Goal: Task Accomplishment & Management: Manage account settings

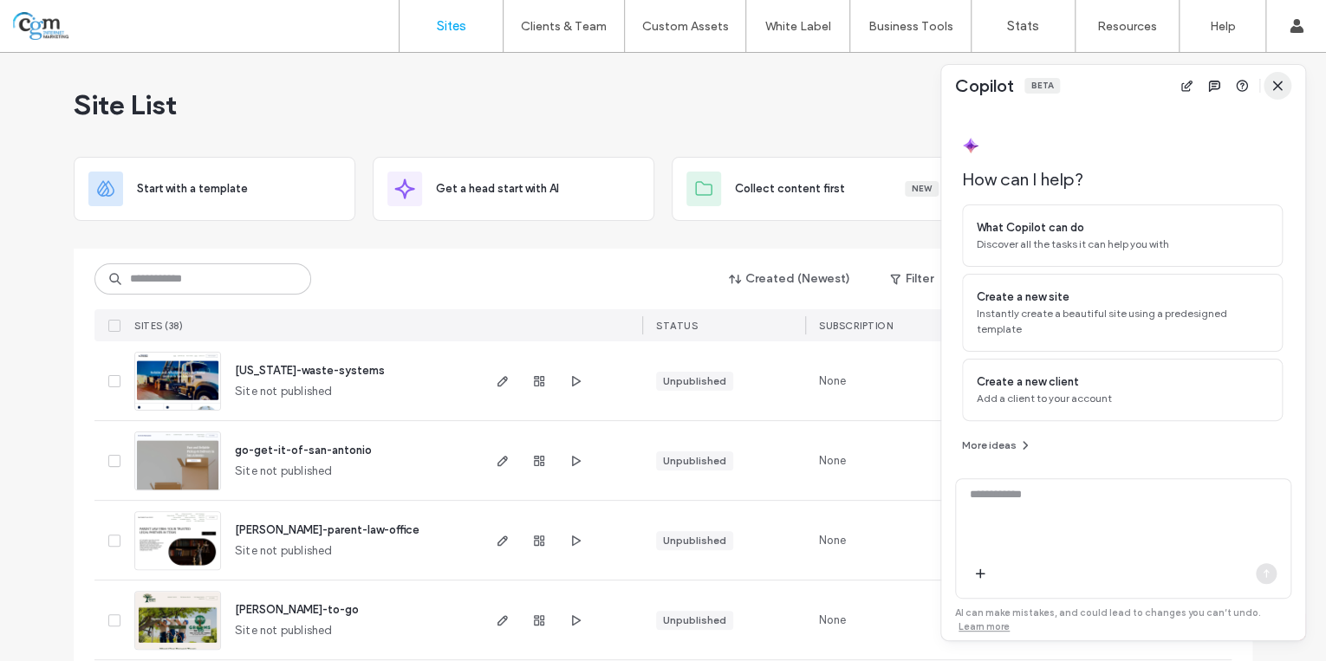
click at [1279, 87] on icon "button" at bounding box center [1278, 86] width 14 height 14
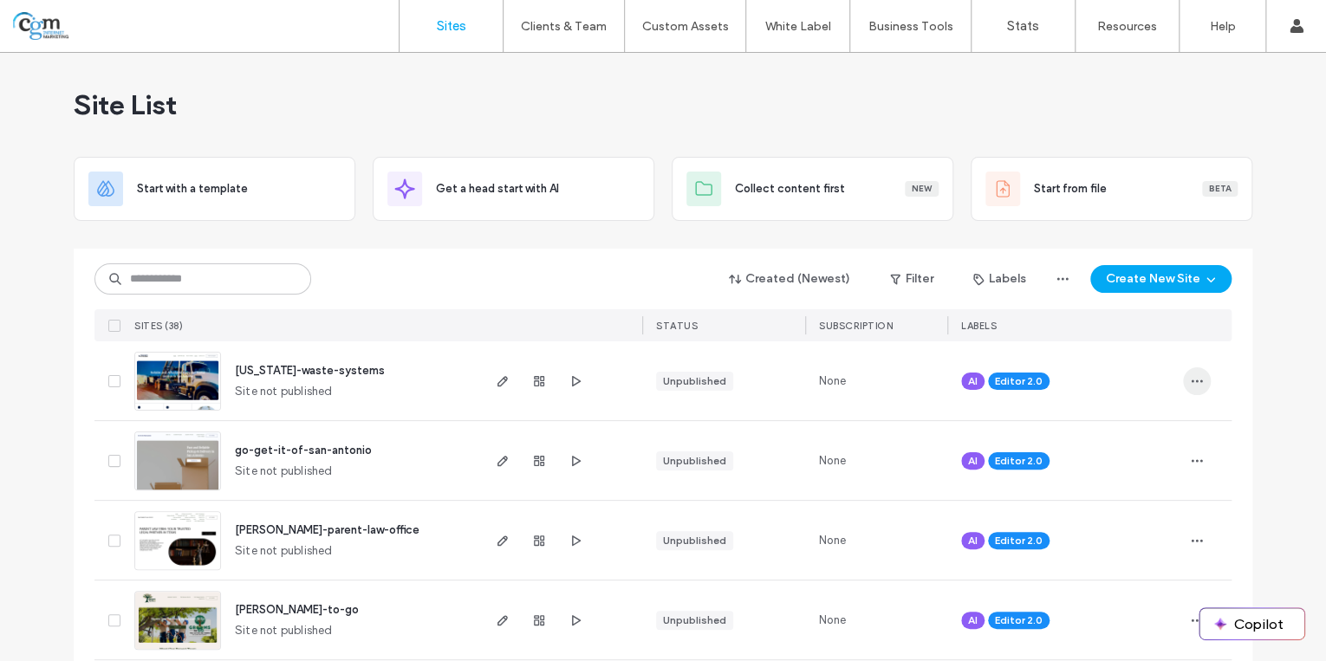
click at [1186, 368] on span "button" at bounding box center [1197, 381] width 28 height 28
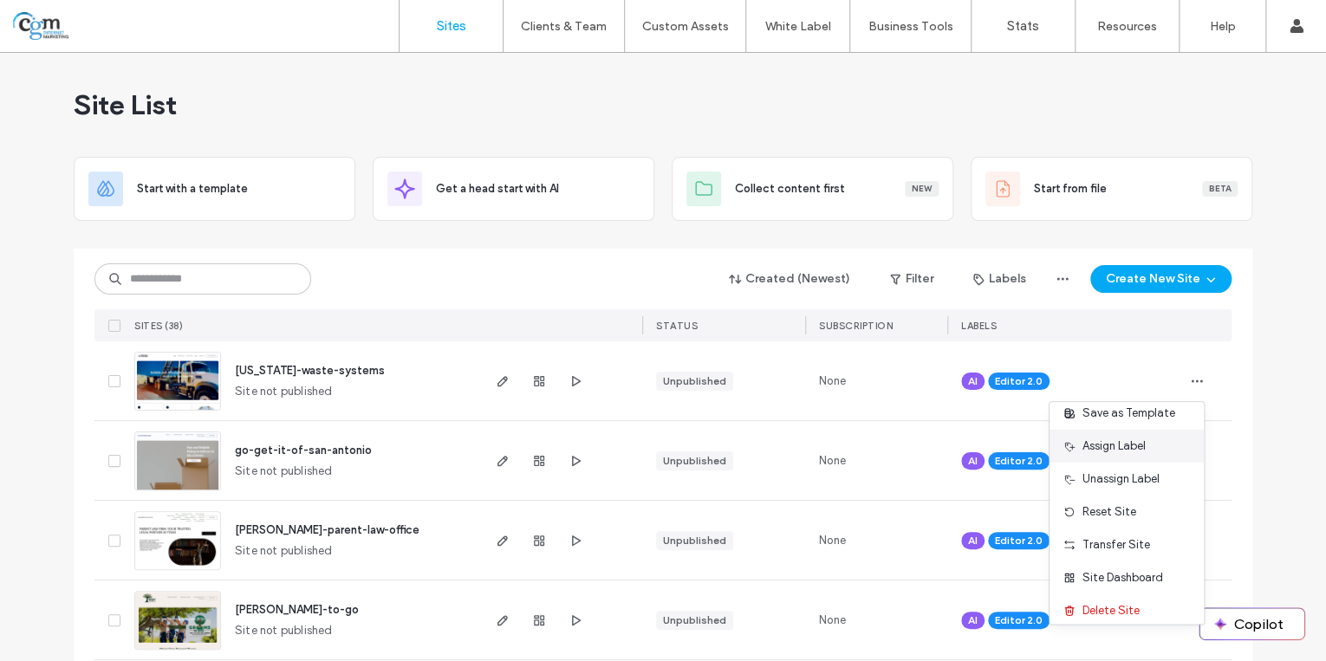
scroll to position [88, 0]
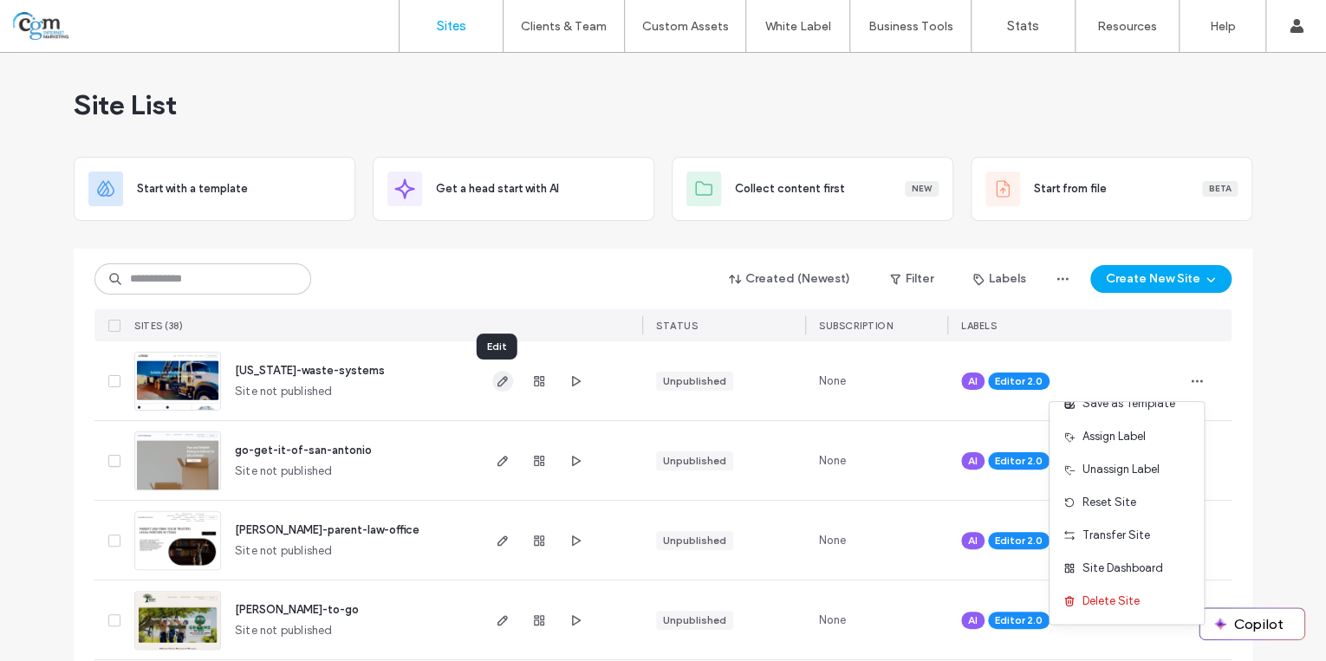
click at [502, 383] on icon "button" at bounding box center [503, 381] width 14 height 14
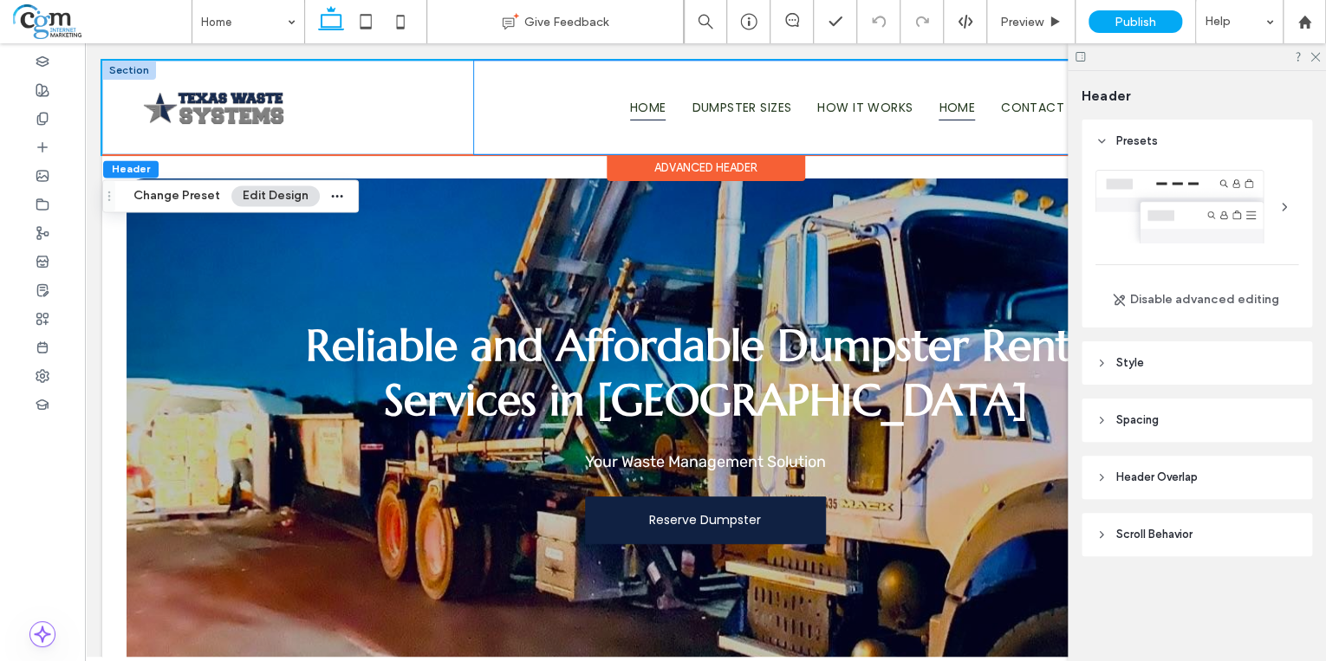
click at [675, 93] on div "Home Dumpster Sizes How It Works Home Contact Us" at bounding box center [785, 108] width 623 height 94
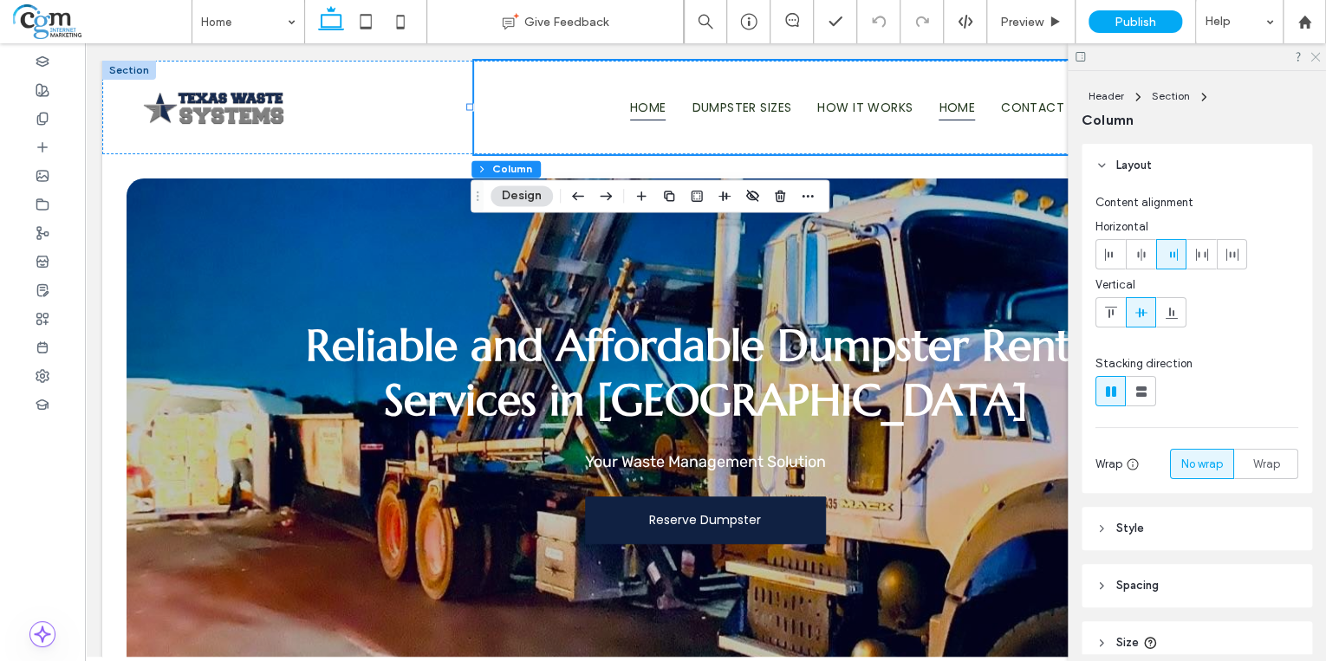
click at [1318, 56] on icon at bounding box center [1314, 55] width 11 height 11
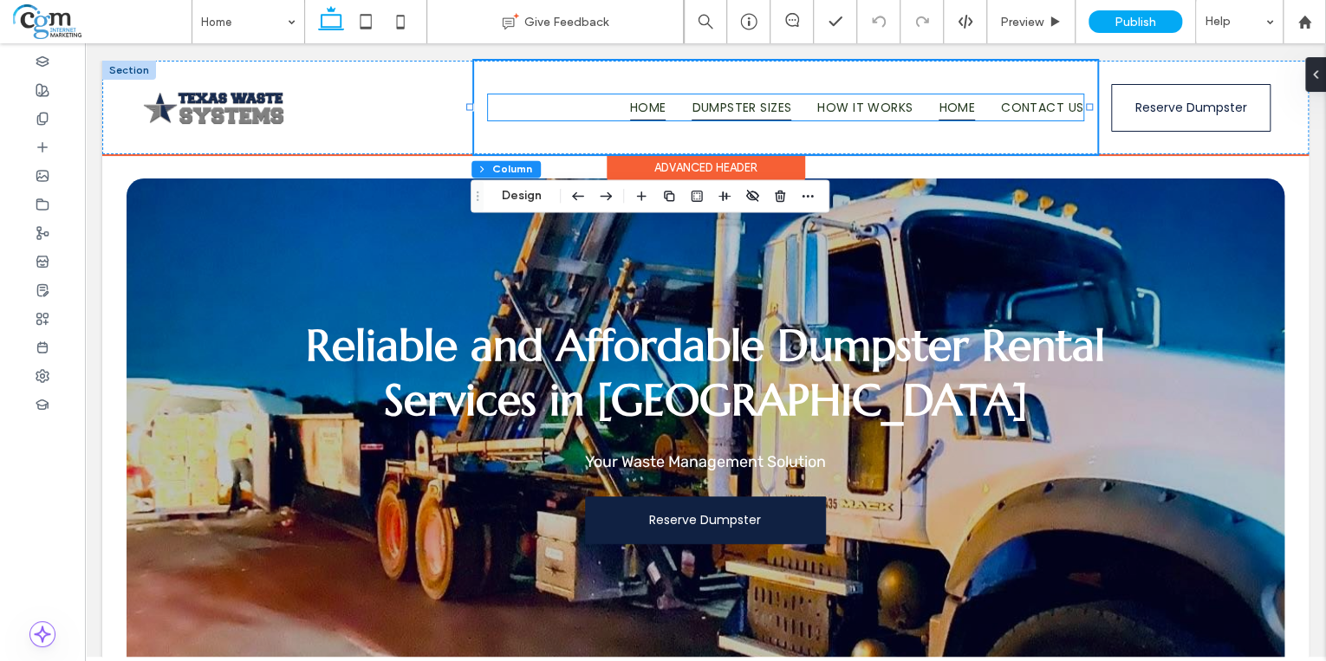
click at [685, 107] on link "Dumpster Sizes" at bounding box center [729, 107] width 126 height 26
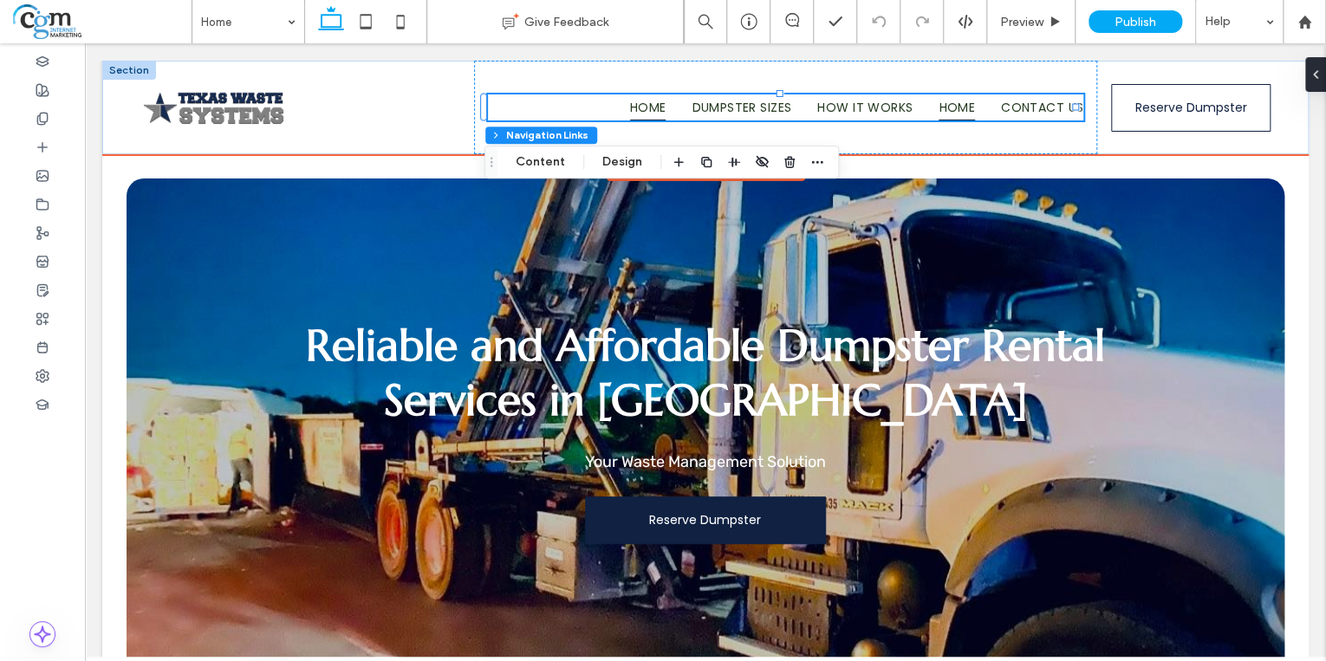
click at [528, 159] on button "Content" at bounding box center [540, 162] width 72 height 21
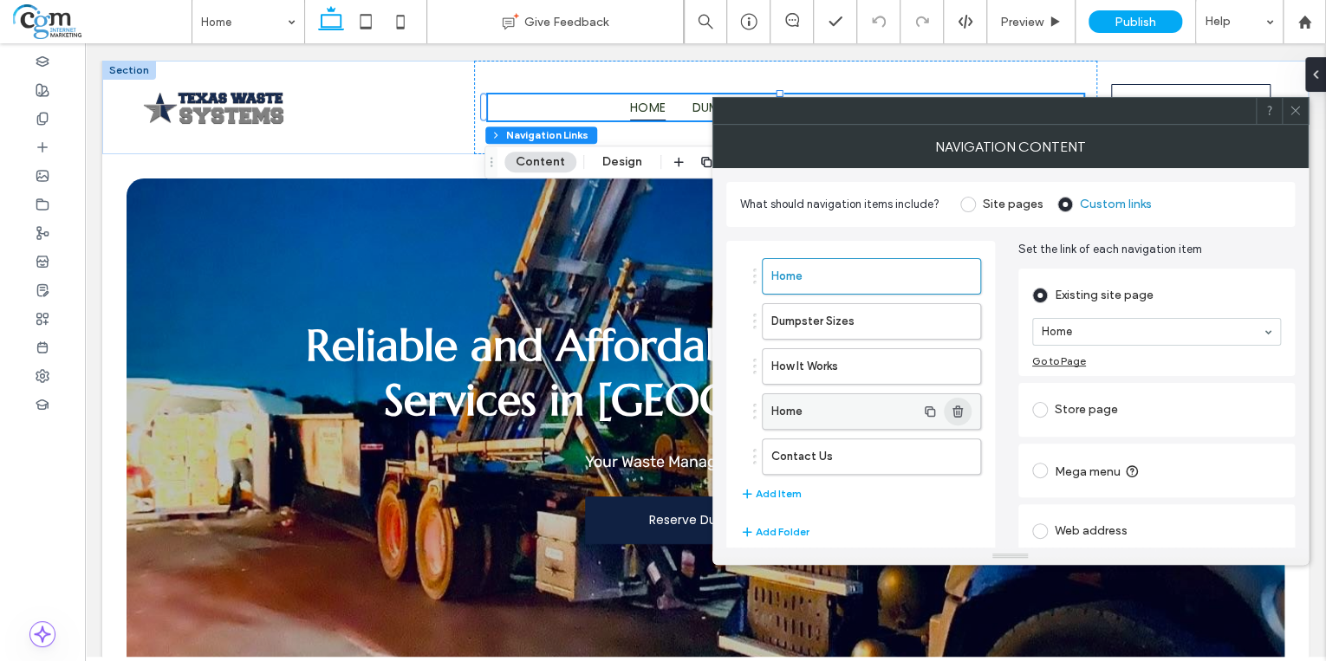
click at [954, 416] on span "button" at bounding box center [958, 412] width 28 height 28
type input "*"
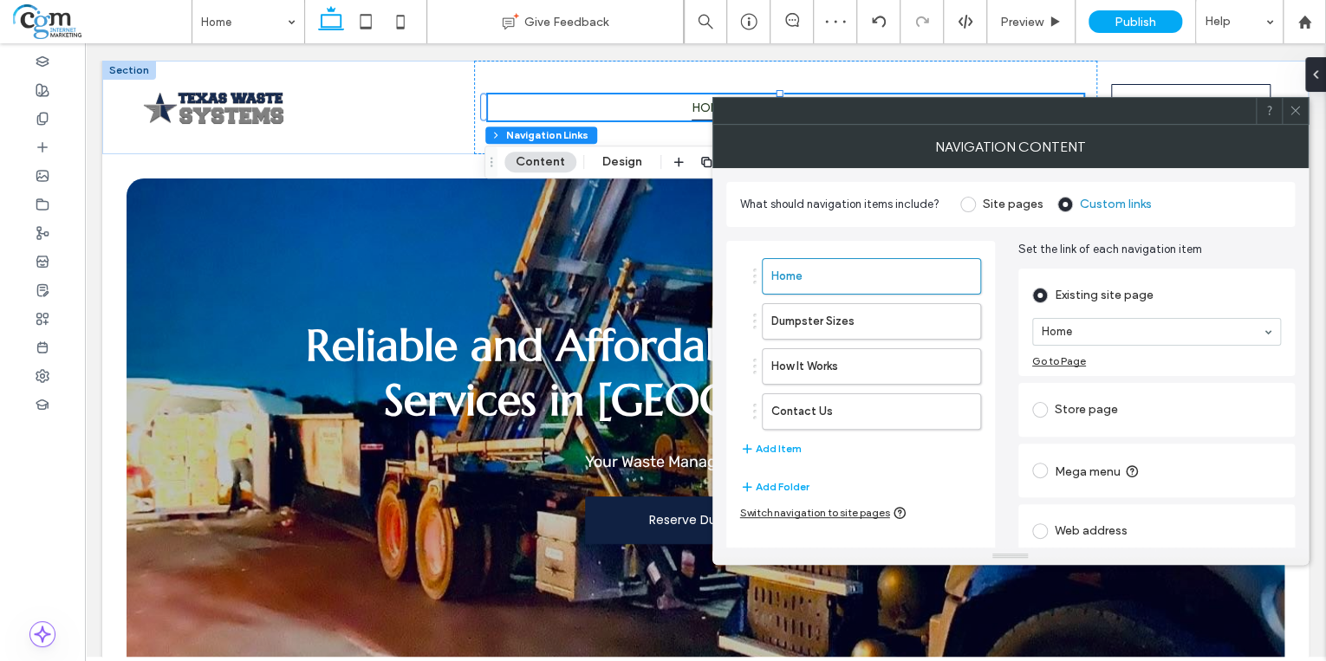
click at [1290, 118] on span at bounding box center [1295, 111] width 13 height 26
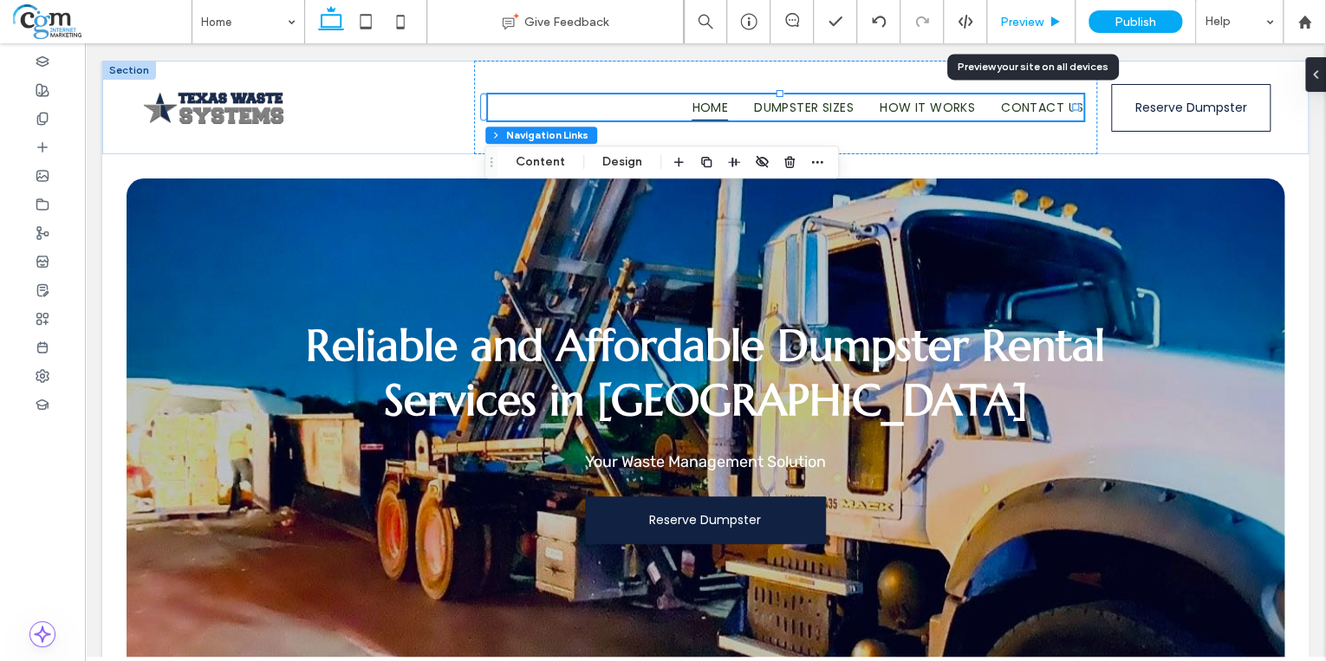
click at [1046, 27] on div "Preview" at bounding box center [1031, 22] width 88 height 15
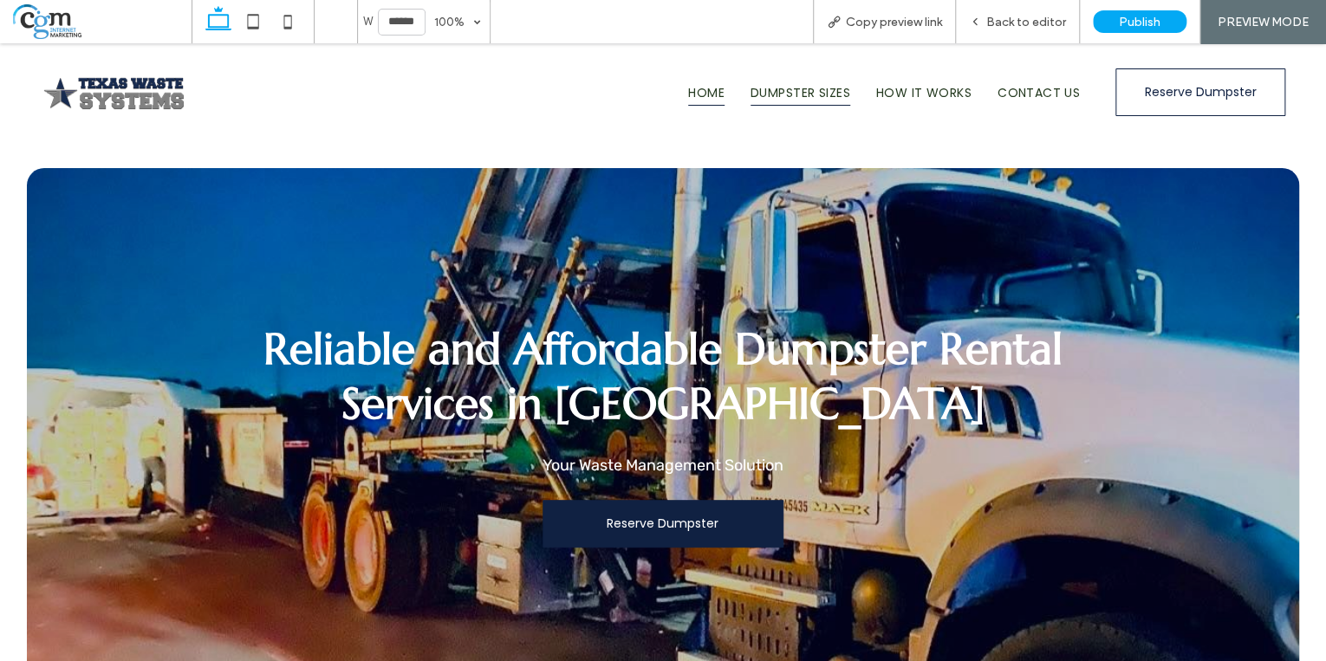
click at [785, 100] on span "Dumpster Sizes" at bounding box center [801, 93] width 100 height 26
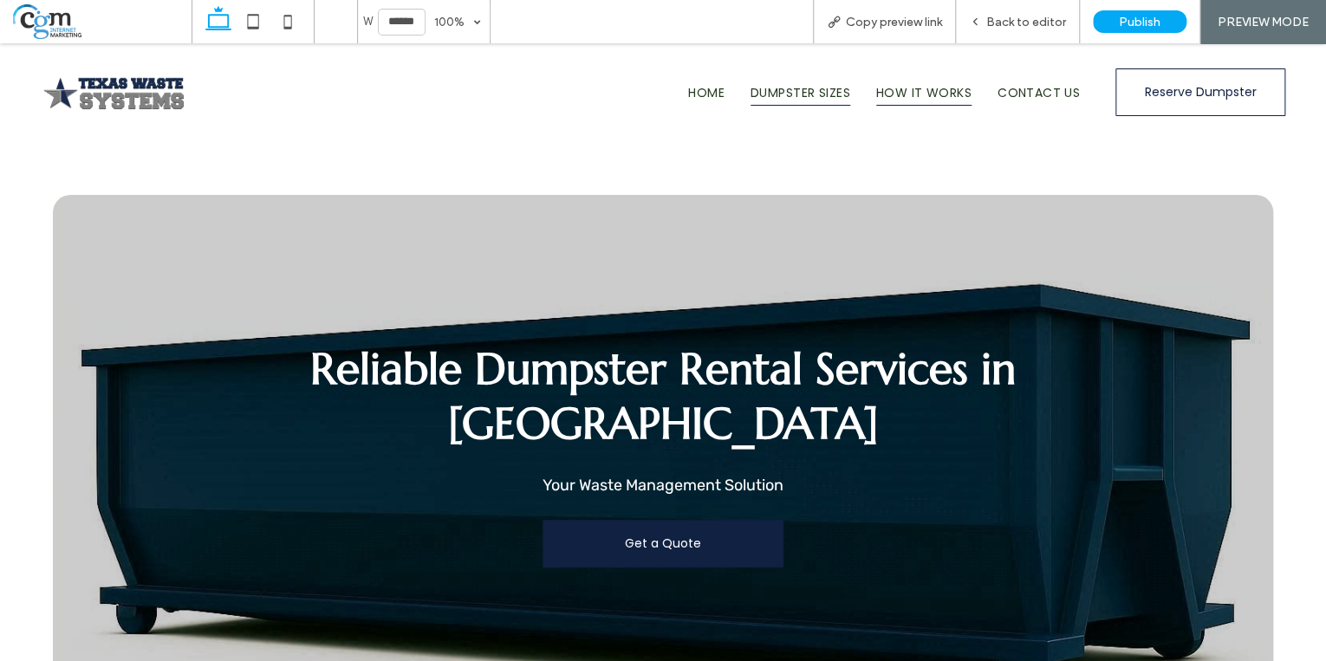
click at [894, 96] on span "How It Works" at bounding box center [923, 93] width 95 height 26
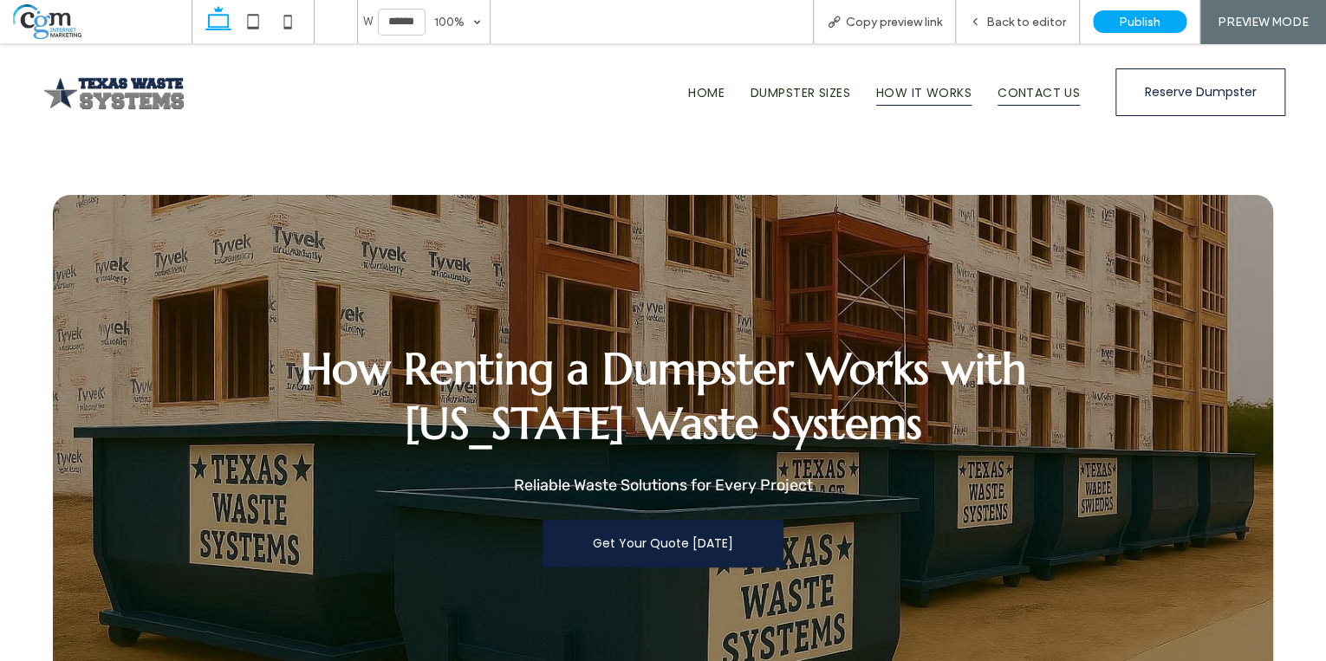
drag, startPoint x: 1026, startPoint y: 81, endPoint x: 1026, endPoint y: 124, distance: 43.3
click at [1026, 81] on span "Contact Us" at bounding box center [1039, 93] width 82 height 26
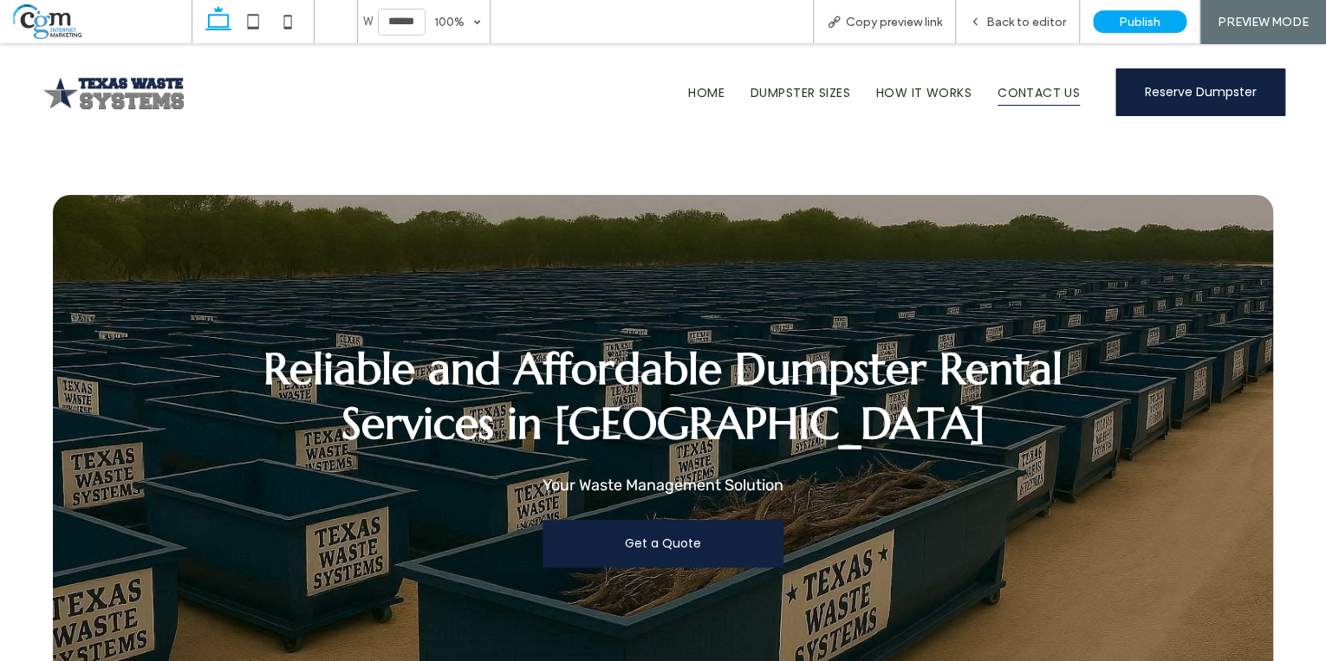
drag, startPoint x: 1157, startPoint y: 96, endPoint x: 926, endPoint y: 290, distance: 301.4
click at [1157, 96] on span "Reserve Dumpster" at bounding box center [1201, 92] width 112 height 46
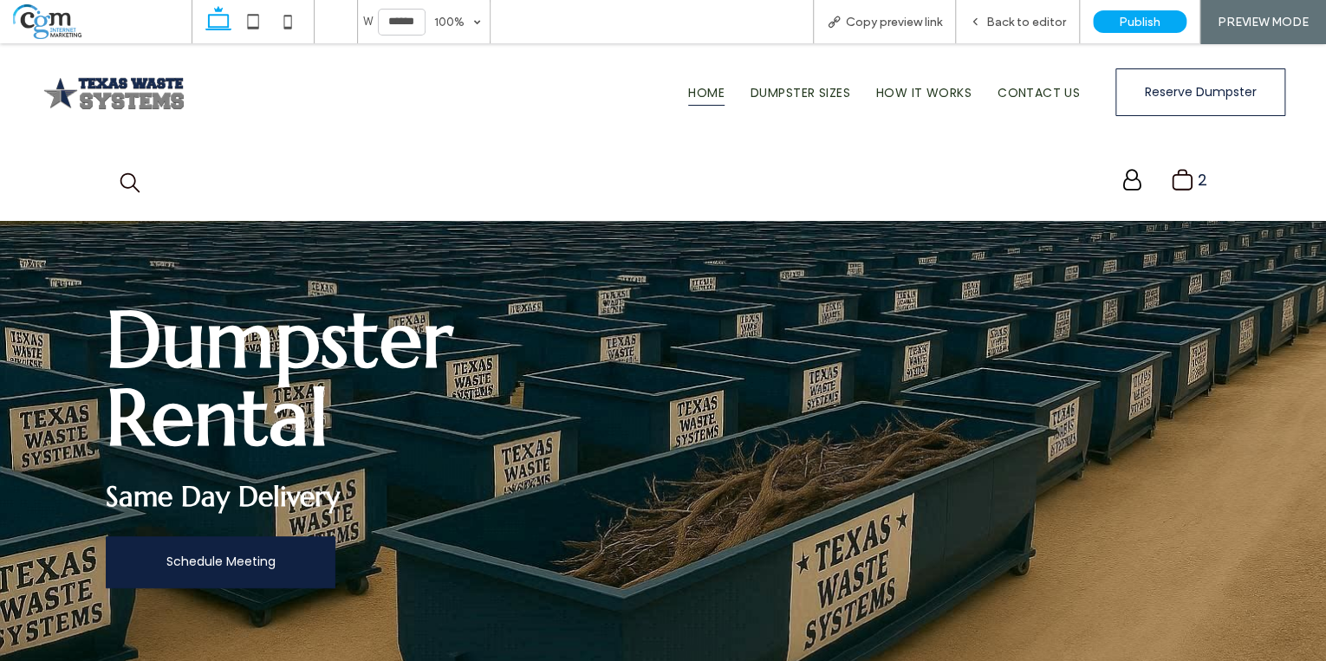
click at [706, 96] on span "Home" at bounding box center [706, 93] width 36 height 26
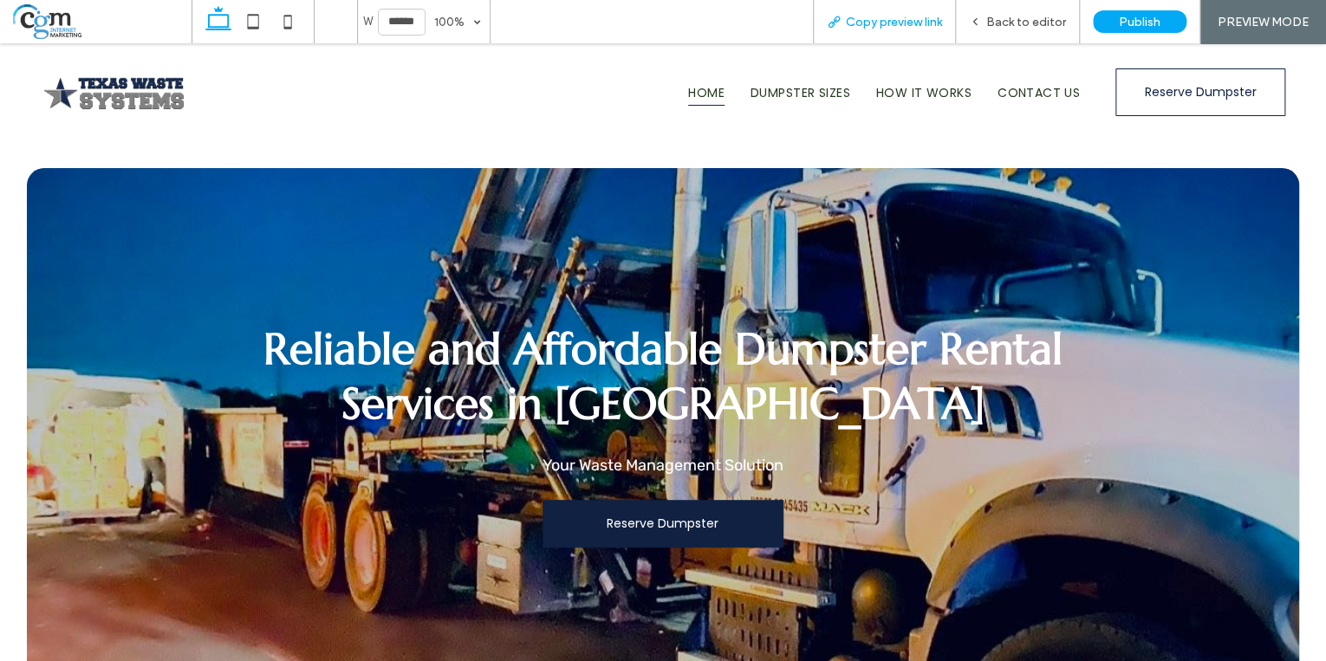
click at [879, 24] on span "Copy preview link" at bounding box center [894, 22] width 96 height 15
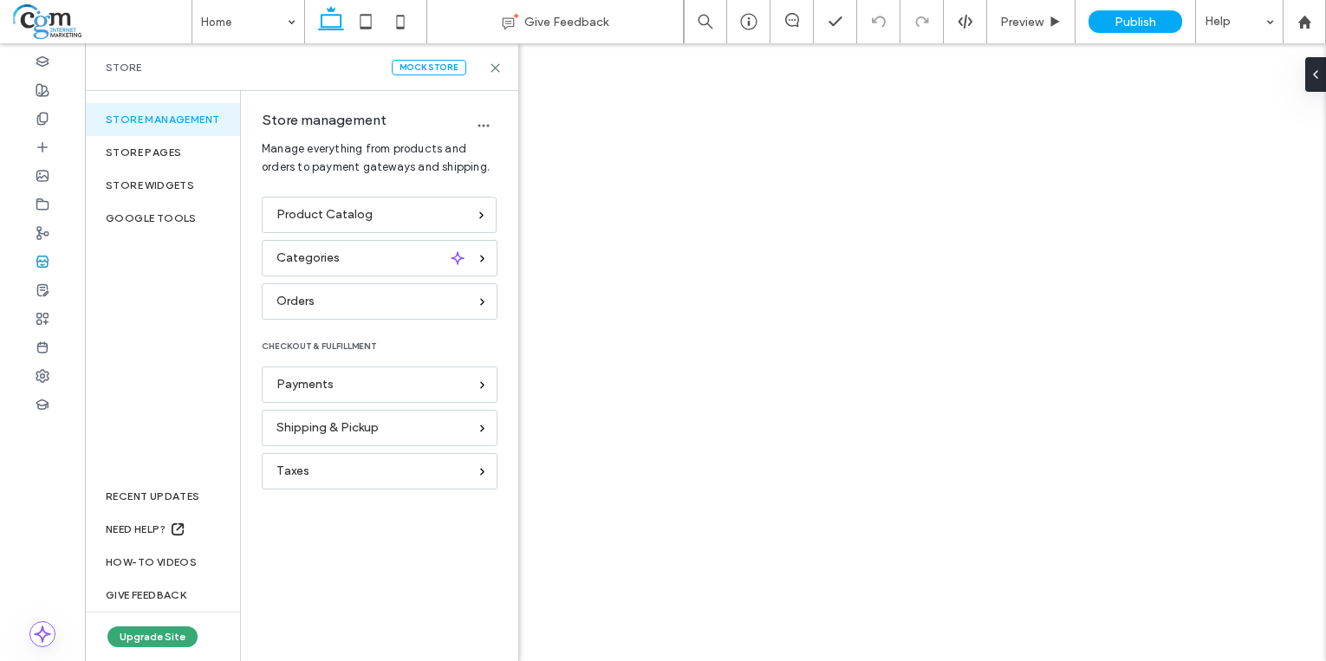
click at [374, 245] on div "Categories" at bounding box center [380, 258] width 236 height 36
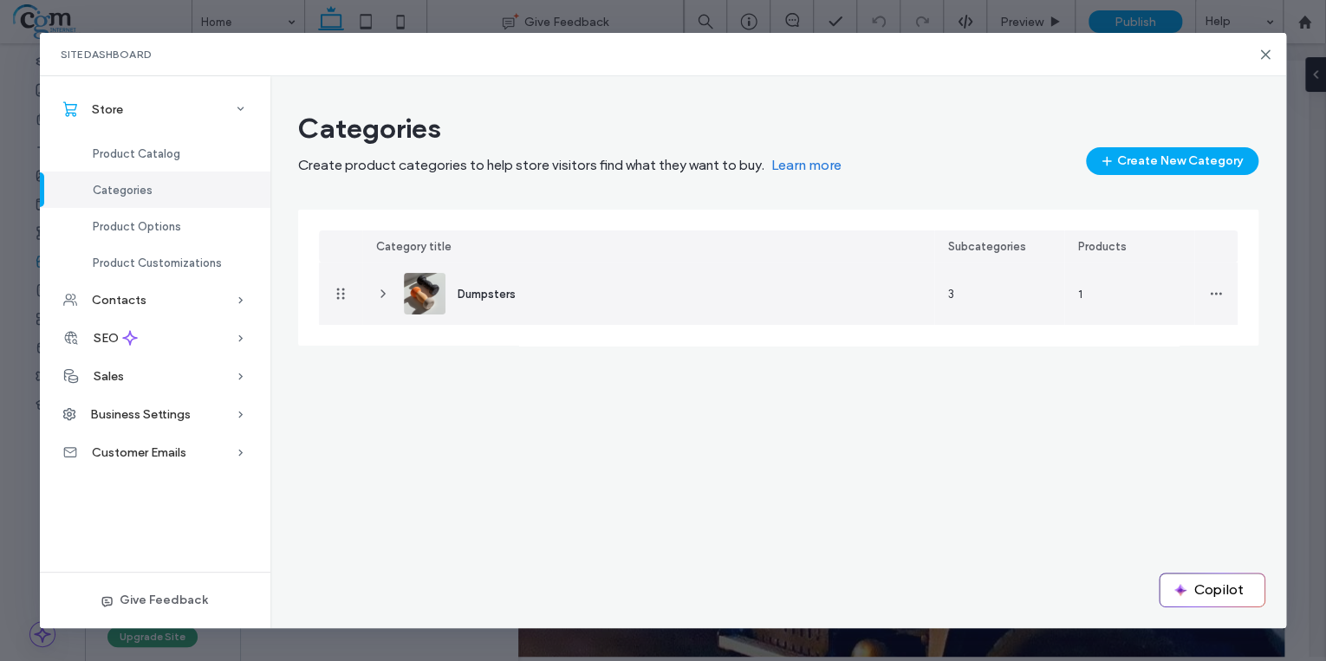
click at [432, 288] on img at bounding box center [425, 294] width 42 height 42
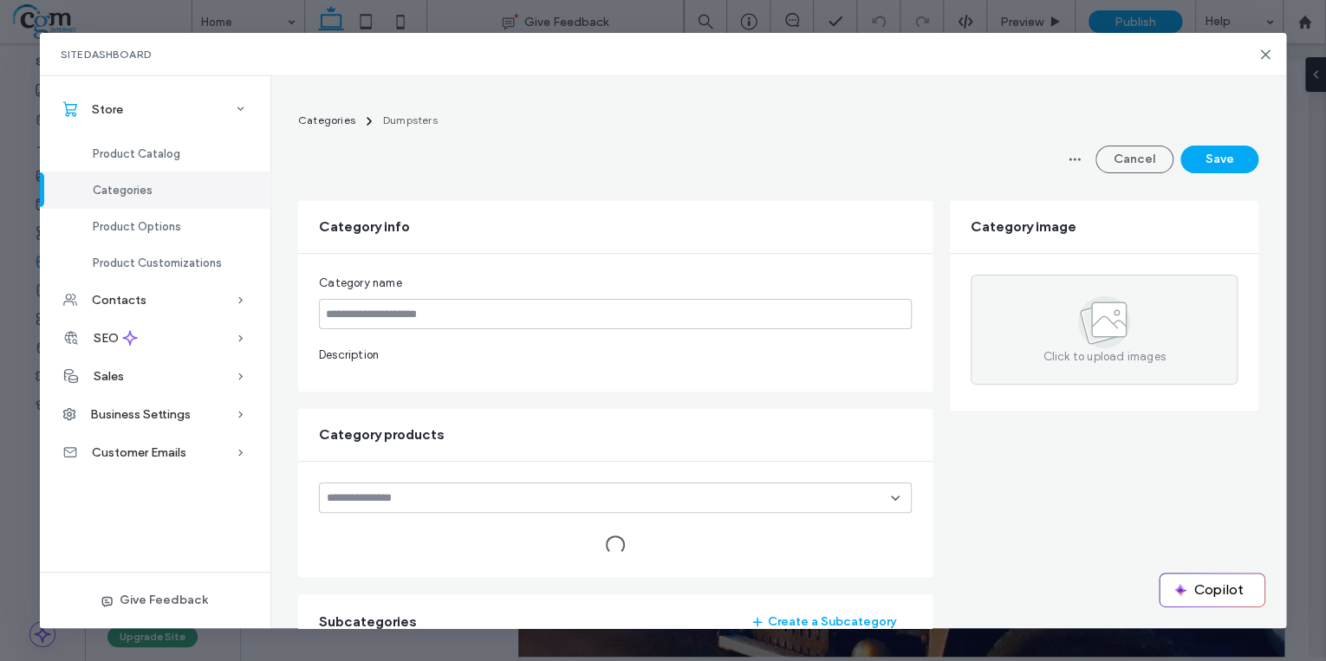
type input "*********"
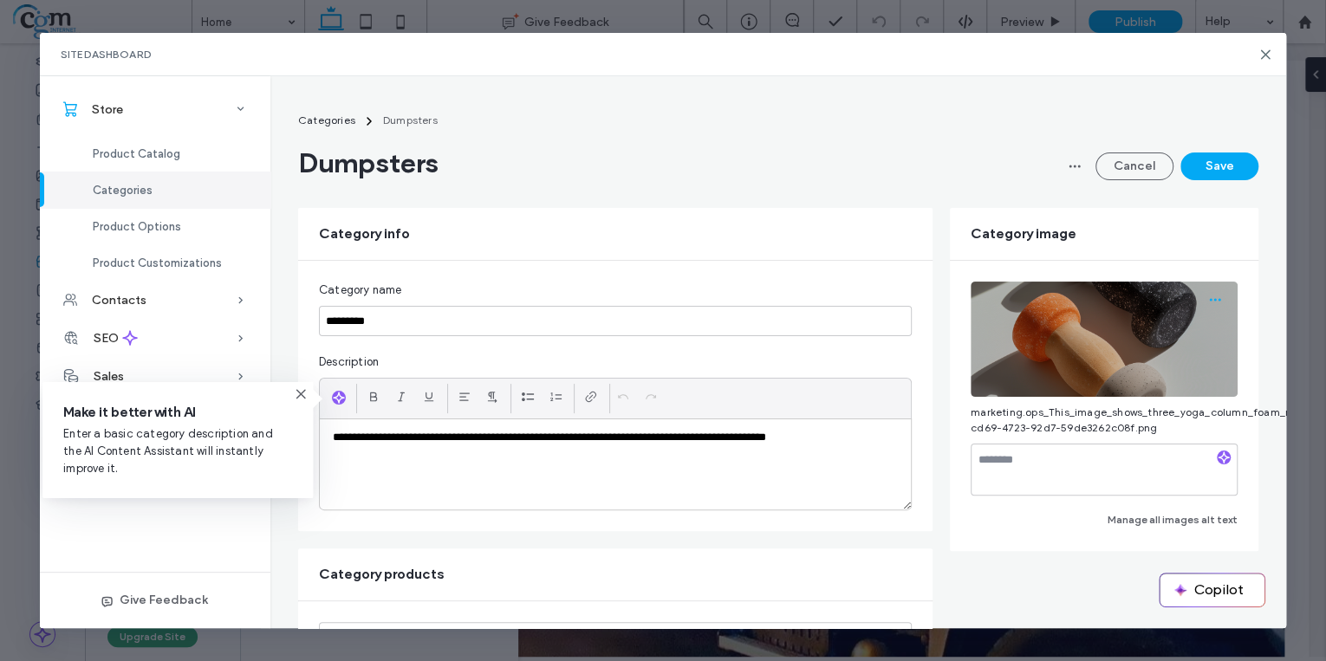
click at [1208, 294] on icon "button" at bounding box center [1215, 300] width 14 height 14
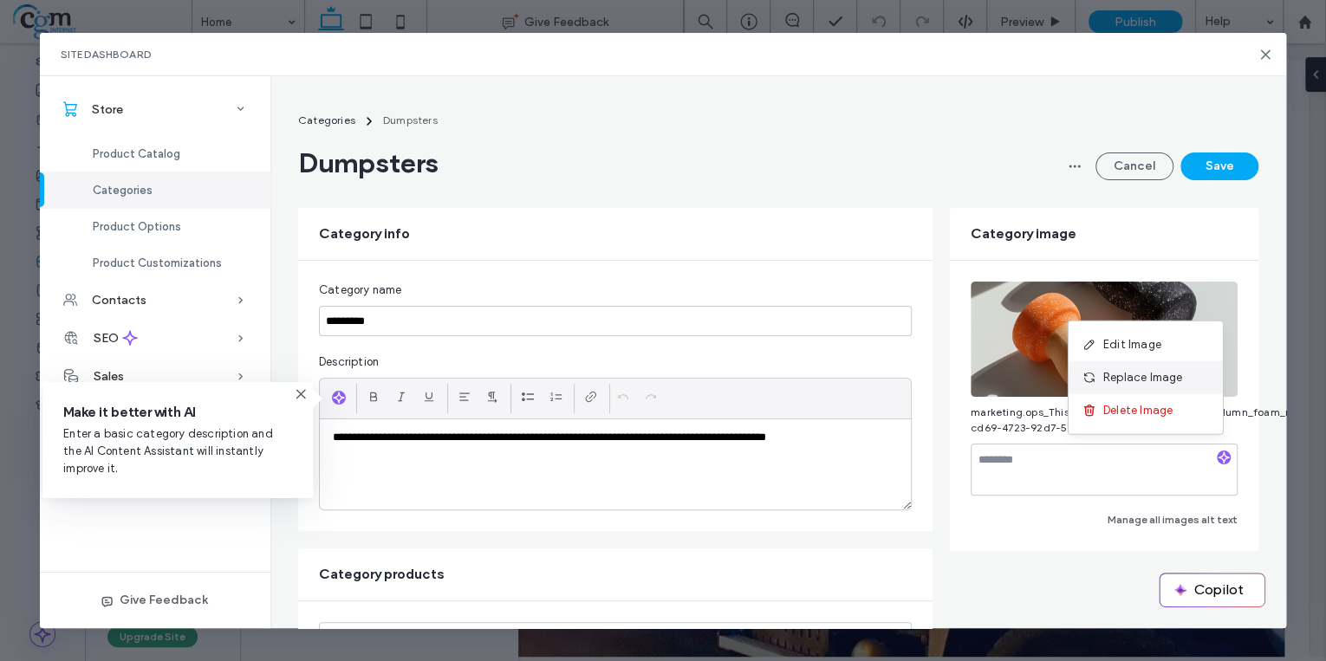
click at [1154, 378] on span "Replace Image" at bounding box center [1143, 377] width 80 height 17
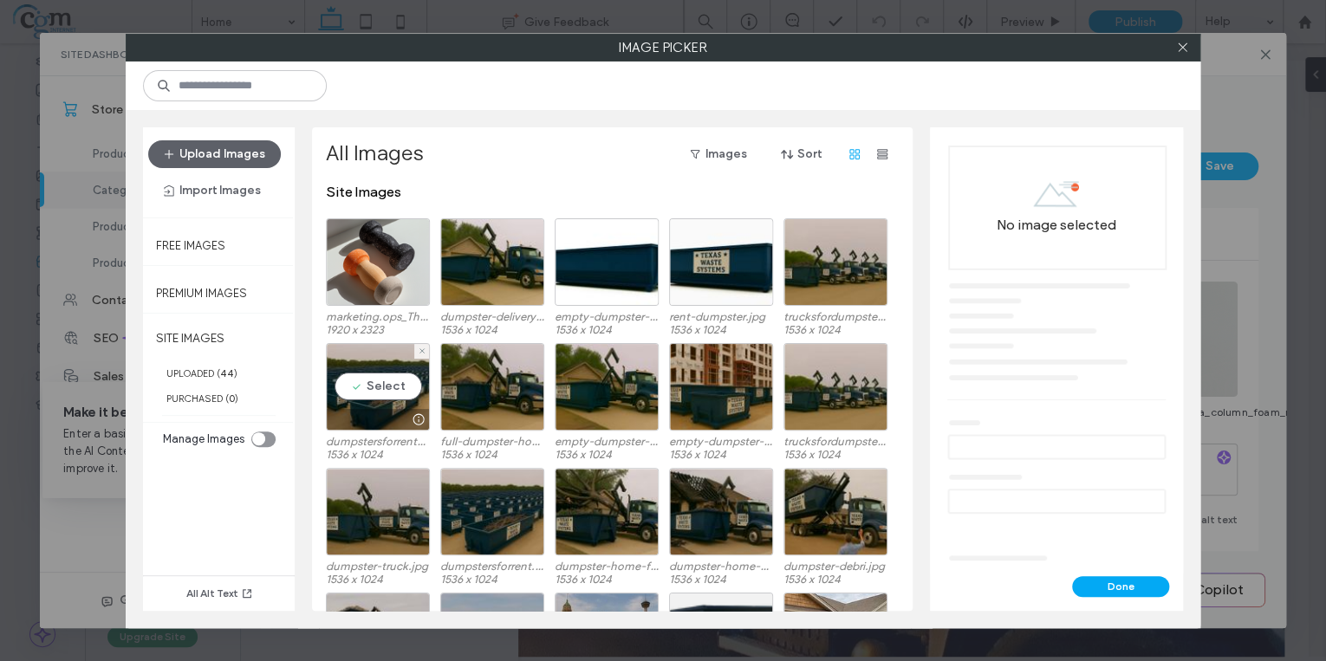
click at [357, 419] on div at bounding box center [378, 419] width 102 height 21
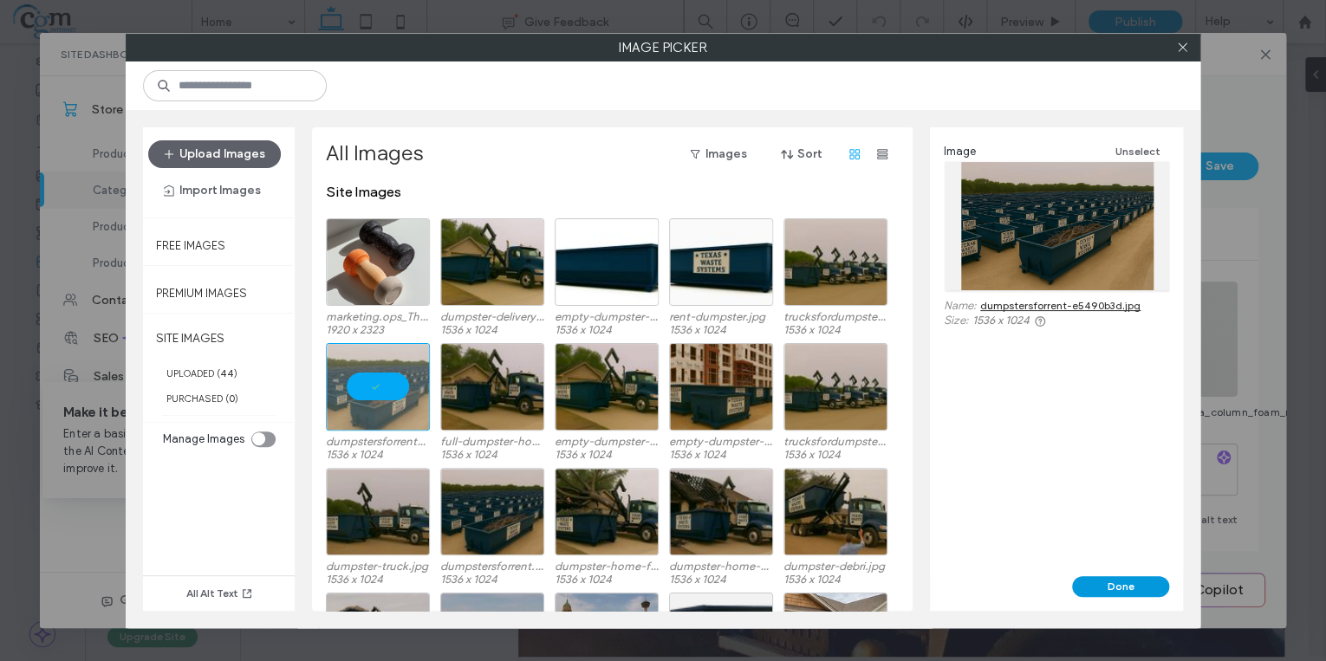
click at [1136, 588] on button "Done" at bounding box center [1120, 586] width 97 height 21
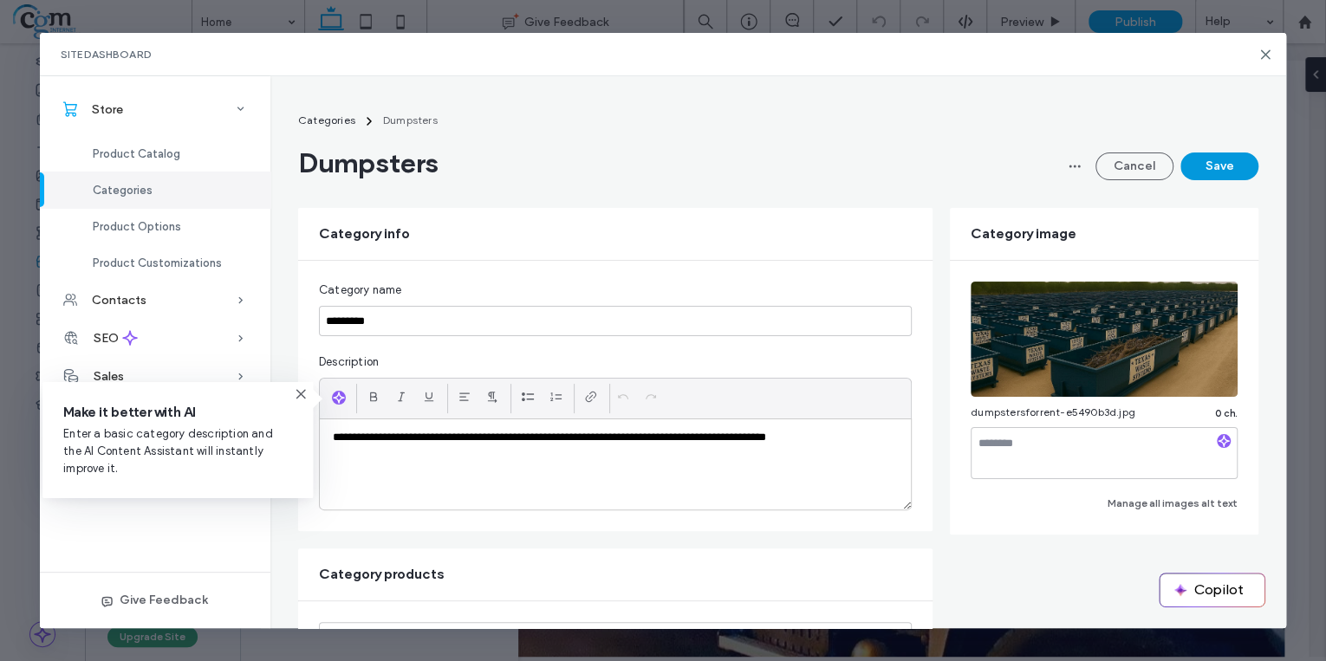
click at [1230, 169] on button "Save" at bounding box center [1219, 167] width 78 height 28
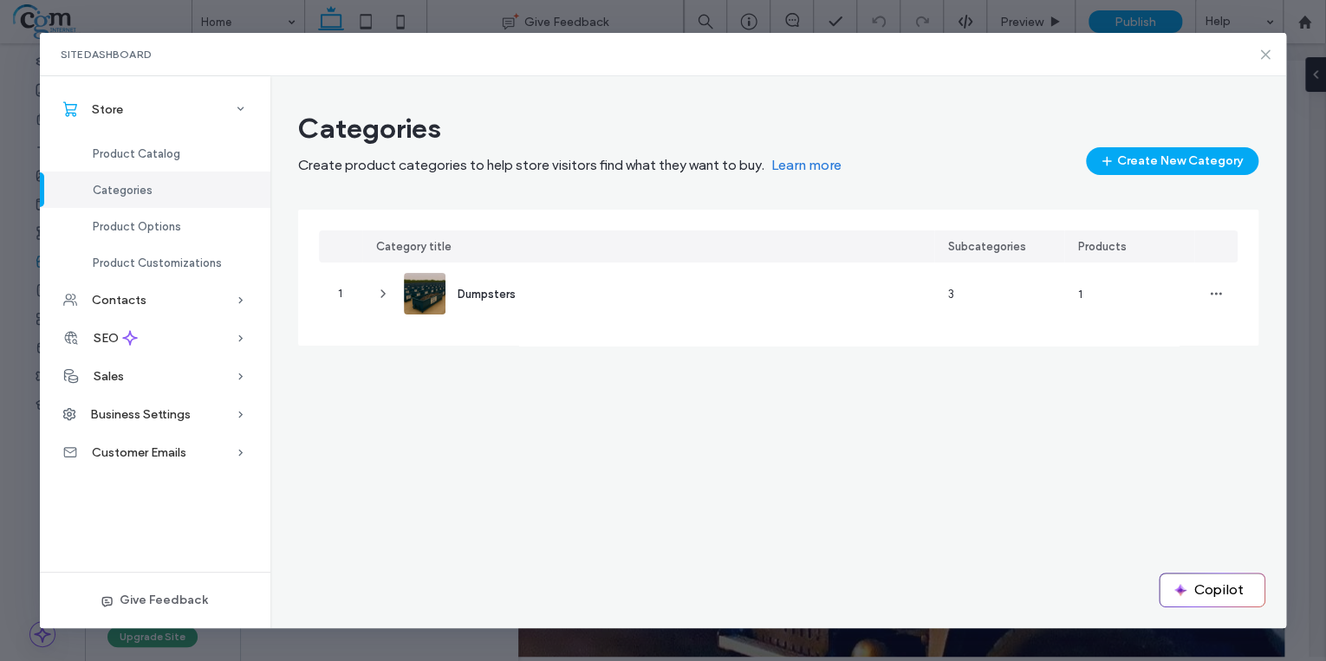
drag, startPoint x: 1267, startPoint y: 55, endPoint x: 1171, endPoint y: 53, distance: 96.2
click at [1267, 55] on icon at bounding box center [1265, 55] width 14 height 14
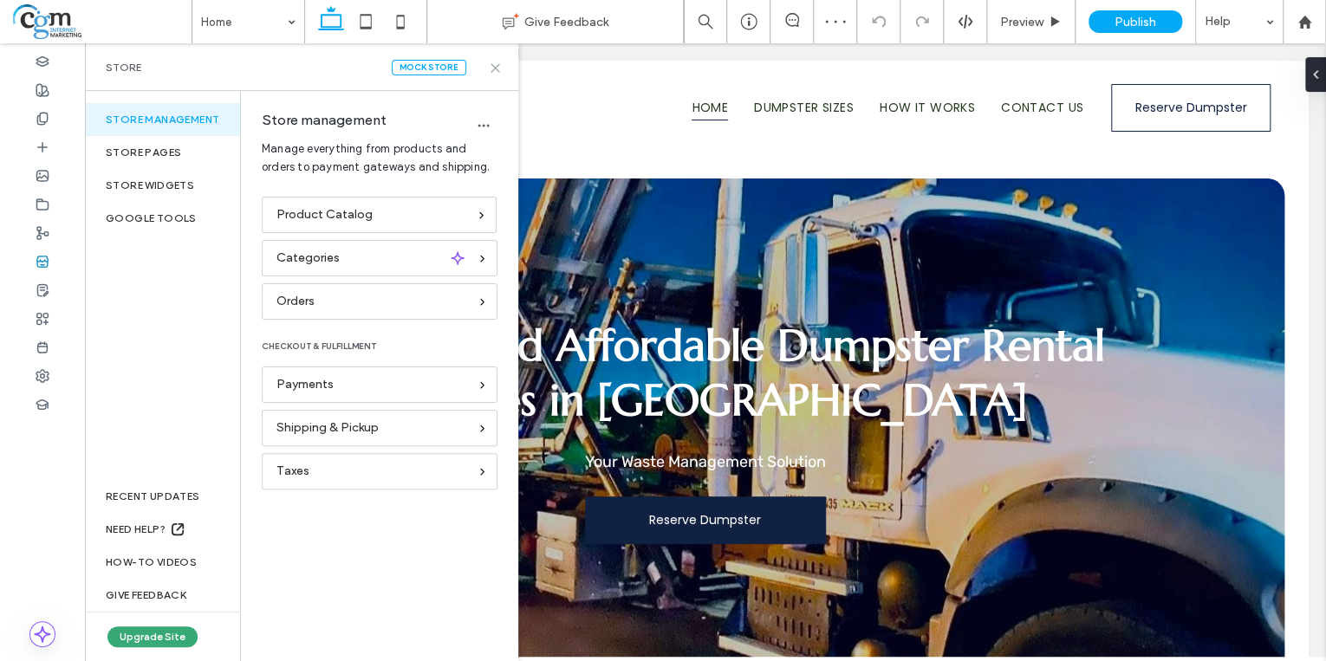
click at [499, 73] on icon at bounding box center [495, 68] width 13 height 13
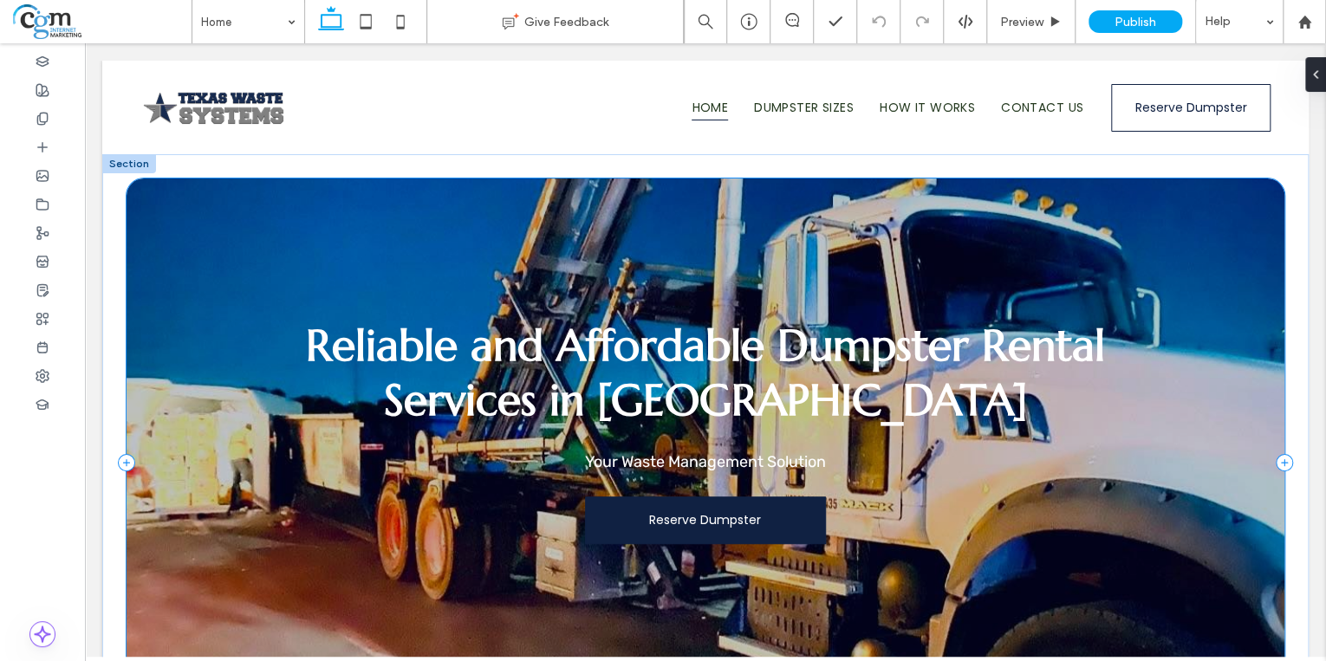
click at [179, 529] on div "Reliable and Affordable Dumpster Rental Services in San Antonio Your Waste Mana…" at bounding box center [706, 463] width 1158 height 569
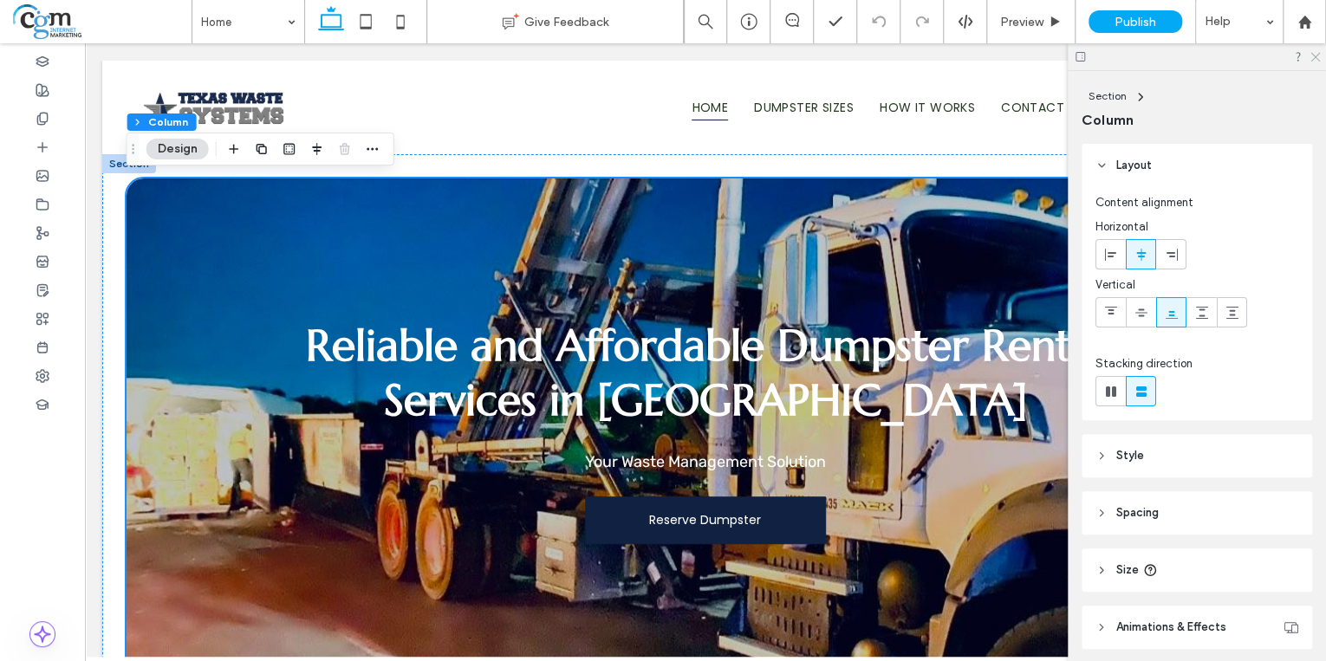
click at [1314, 59] on icon at bounding box center [1314, 55] width 11 height 11
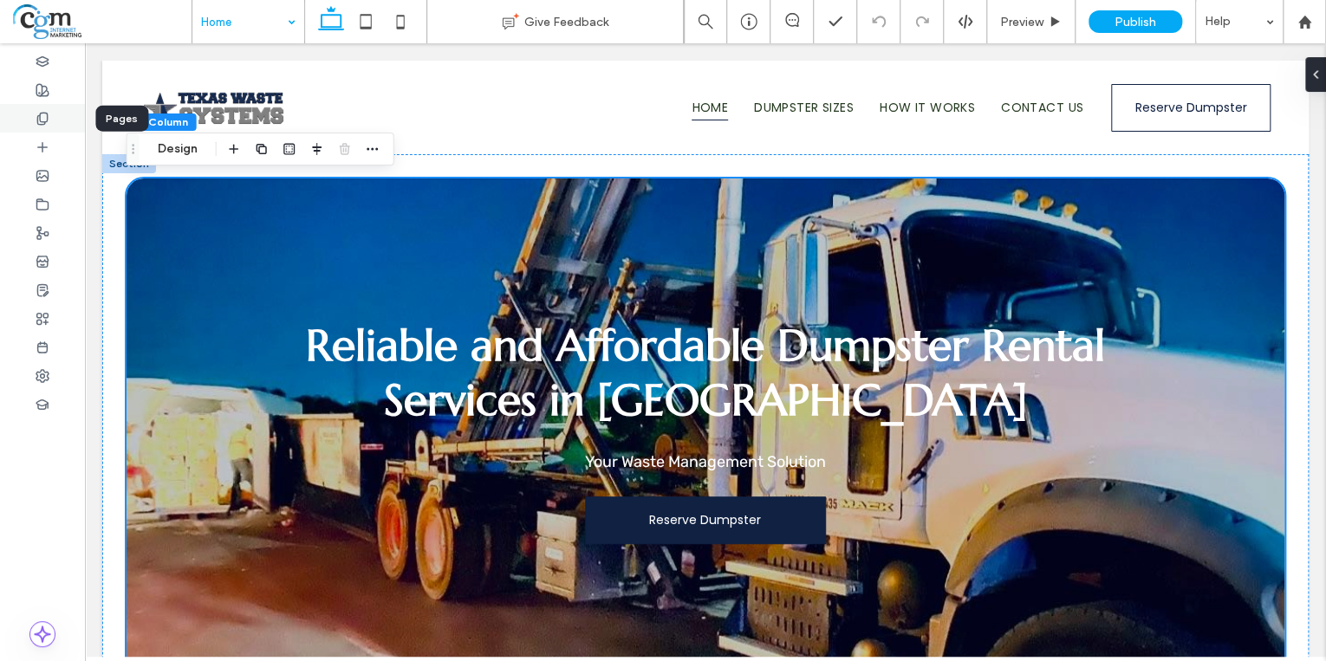
click at [56, 120] on div at bounding box center [42, 118] width 85 height 29
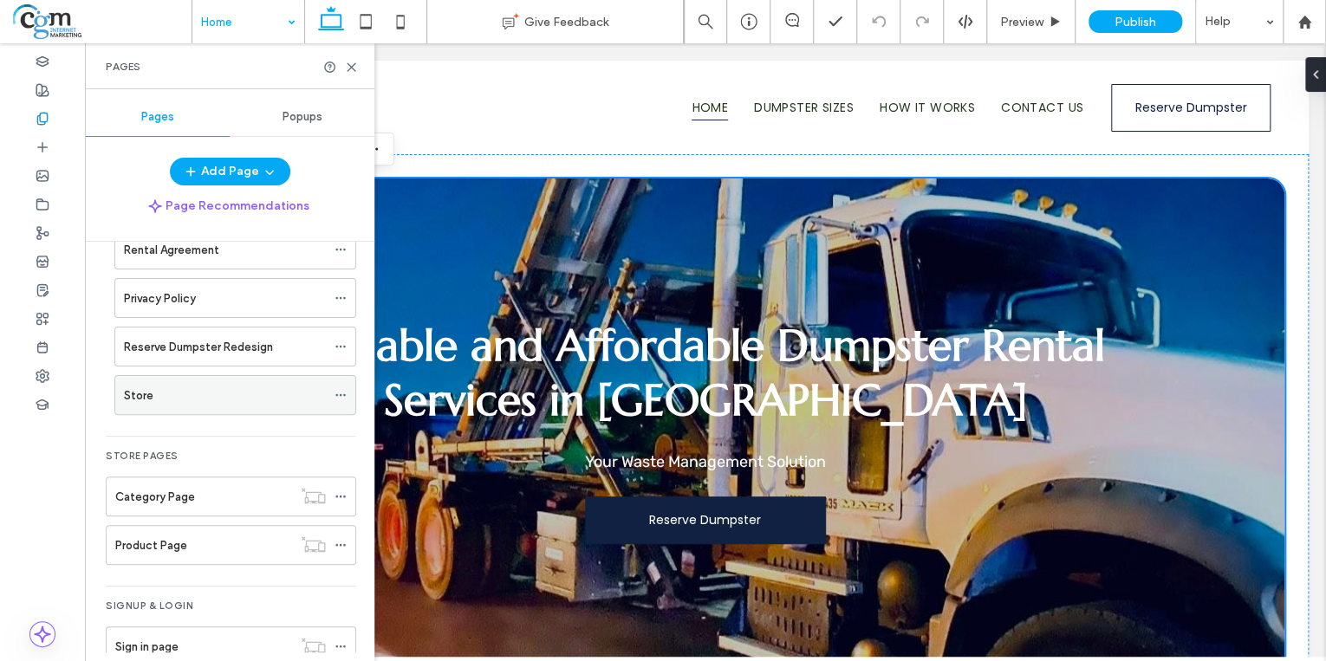
scroll to position [555, 0]
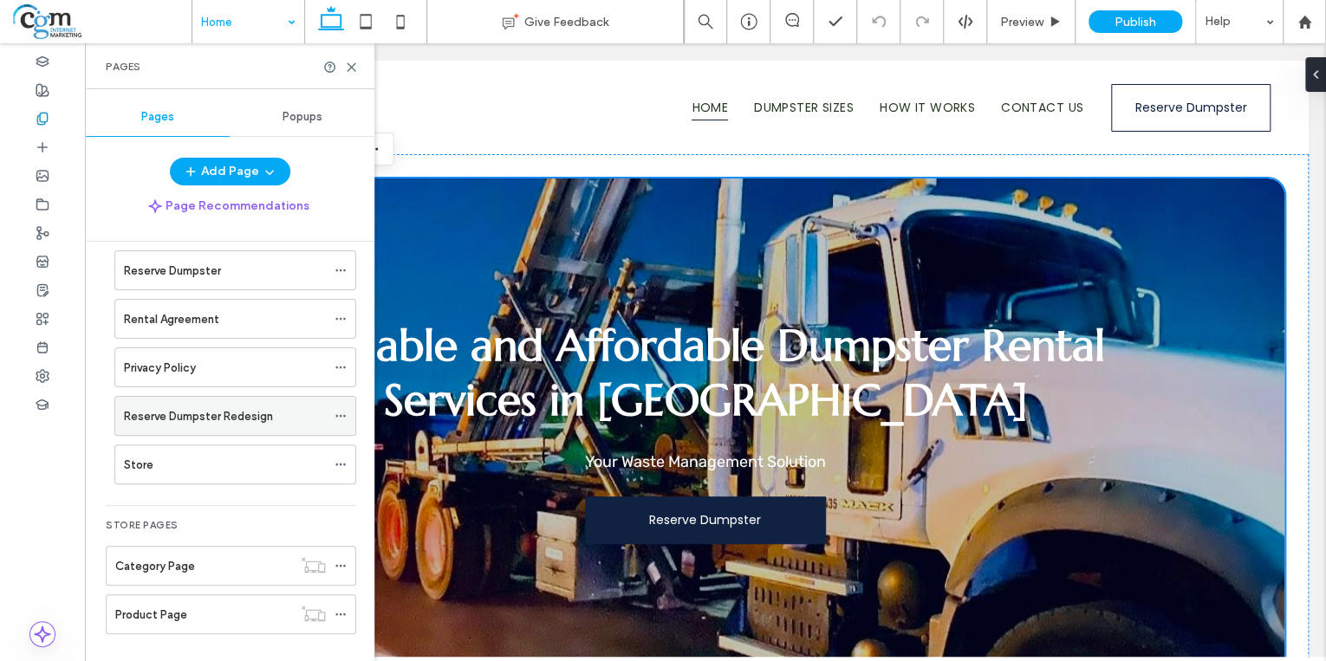
click at [340, 410] on icon at bounding box center [341, 416] width 12 height 12
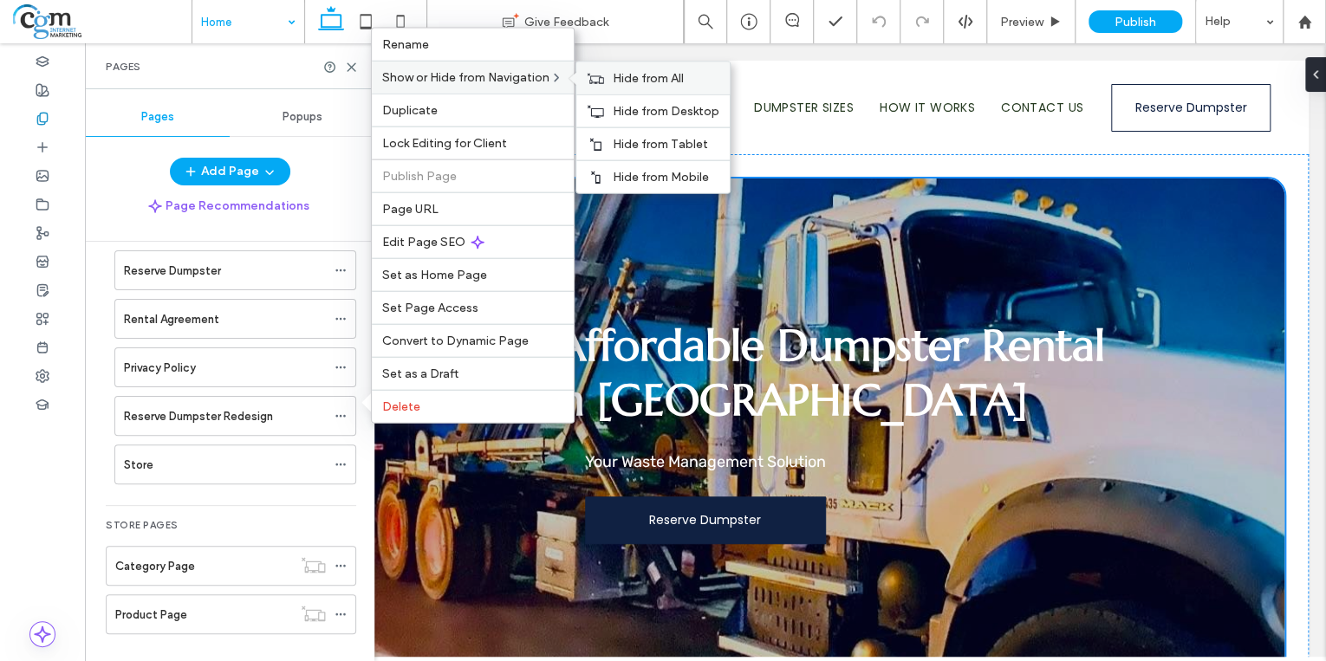
click at [632, 80] on span "Hide from All" at bounding box center [648, 78] width 71 height 15
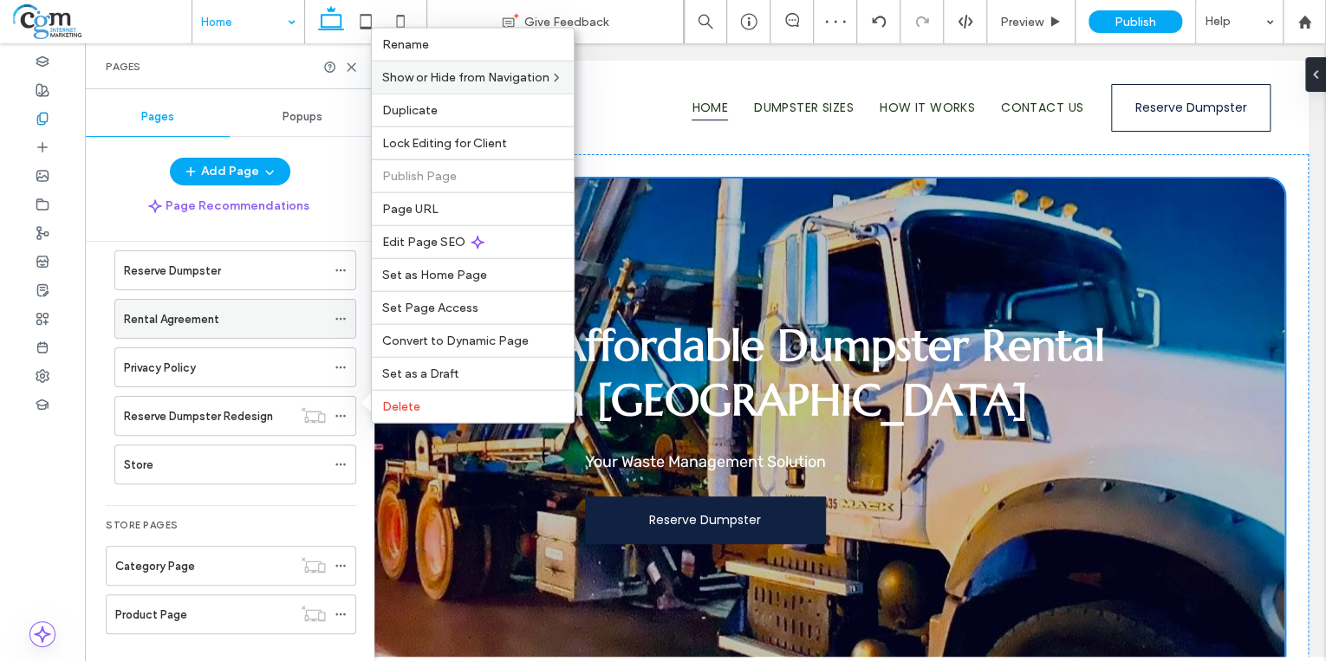
click at [333, 315] on div "Rental Agreement" at bounding box center [235, 319] width 242 height 40
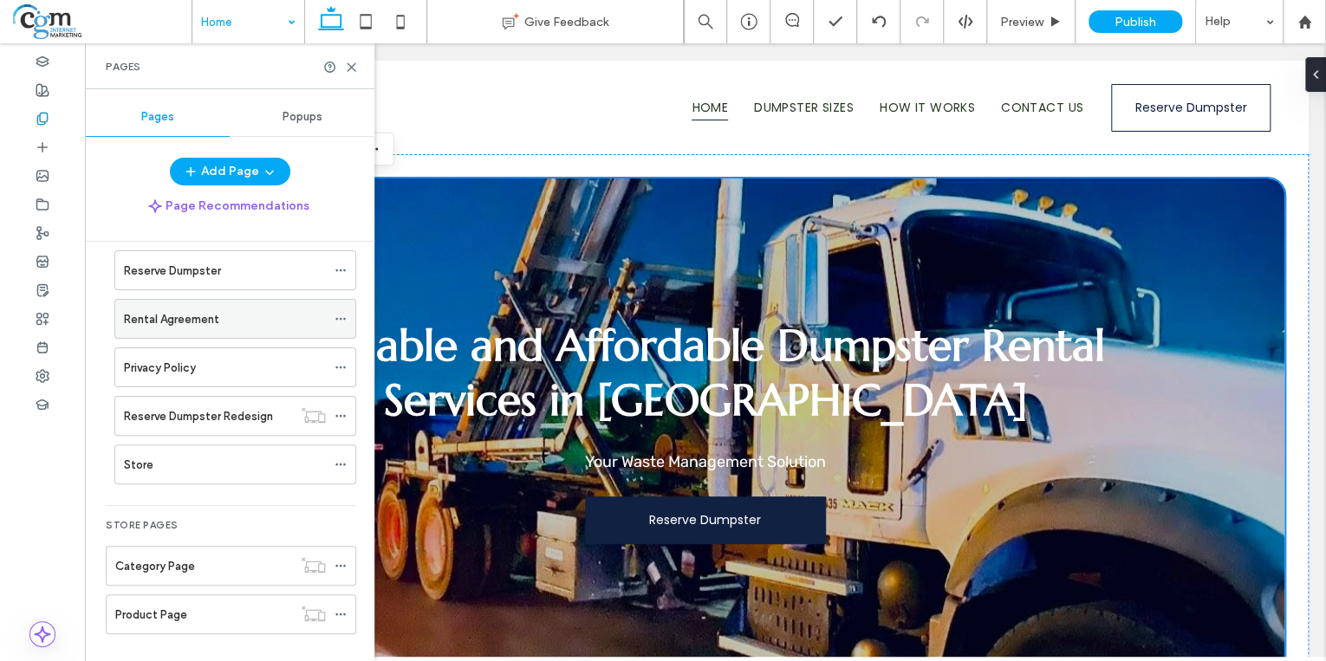
click at [341, 313] on icon at bounding box center [341, 319] width 12 height 12
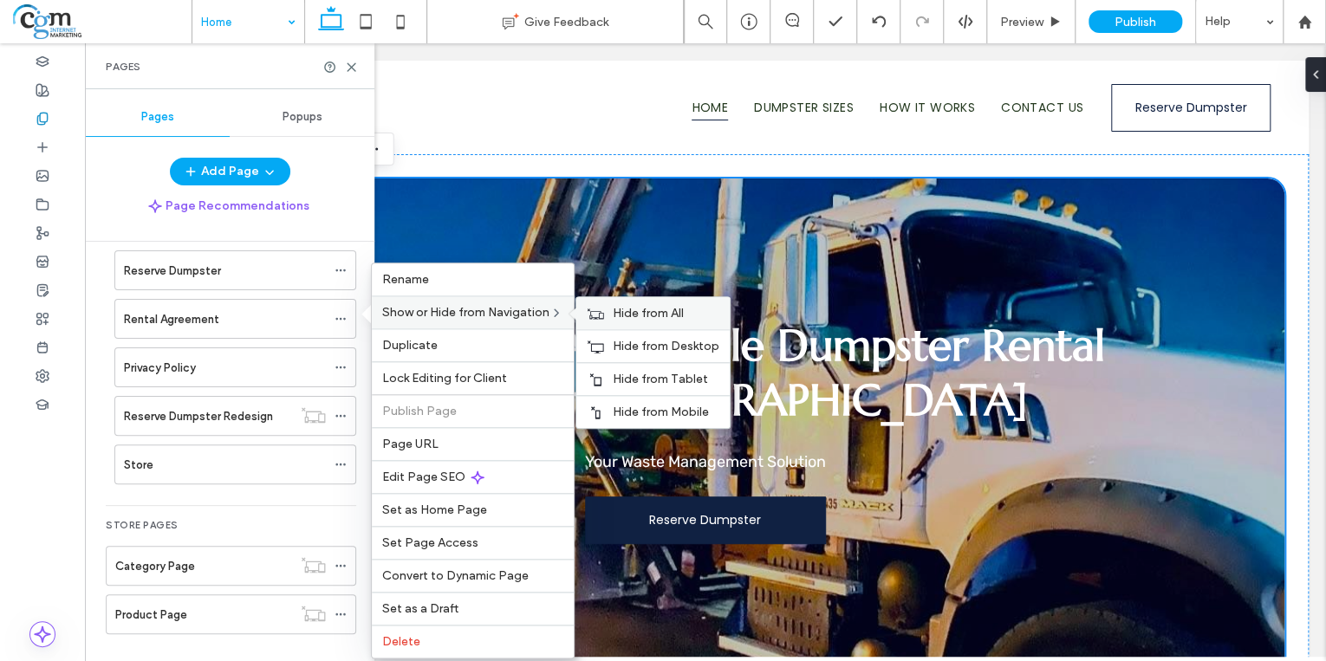
click at [625, 307] on span "Hide from All" at bounding box center [648, 313] width 71 height 15
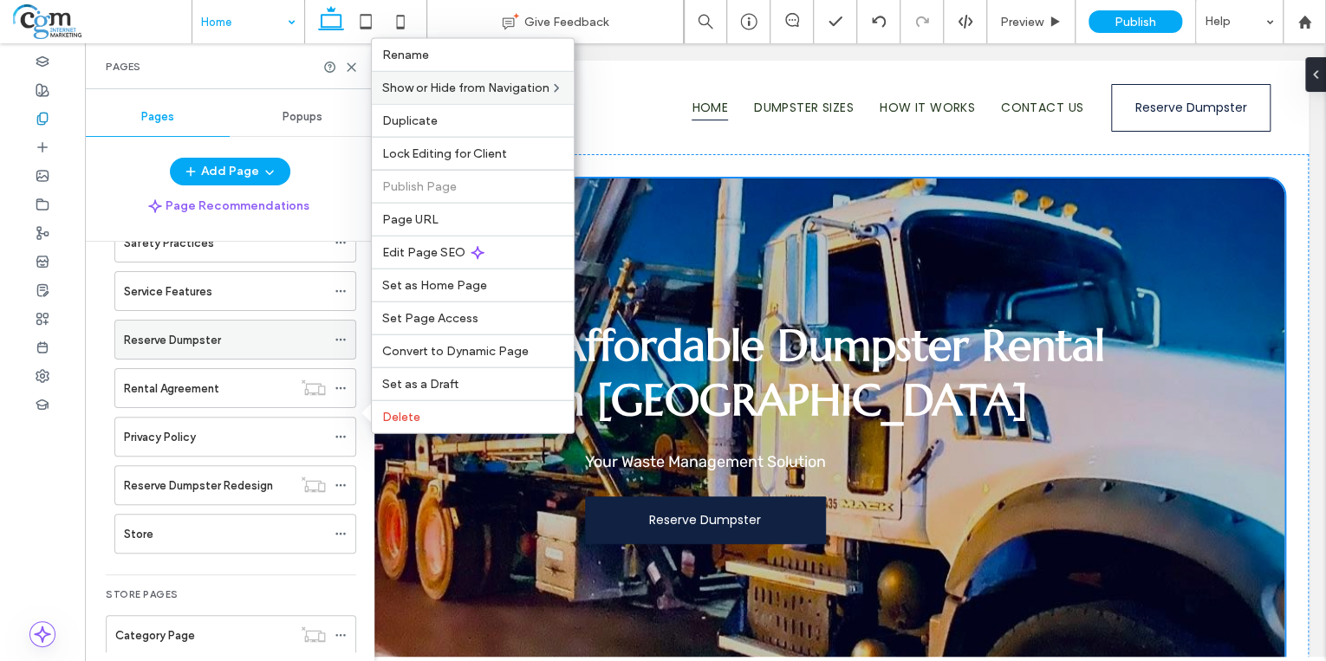
scroll to position [416, 0]
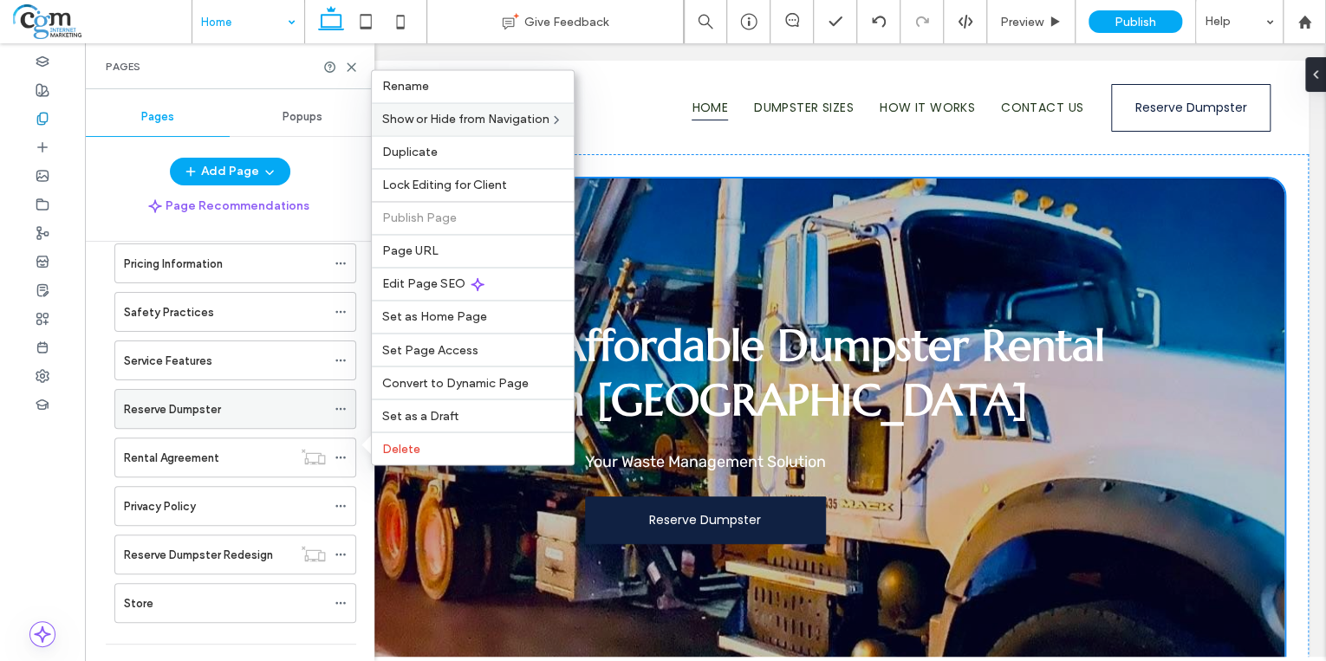
click at [242, 406] on div "Reserve Dumpster" at bounding box center [225, 409] width 202 height 18
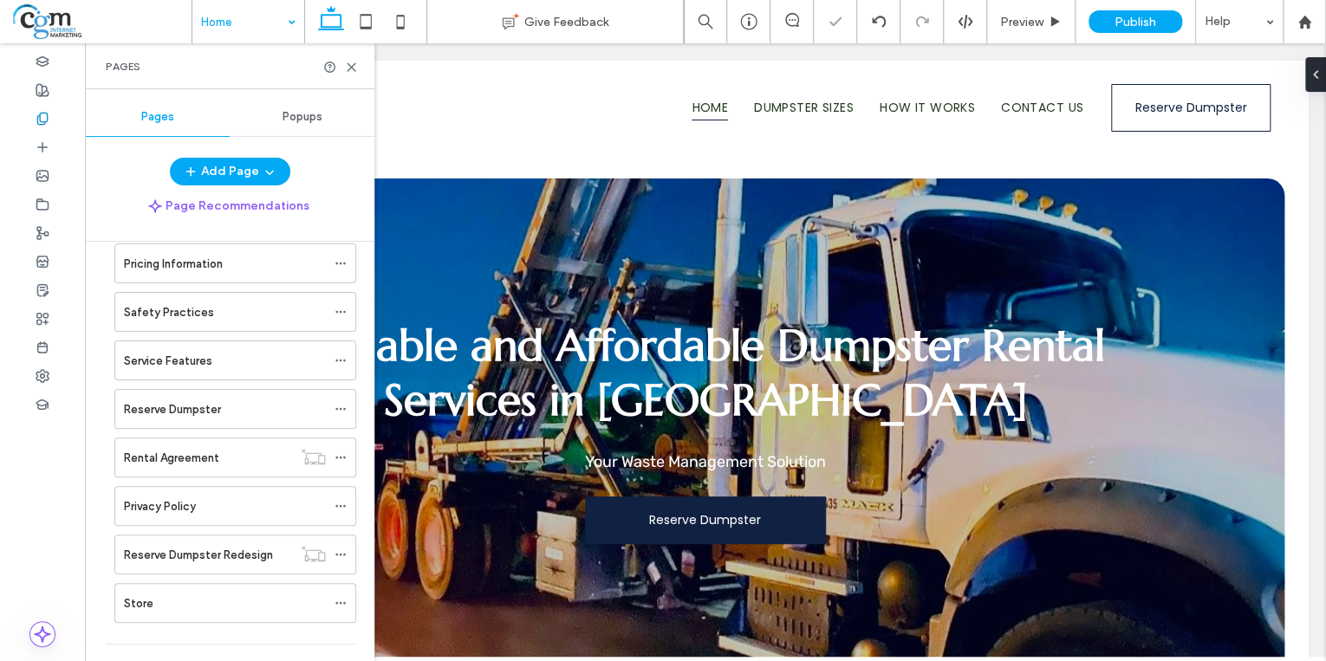
scroll to position [0, 0]
click at [338, 406] on icon at bounding box center [341, 409] width 12 height 12
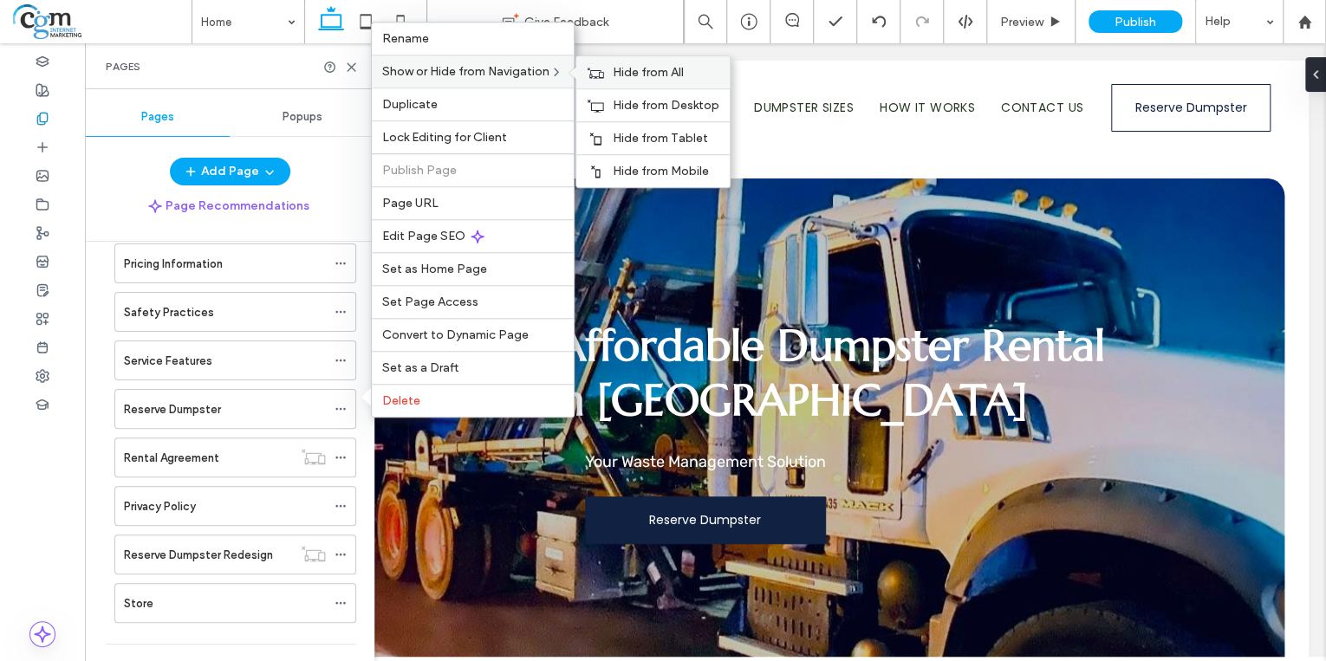
click at [701, 68] on label "Hide from All" at bounding box center [666, 72] width 107 height 15
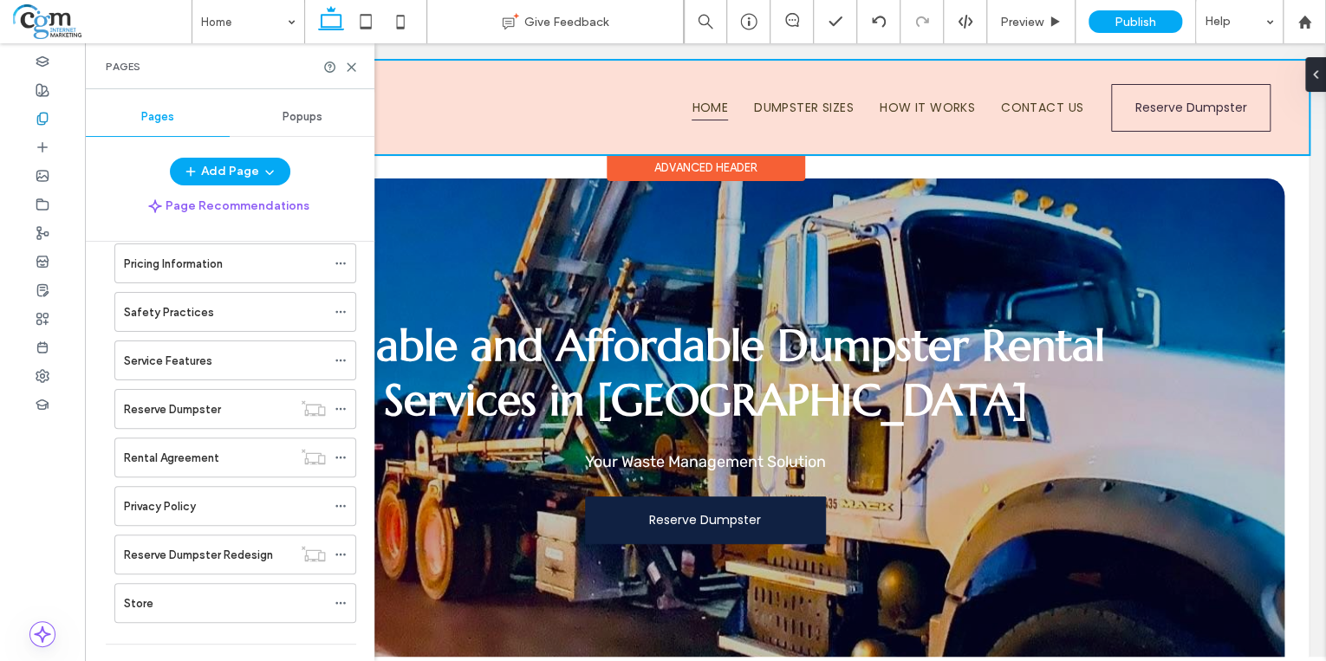
click at [1005, 80] on div at bounding box center [705, 108] width 1206 height 94
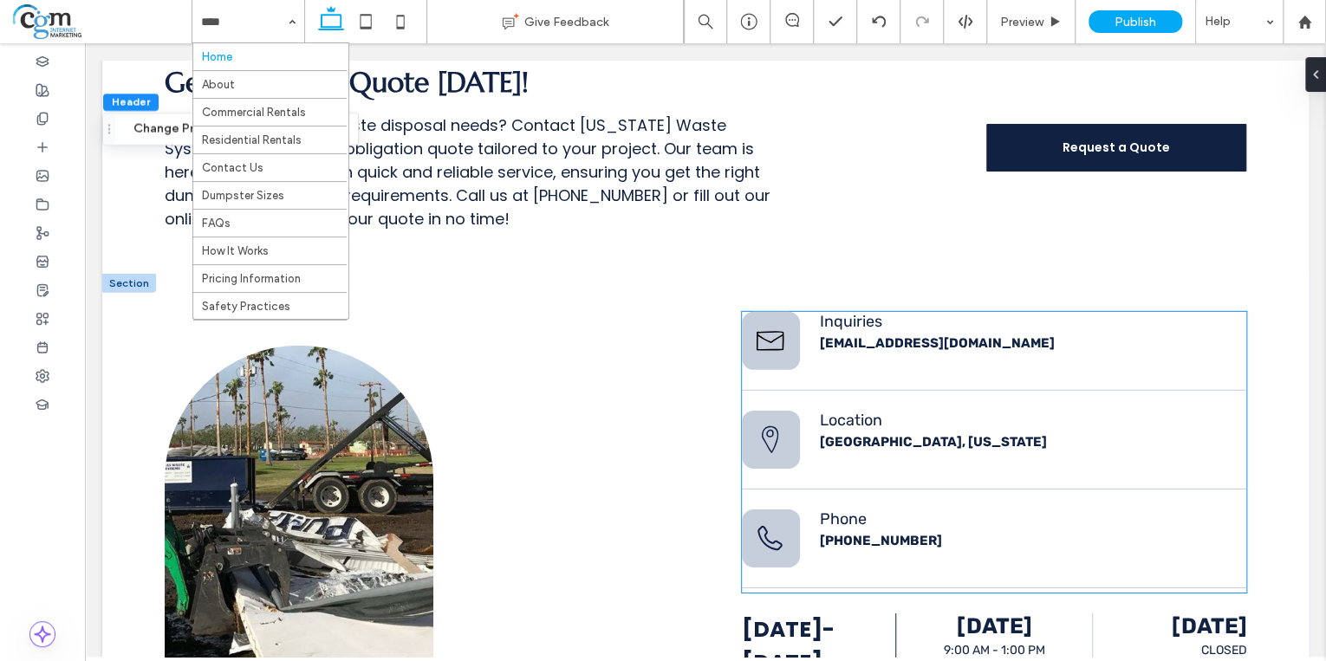
scroll to position [2704, 0]
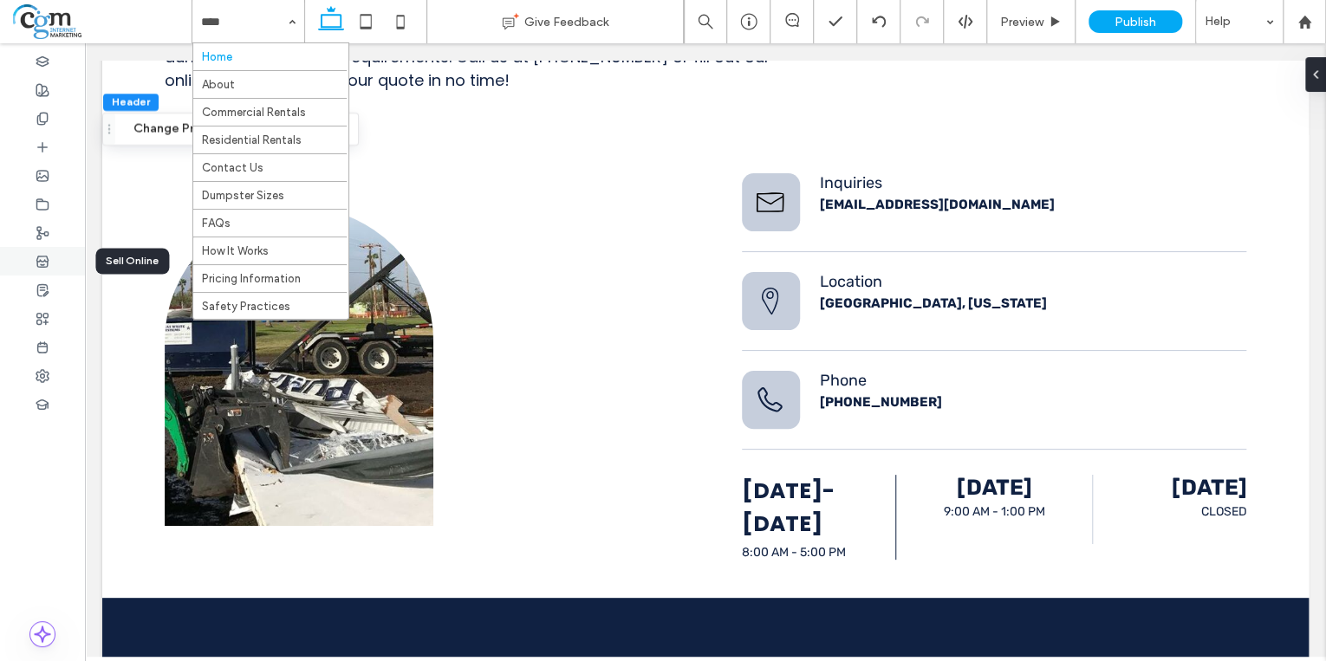
click at [42, 263] on icon at bounding box center [43, 262] width 14 height 14
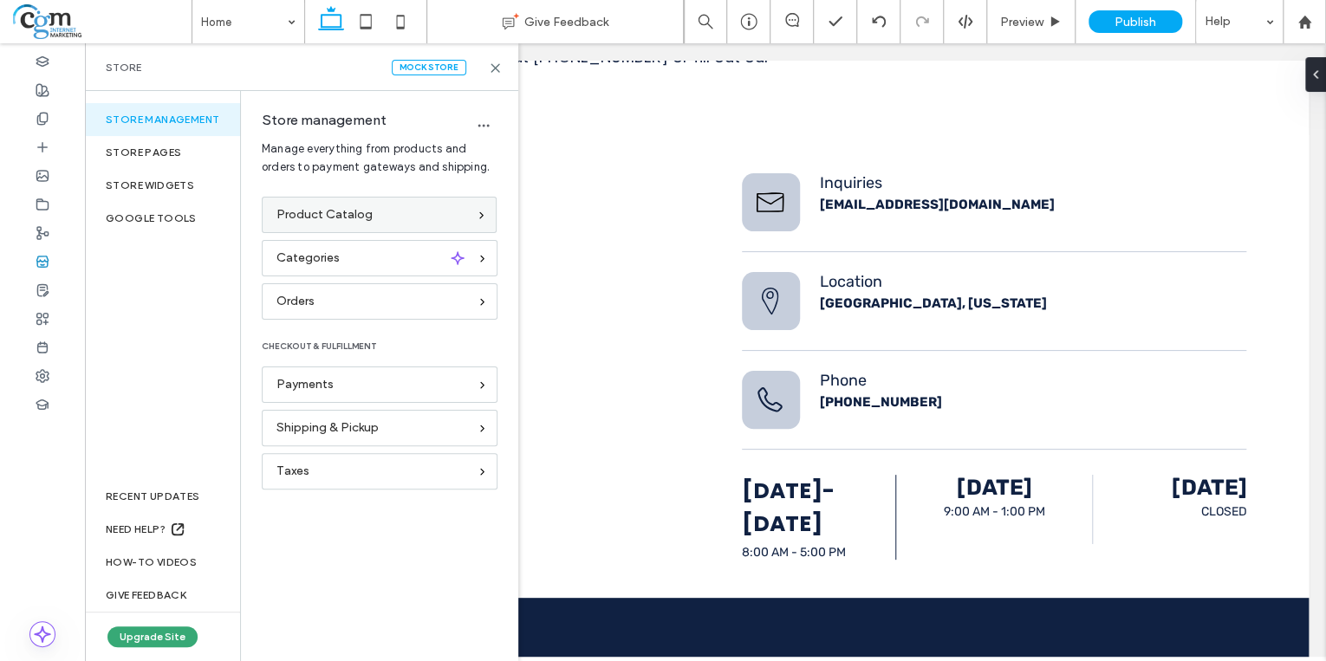
click at [336, 214] on span "Product Catalog" at bounding box center [324, 214] width 96 height 19
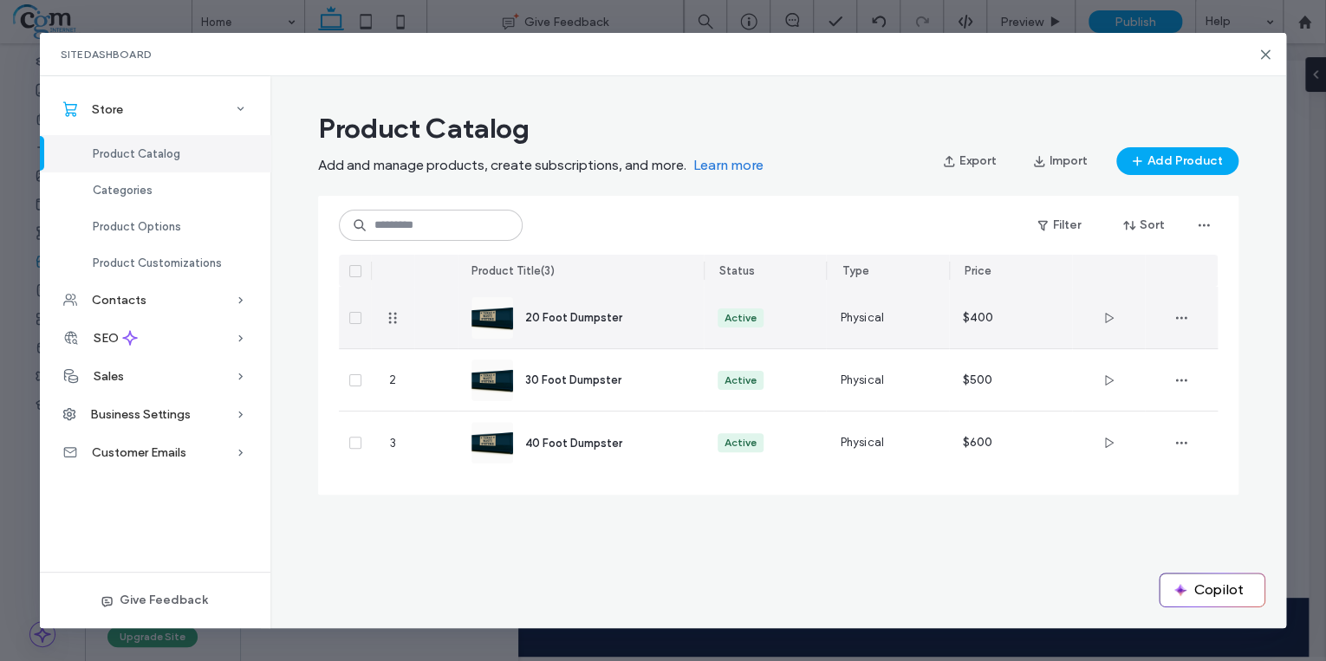
click at [576, 314] on span "20 Foot Dumpster" at bounding box center [573, 317] width 97 height 13
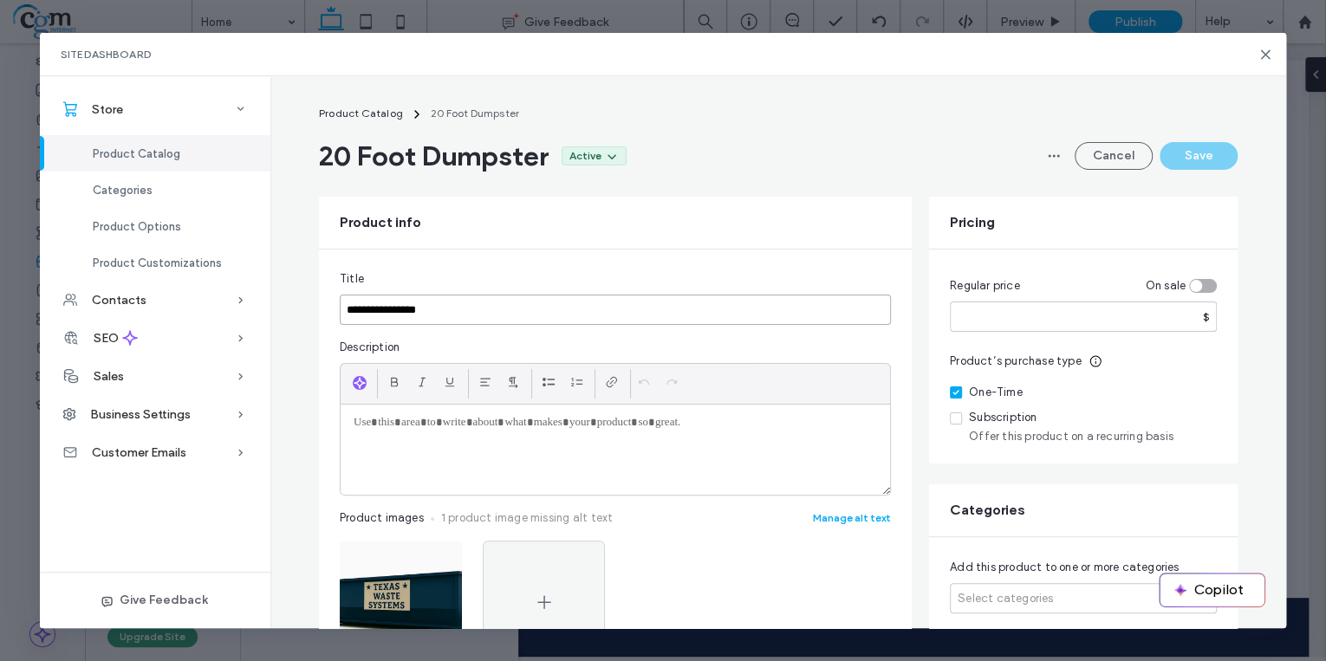
drag, startPoint x: 376, startPoint y: 303, endPoint x: 360, endPoint y: 305, distance: 16.6
click at [360, 305] on input "**********" at bounding box center [615, 310] width 551 height 30
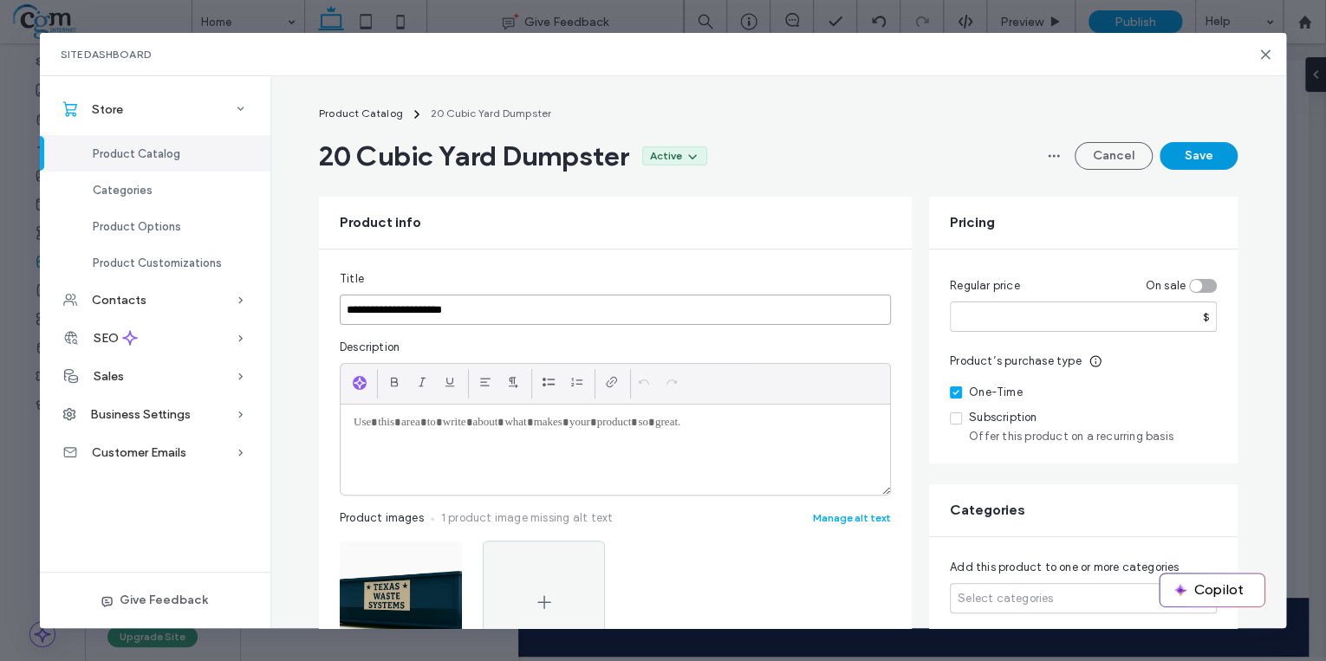
type input "**********"
click at [1227, 159] on button "Save" at bounding box center [1199, 156] width 78 height 28
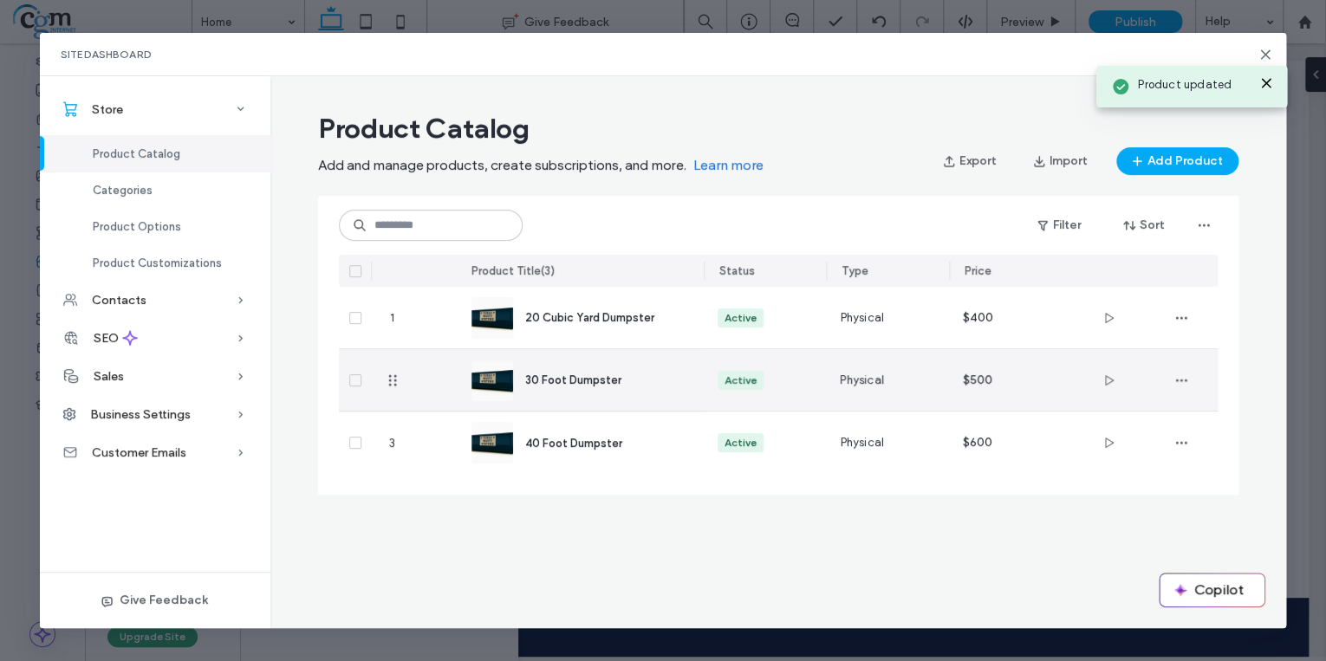
click at [614, 383] on span "30 Foot Dumpster" at bounding box center [573, 380] width 96 height 13
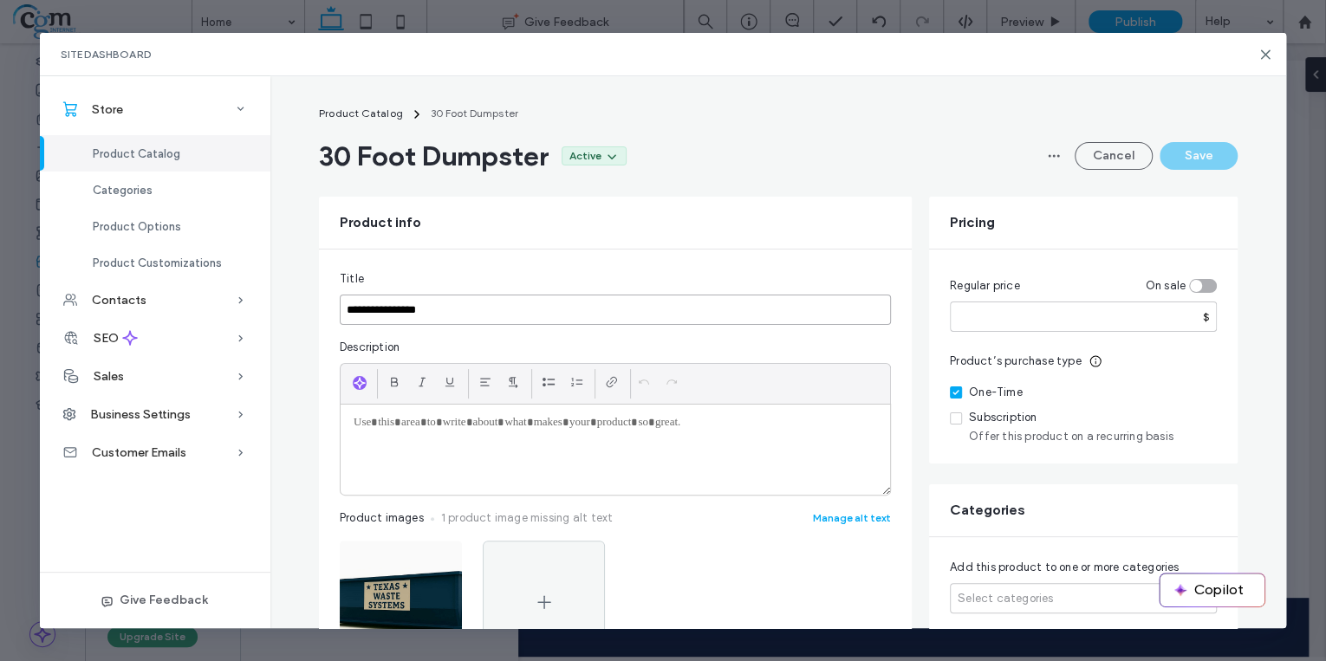
drag, startPoint x: 381, startPoint y: 309, endPoint x: 359, endPoint y: 304, distance: 22.9
click at [359, 304] on input "**********" at bounding box center [615, 310] width 551 height 30
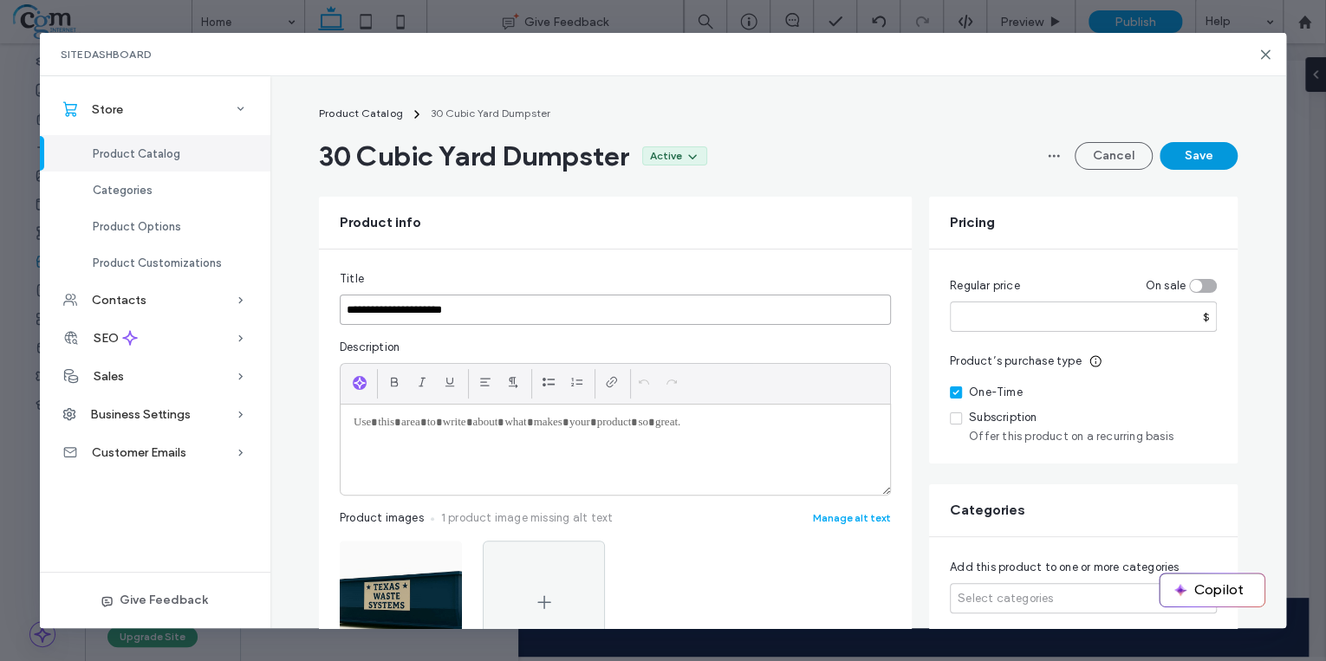
type input "**********"
click at [1193, 159] on button "Save" at bounding box center [1199, 156] width 78 height 28
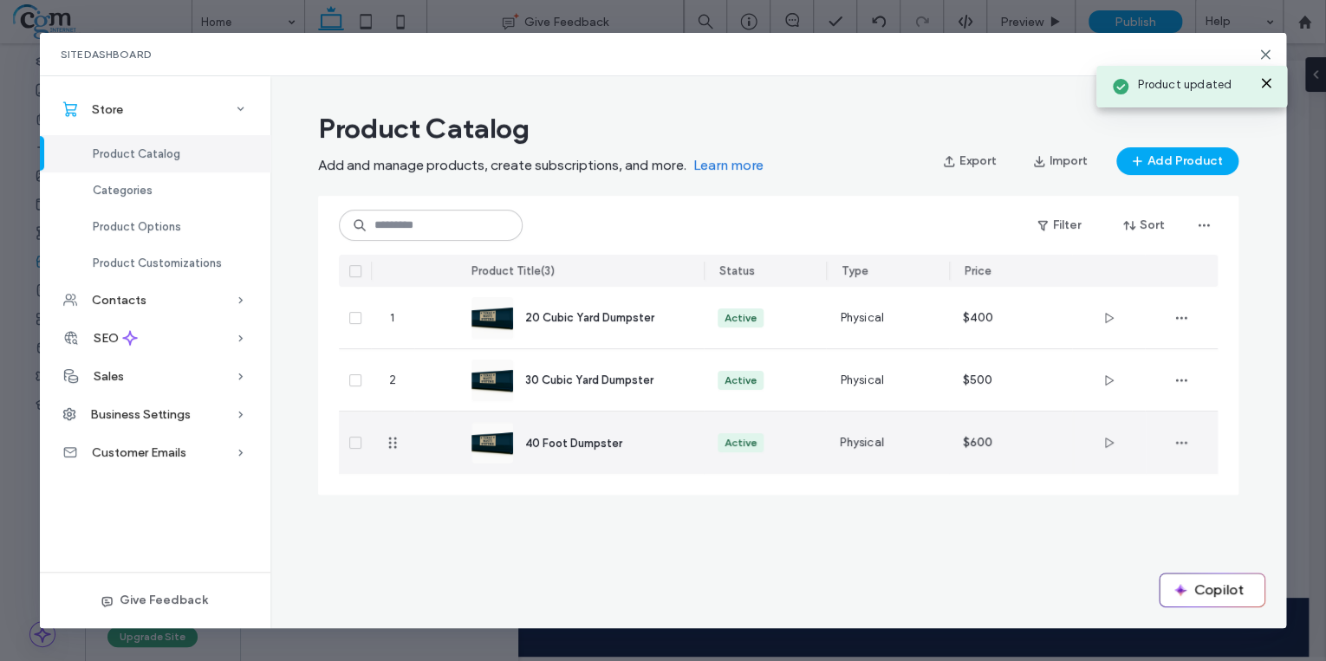
click at [558, 445] on span "40 Foot Dumpster" at bounding box center [573, 443] width 97 height 13
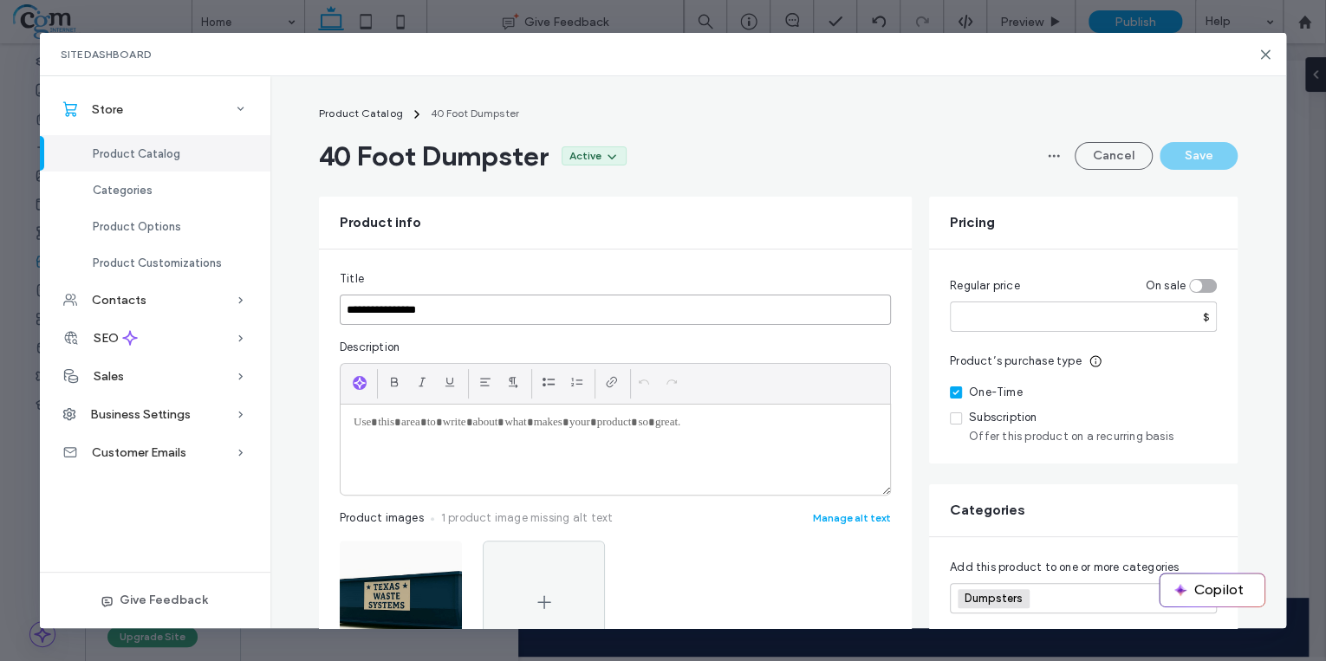
click at [371, 308] on input "**********" at bounding box center [615, 310] width 551 height 30
drag, startPoint x: 380, startPoint y: 314, endPoint x: 357, endPoint y: 314, distance: 23.4
click at [357, 314] on input "**********" at bounding box center [615, 310] width 551 height 30
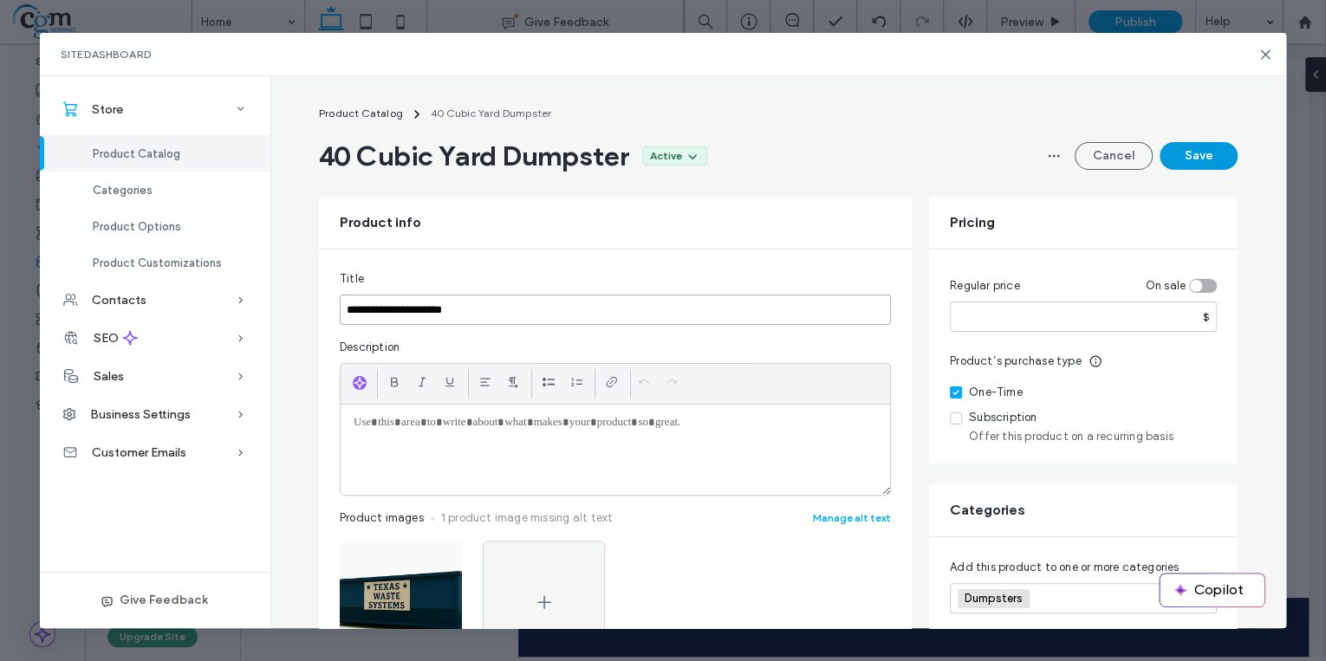
type input "**********"
click at [1190, 159] on button "Save" at bounding box center [1199, 156] width 78 height 28
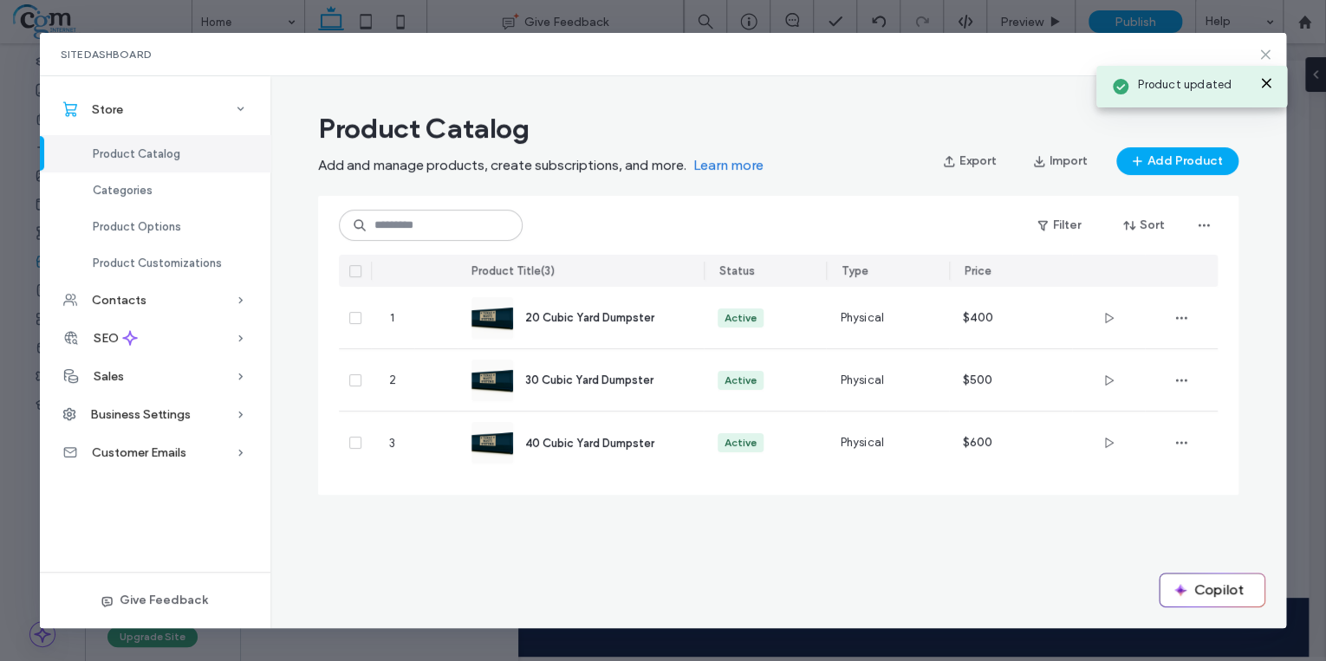
drag, startPoint x: 1266, startPoint y: 51, endPoint x: 937, endPoint y: 250, distance: 384.5
click at [1266, 51] on icon at bounding box center [1265, 55] width 14 height 14
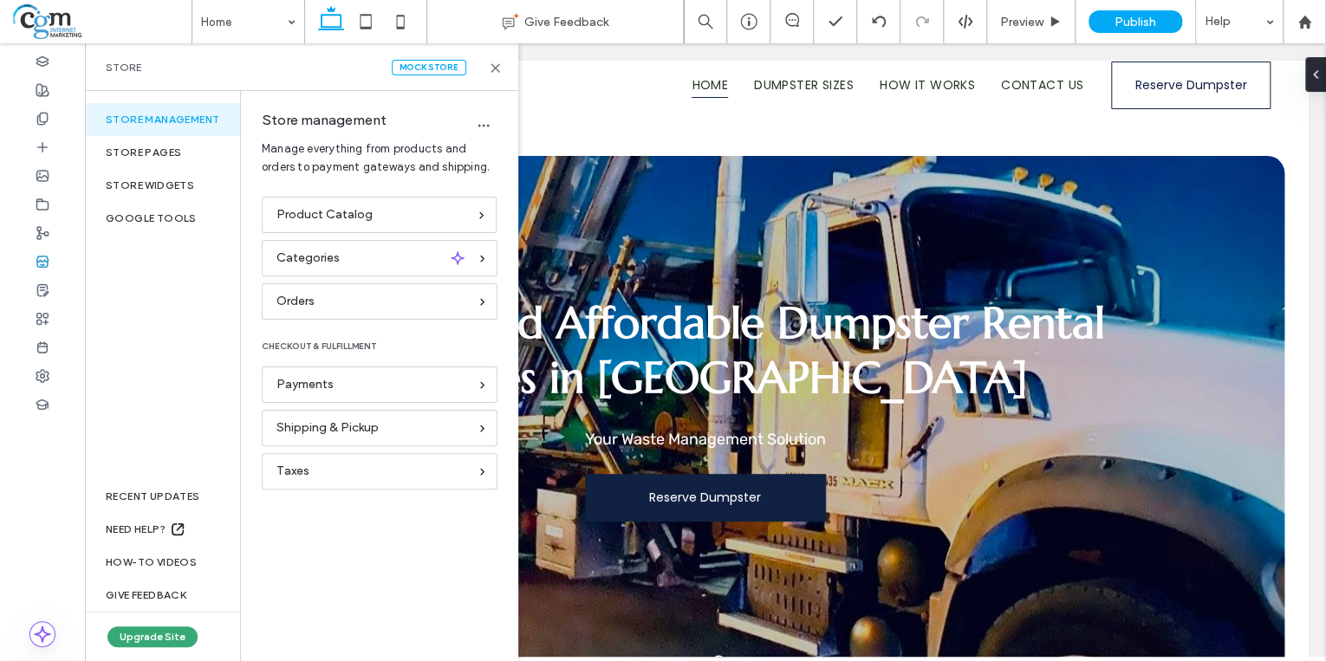
scroll to position [0, 0]
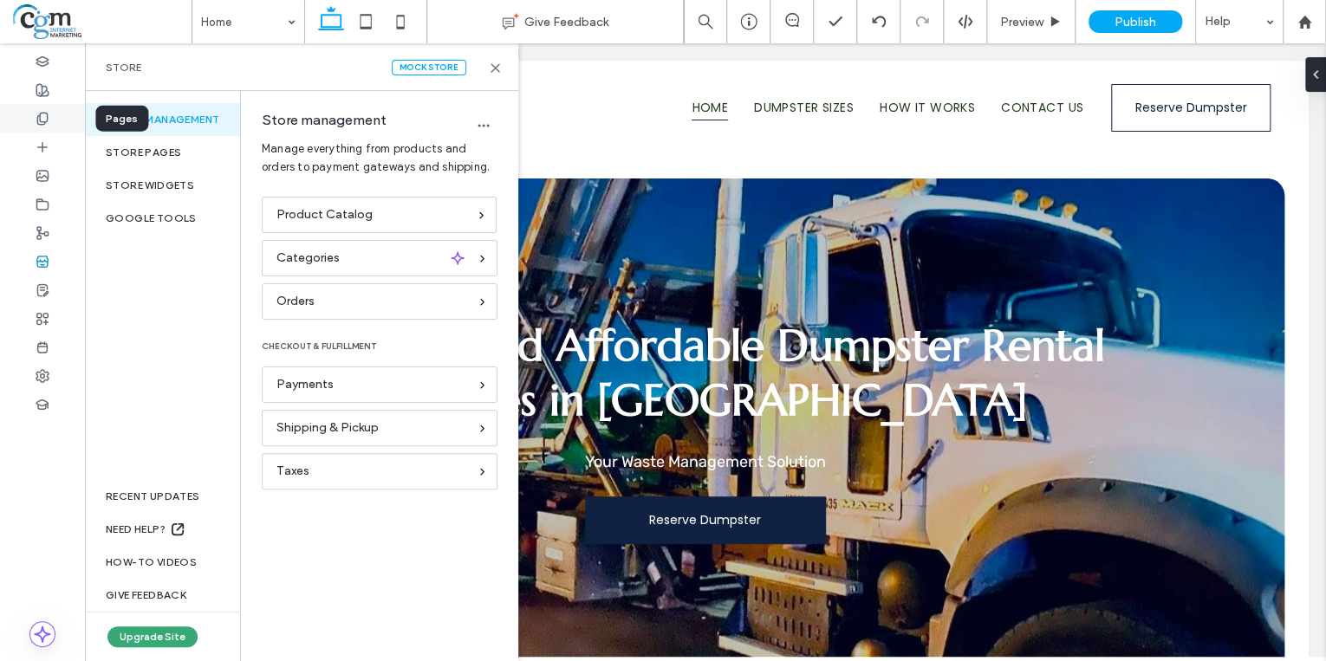
click at [36, 121] on icon at bounding box center [43, 119] width 14 height 14
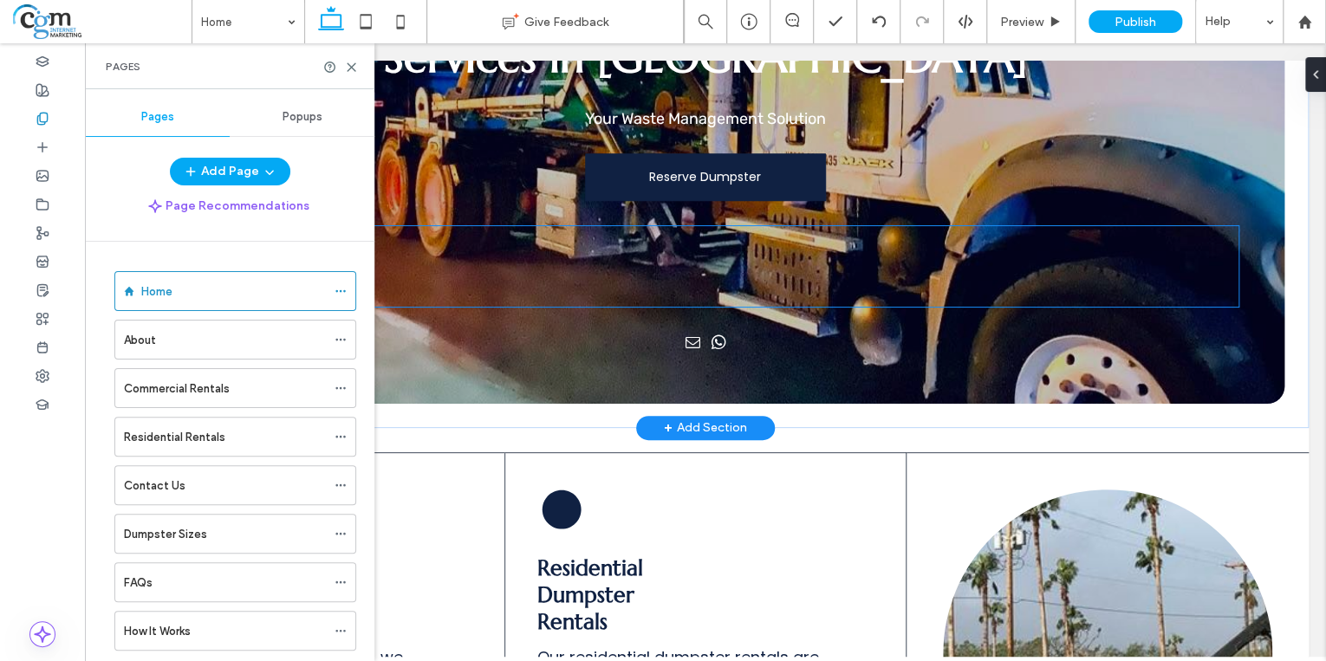
scroll to position [347, 0]
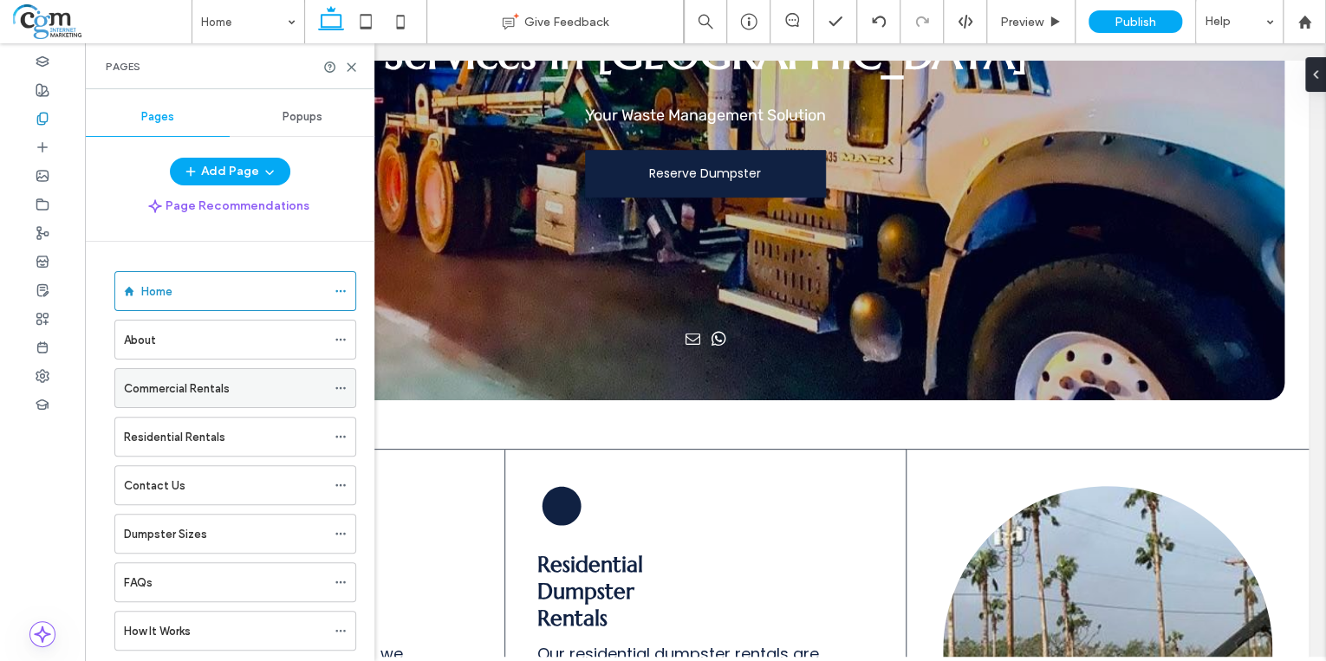
click at [225, 388] on label "Commercial Rentals" at bounding box center [177, 389] width 106 height 30
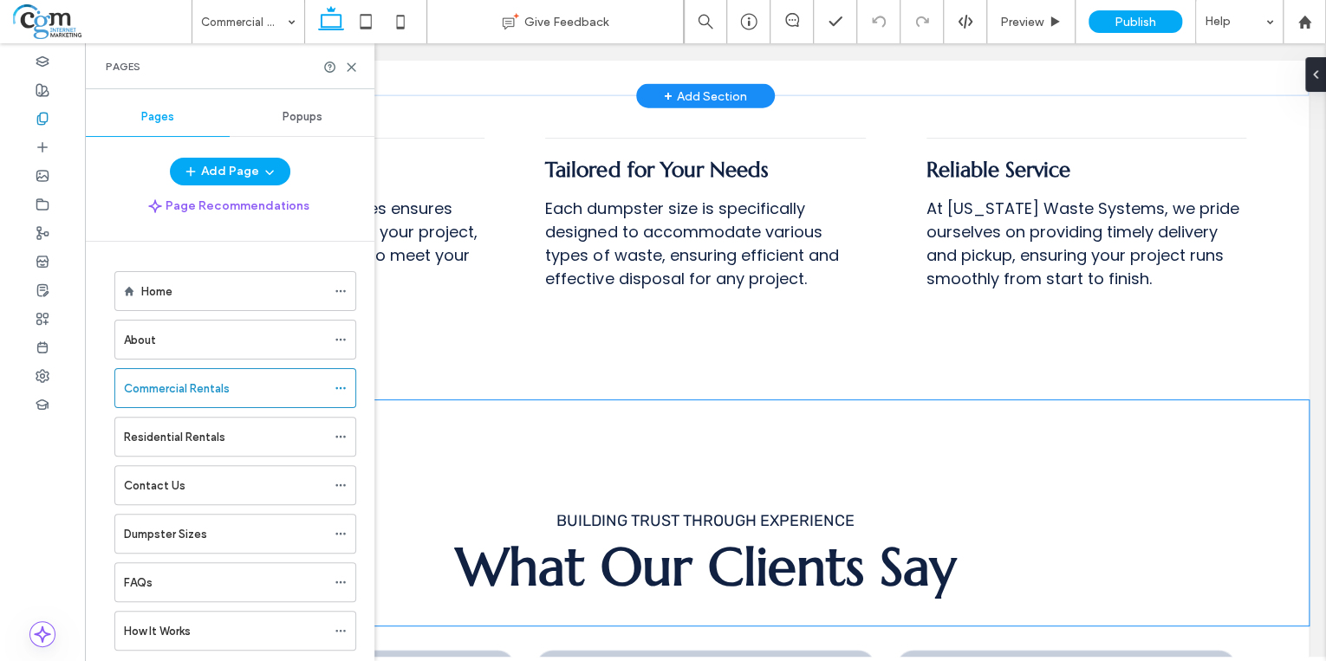
scroll to position [2011, 0]
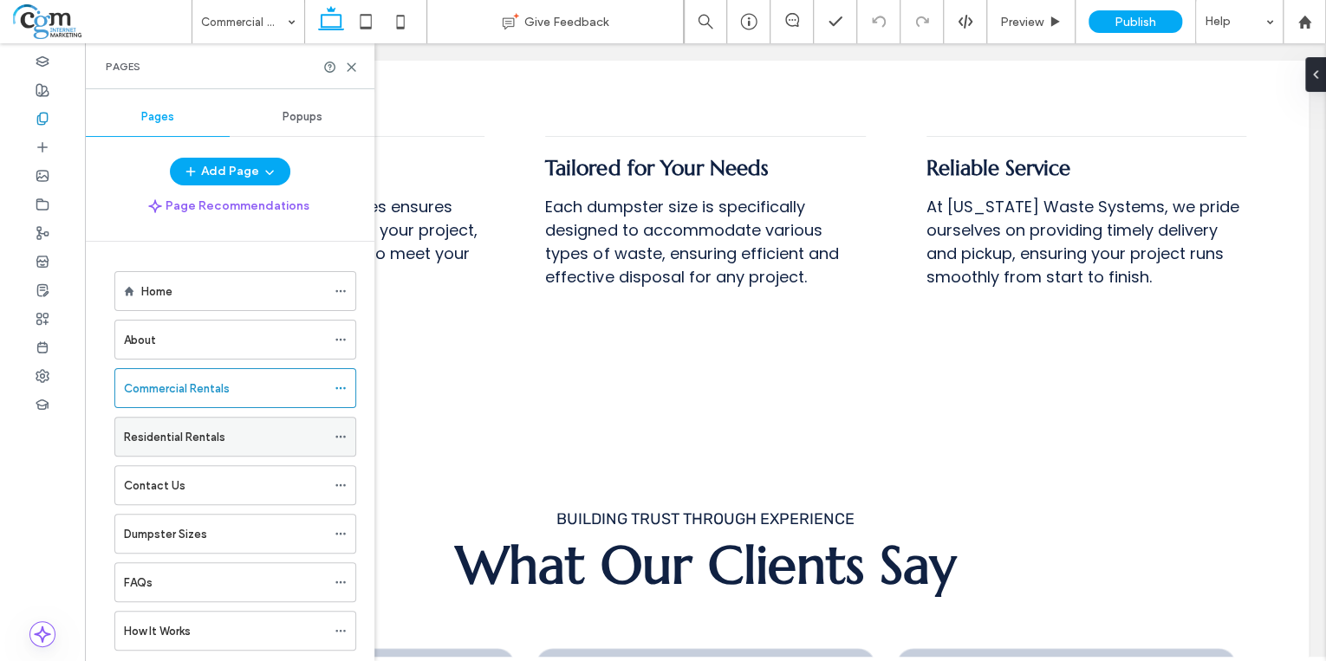
click at [191, 440] on label "Residential Rentals" at bounding box center [174, 437] width 101 height 30
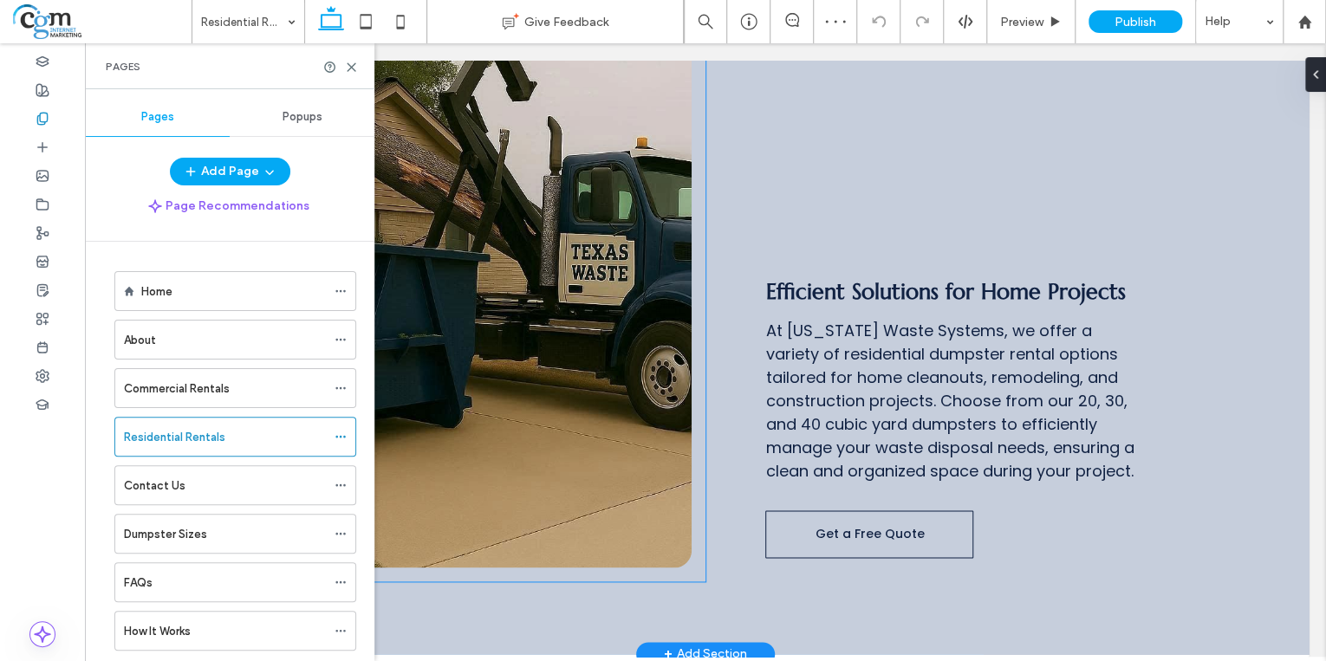
scroll to position [901, 0]
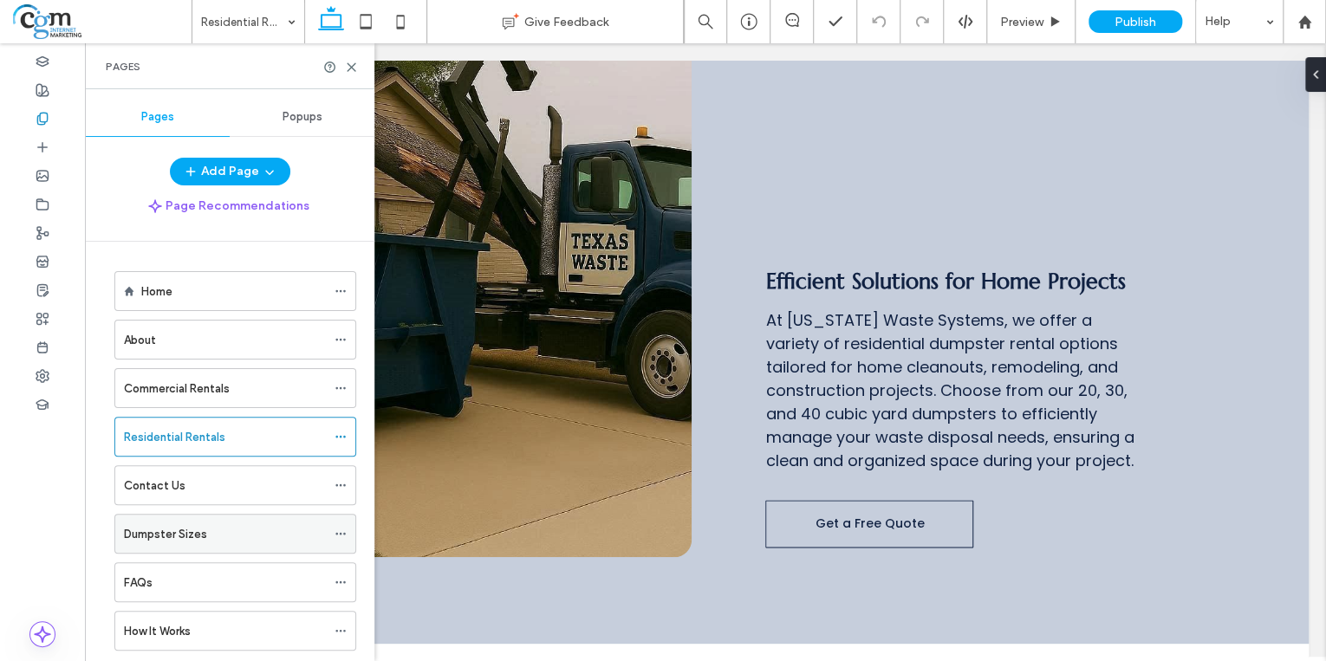
click at [211, 535] on div "Dumpster Sizes" at bounding box center [225, 534] width 202 height 18
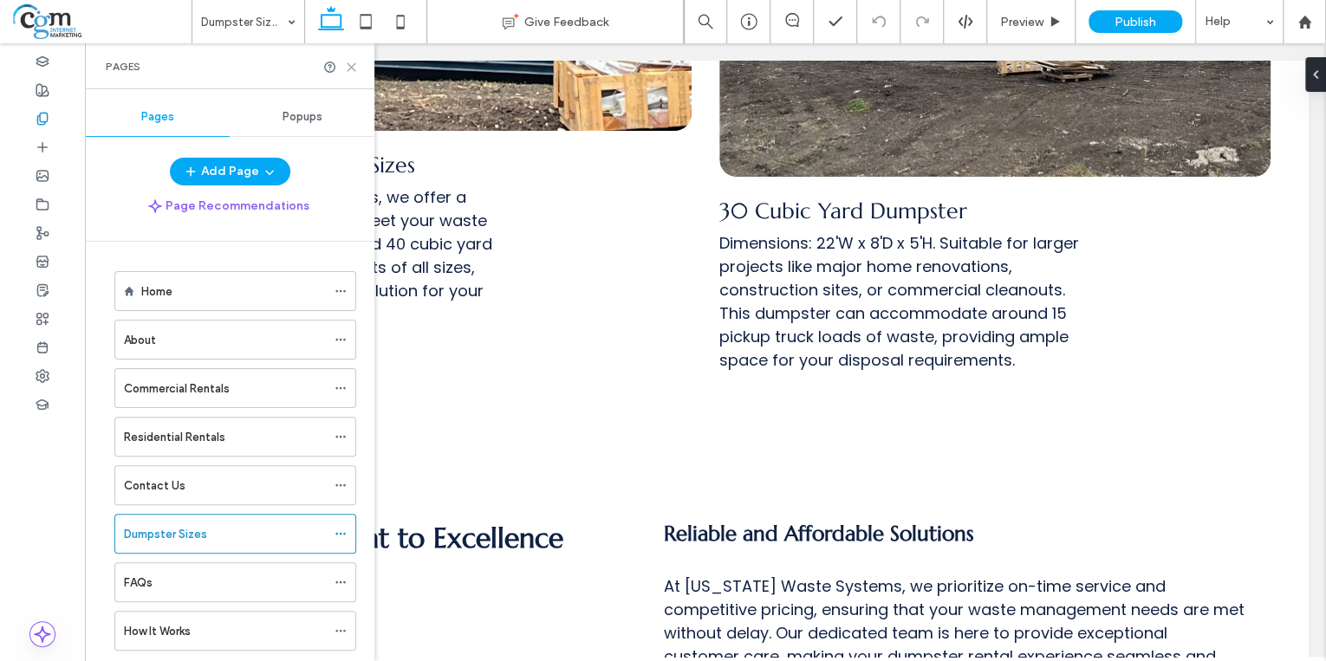
click at [350, 69] on icon at bounding box center [351, 67] width 13 height 13
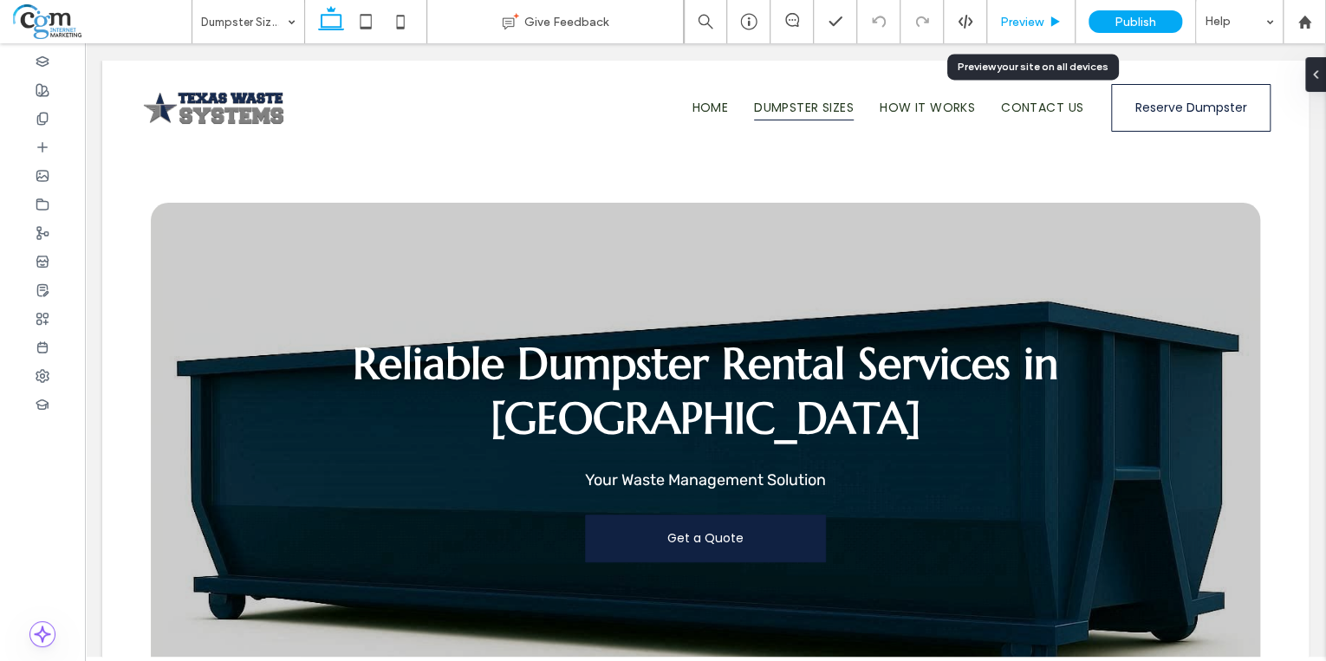
click at [1031, 21] on span "Preview" at bounding box center [1021, 22] width 43 height 15
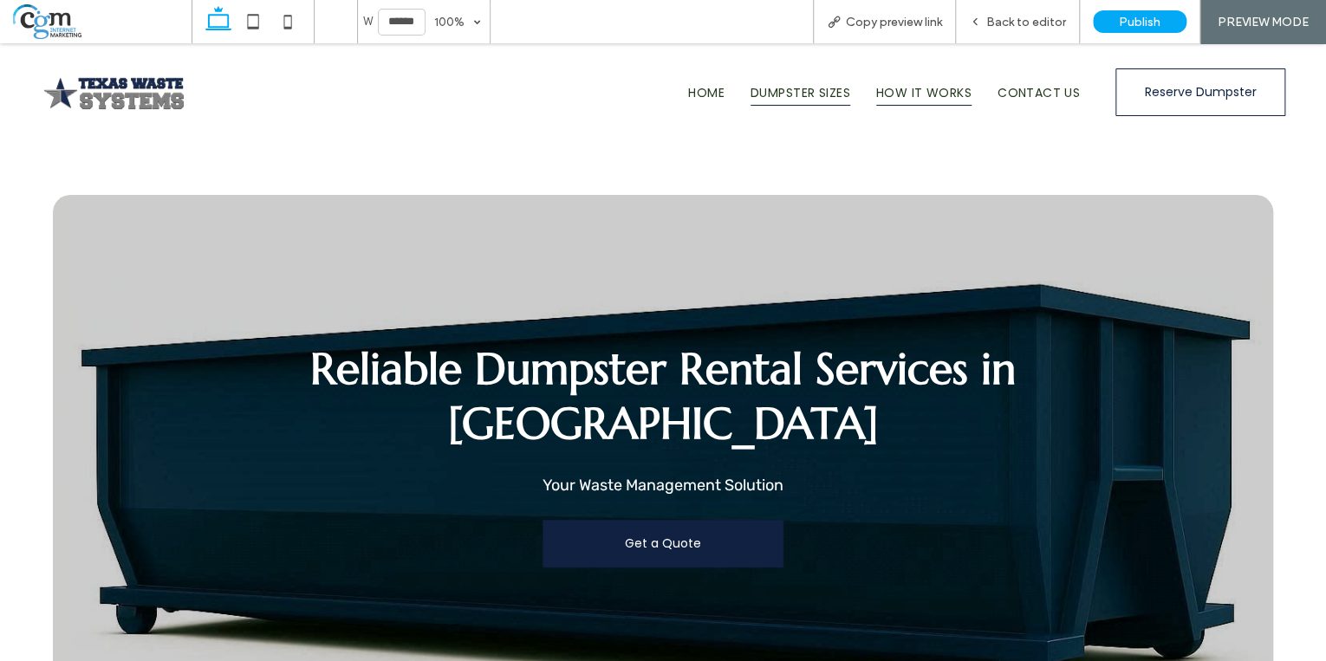
click at [933, 97] on span "How It Works" at bounding box center [923, 93] width 95 height 26
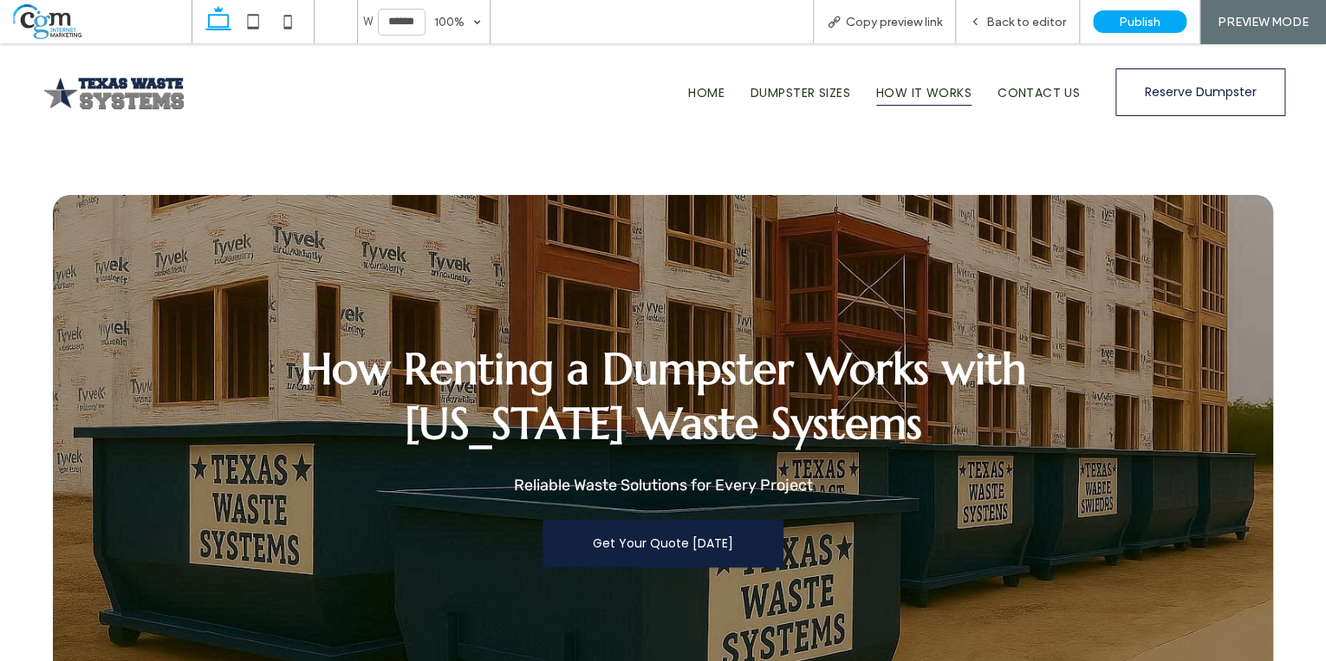
click at [904, 94] on span "How It Works" at bounding box center [923, 93] width 95 height 26
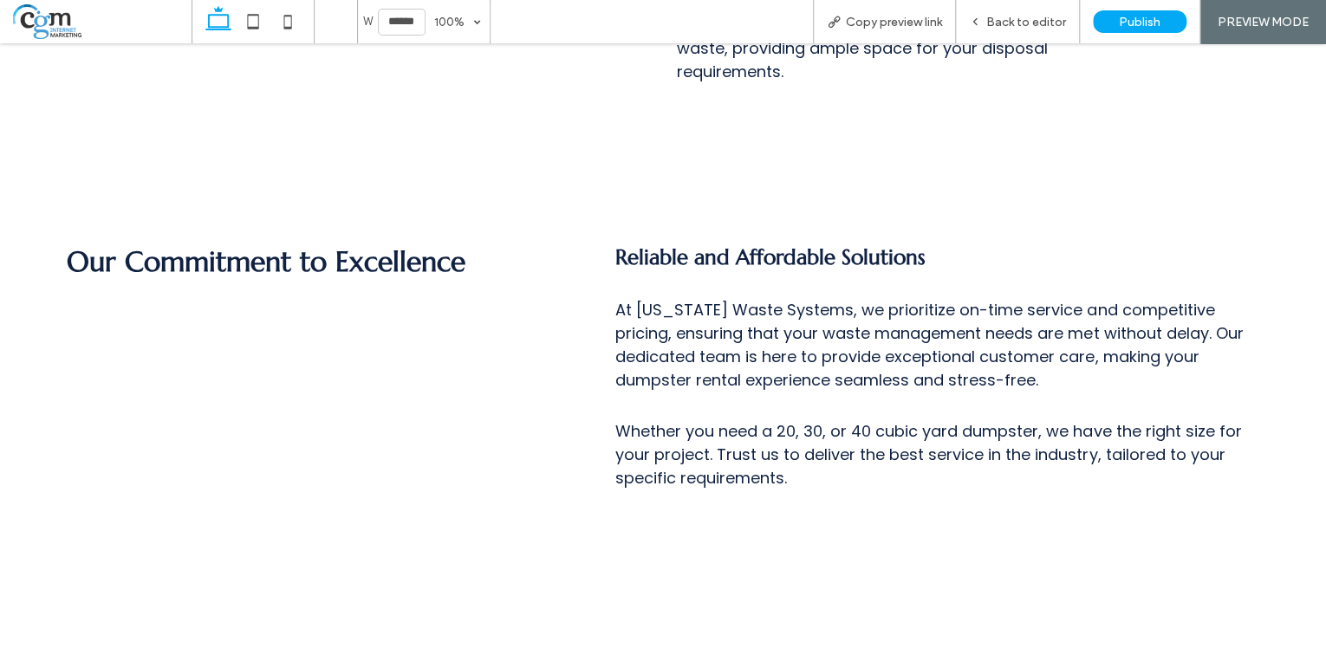
scroll to position [1803, 0]
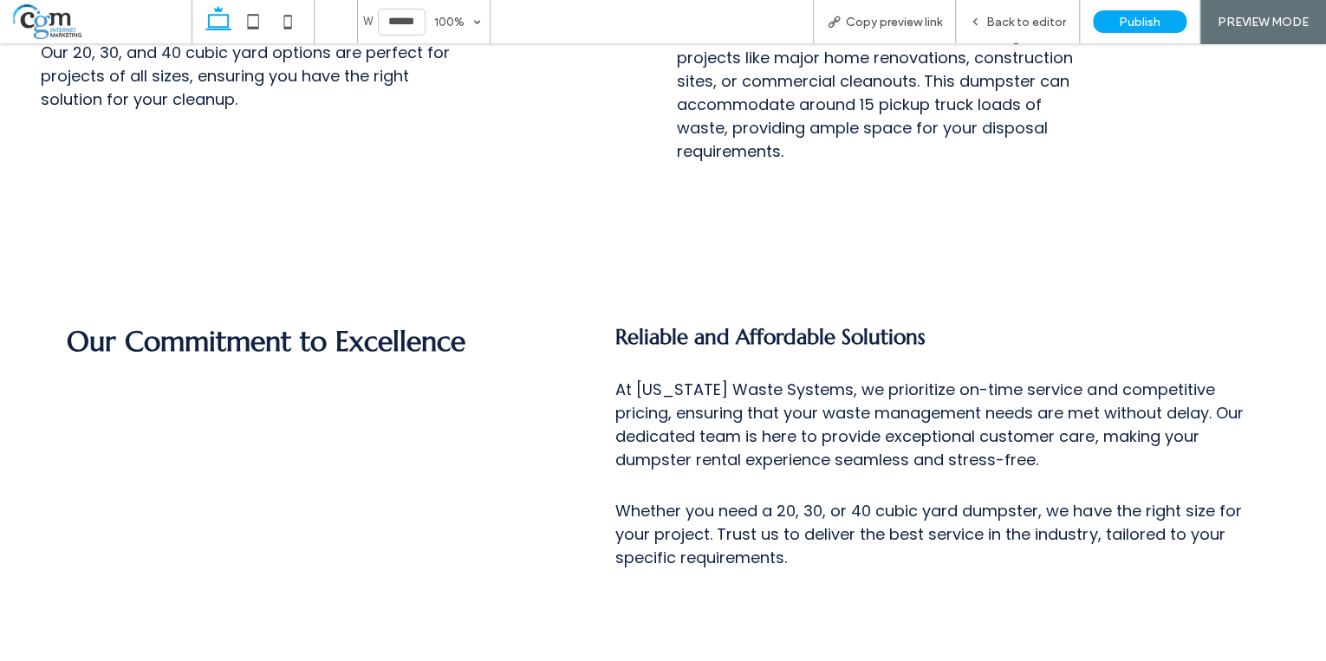
scroll to position [1040, 0]
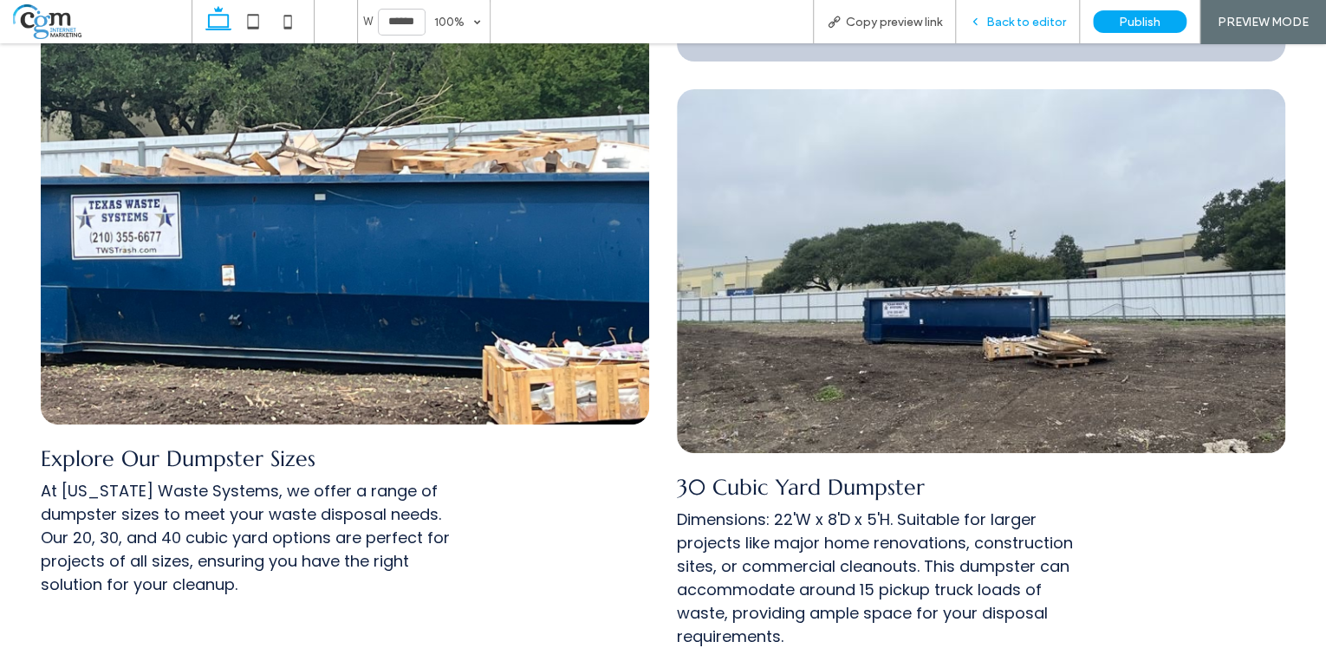
drag, startPoint x: 1005, startPoint y: 29, endPoint x: 1022, endPoint y: 36, distance: 18.2
click at [1005, 29] on div "Back to editor" at bounding box center [1018, 21] width 124 height 43
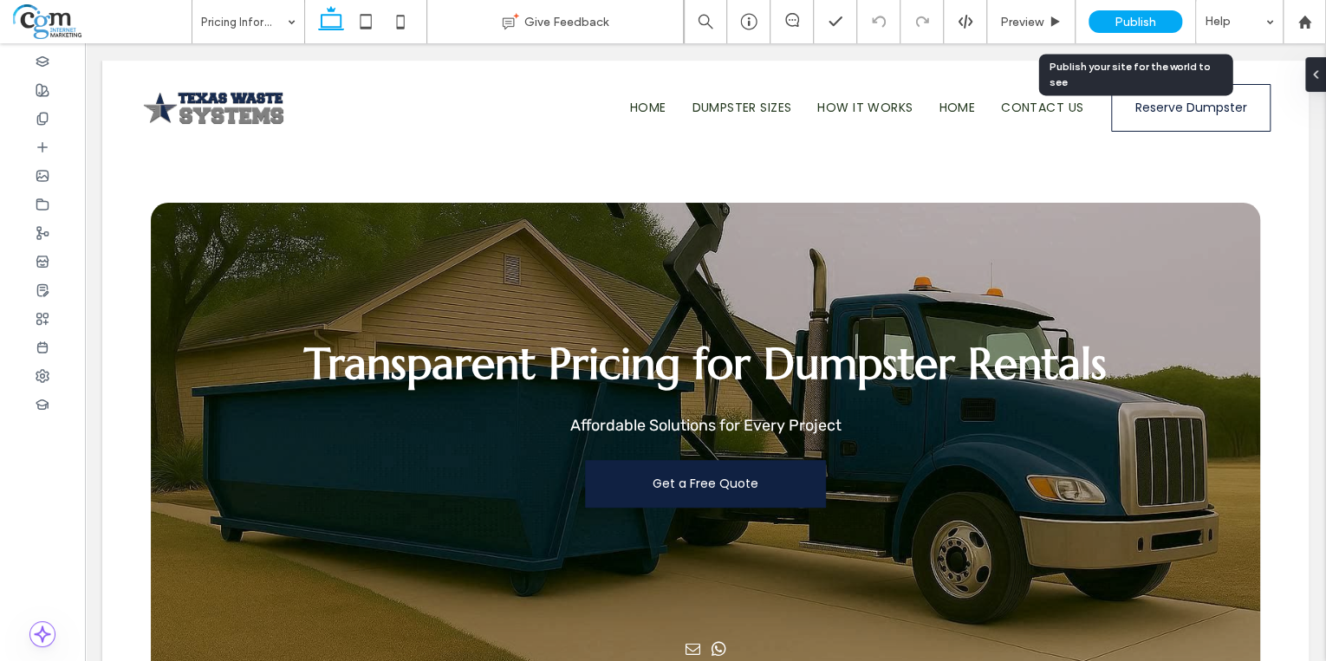
click at [1149, 23] on span "Publish" at bounding box center [1136, 22] width 42 height 15
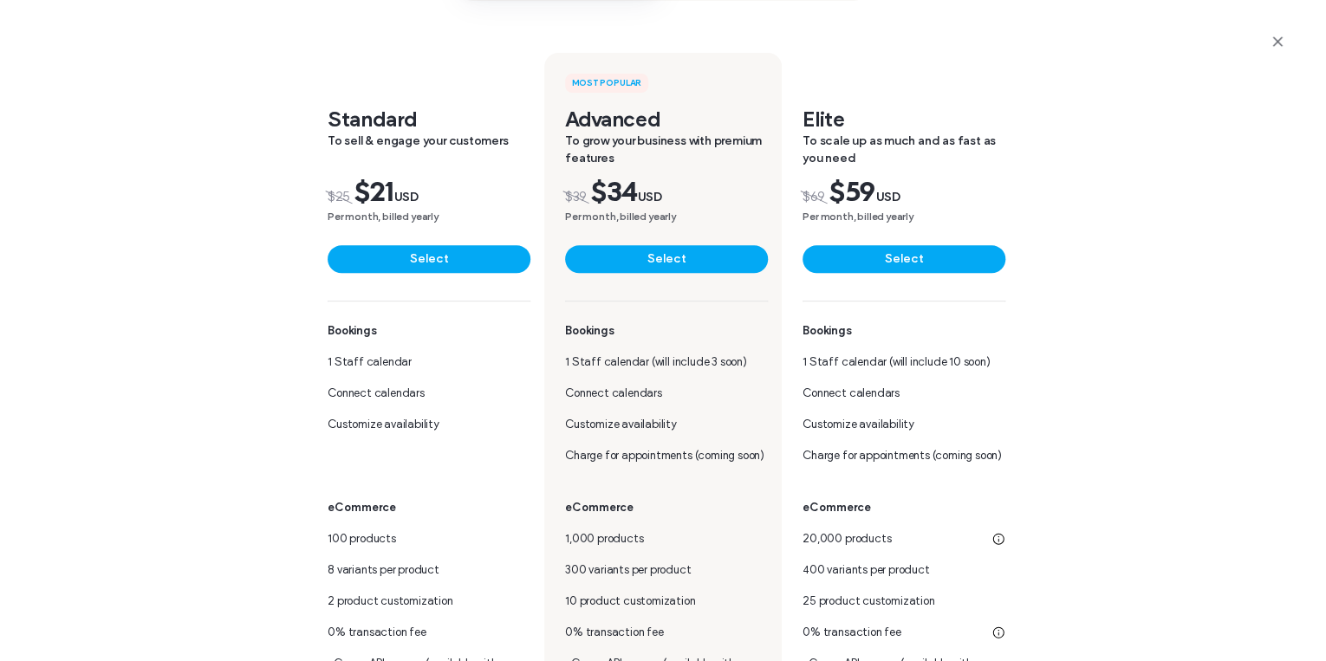
scroll to position [208, 0]
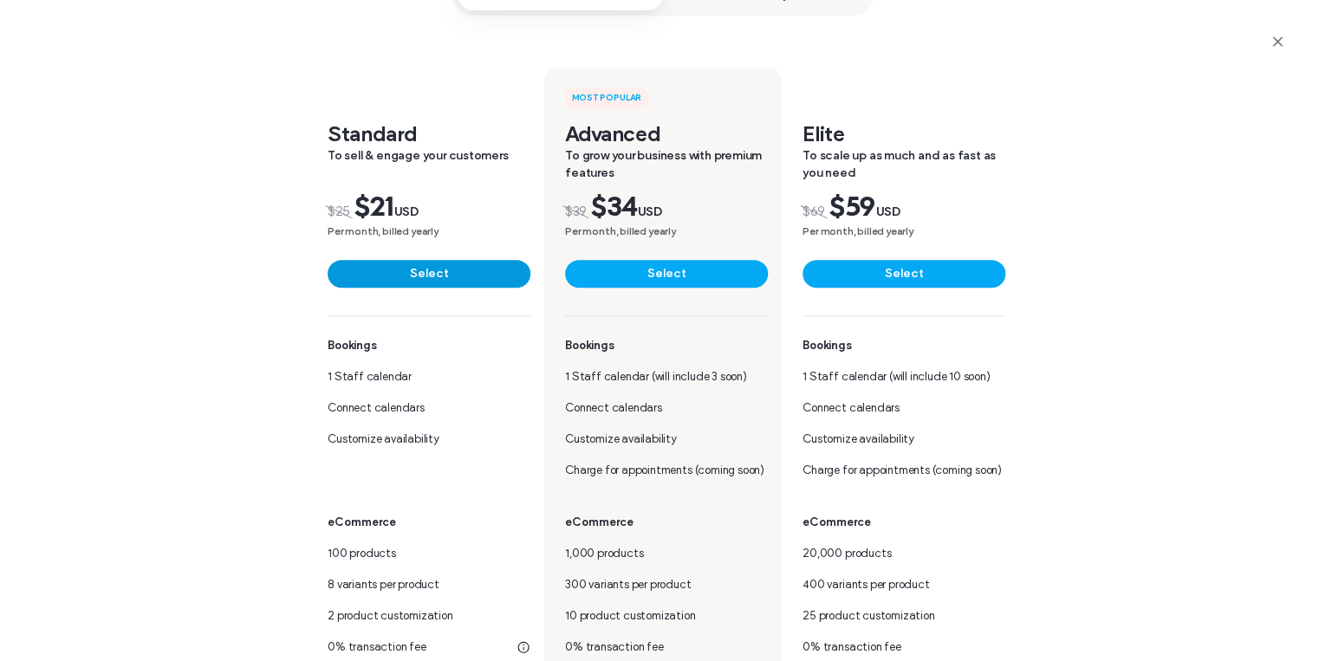
click at [459, 280] on button "Select" at bounding box center [429, 274] width 203 height 28
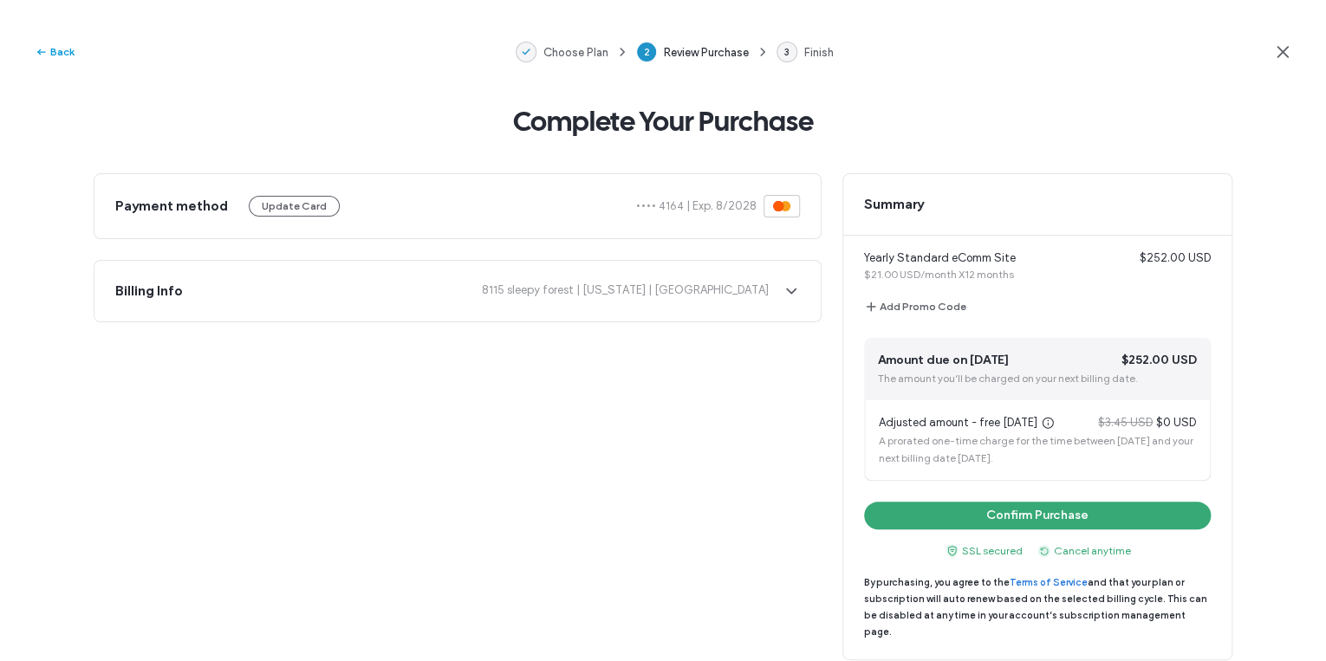
click at [59, 55] on button "Back" at bounding box center [55, 52] width 40 height 21
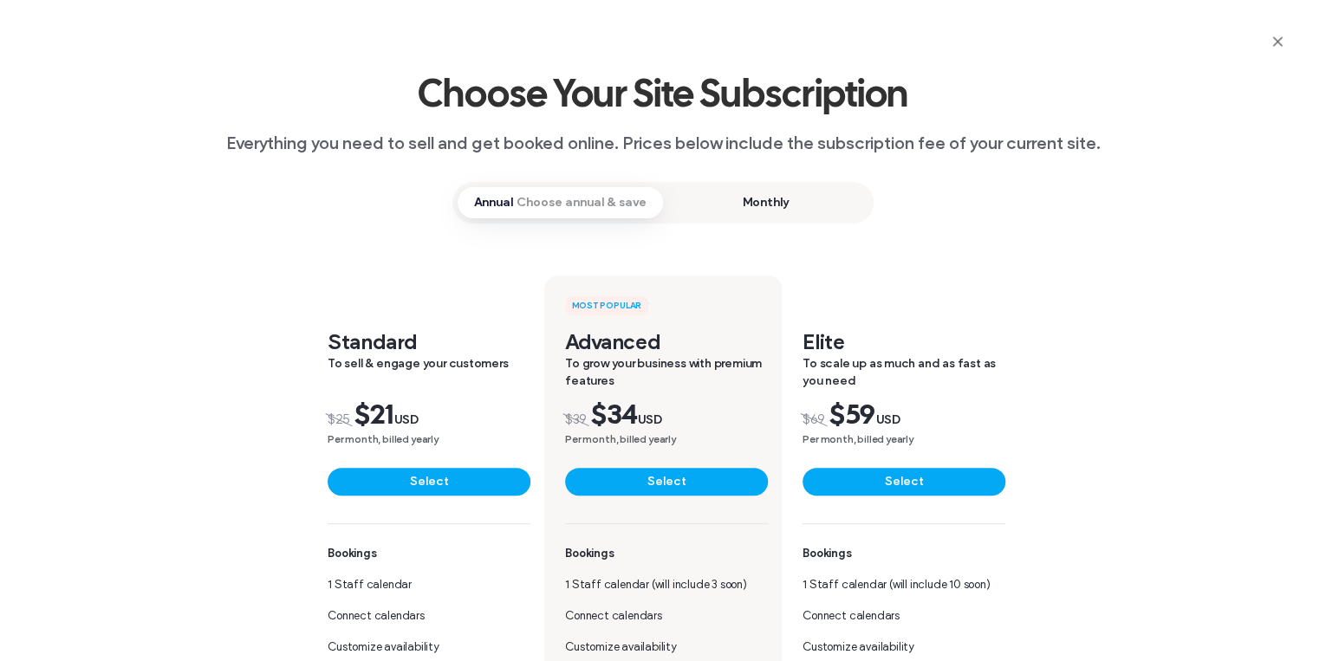
click at [753, 200] on span "Monthly" at bounding box center [765, 202] width 205 height 31
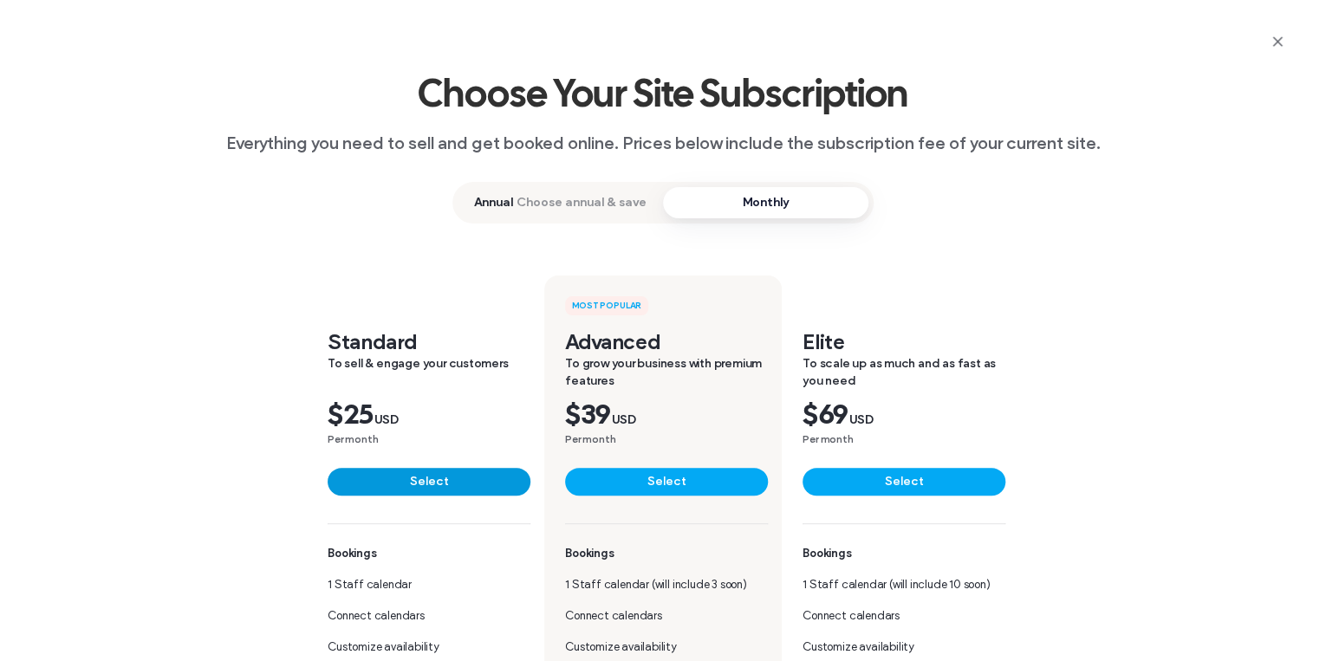
click at [413, 488] on button "Select" at bounding box center [429, 482] width 203 height 28
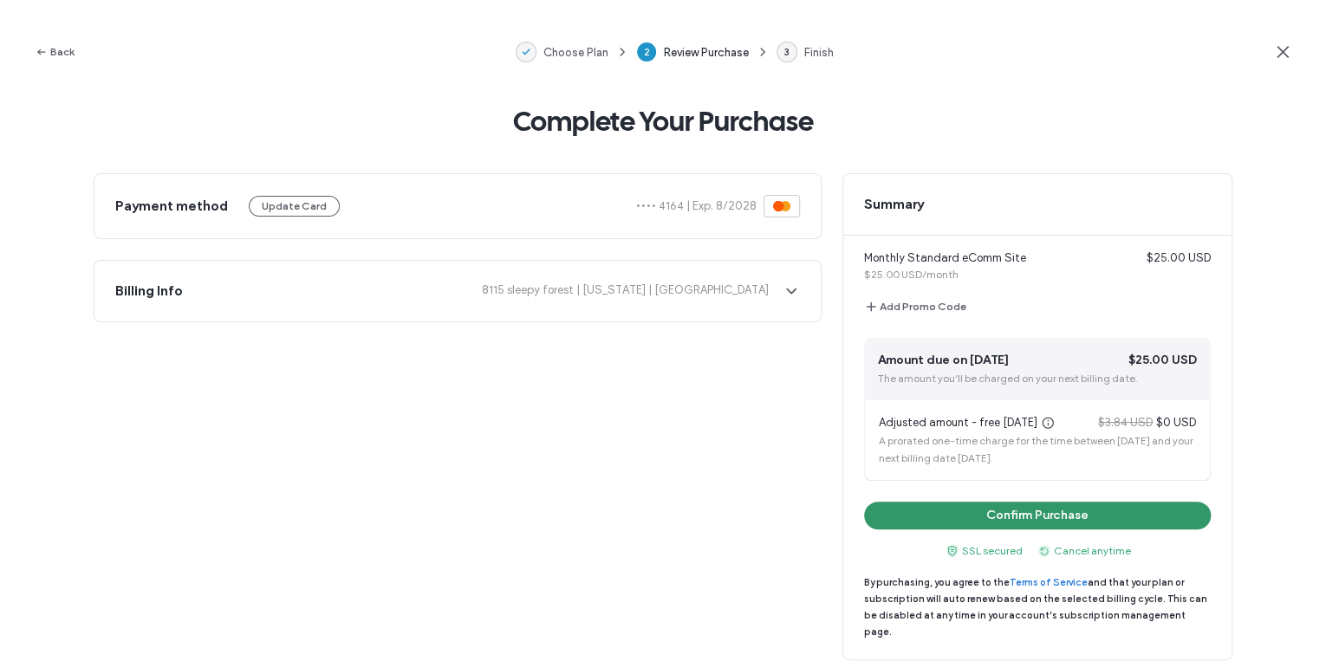
click at [1082, 518] on button "Confirm Purchase" at bounding box center [1037, 516] width 347 height 28
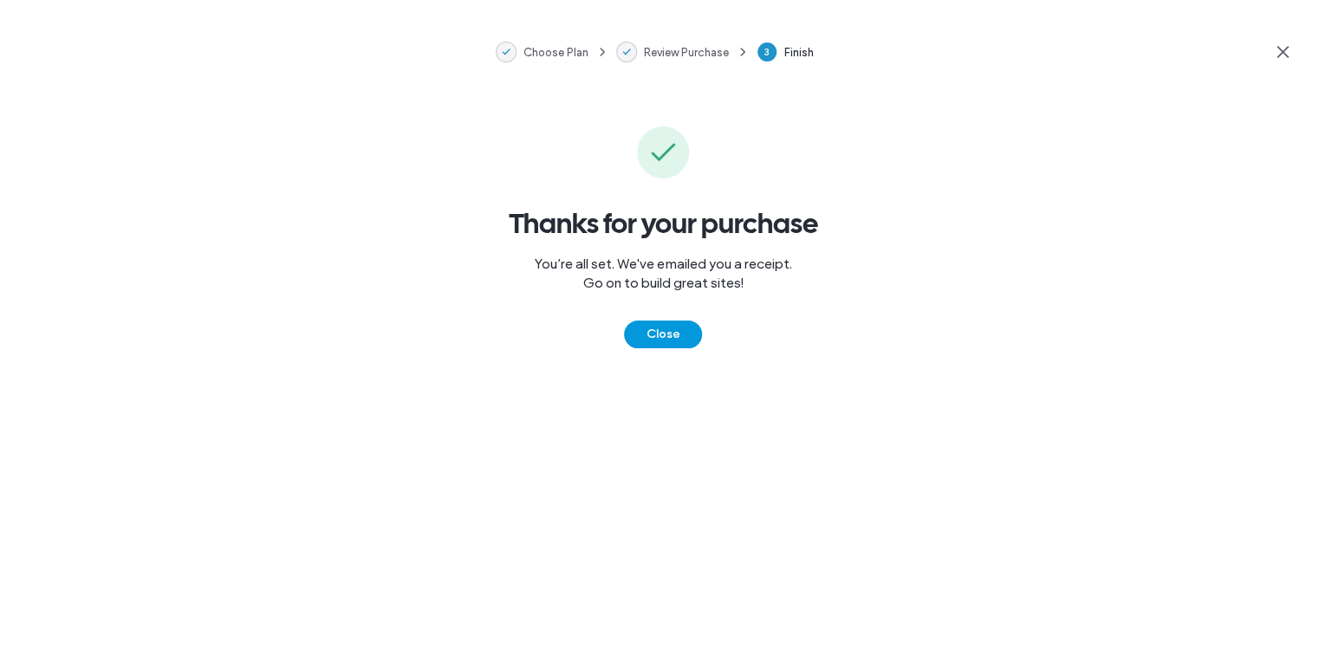
click at [660, 322] on button "Close" at bounding box center [663, 335] width 78 height 28
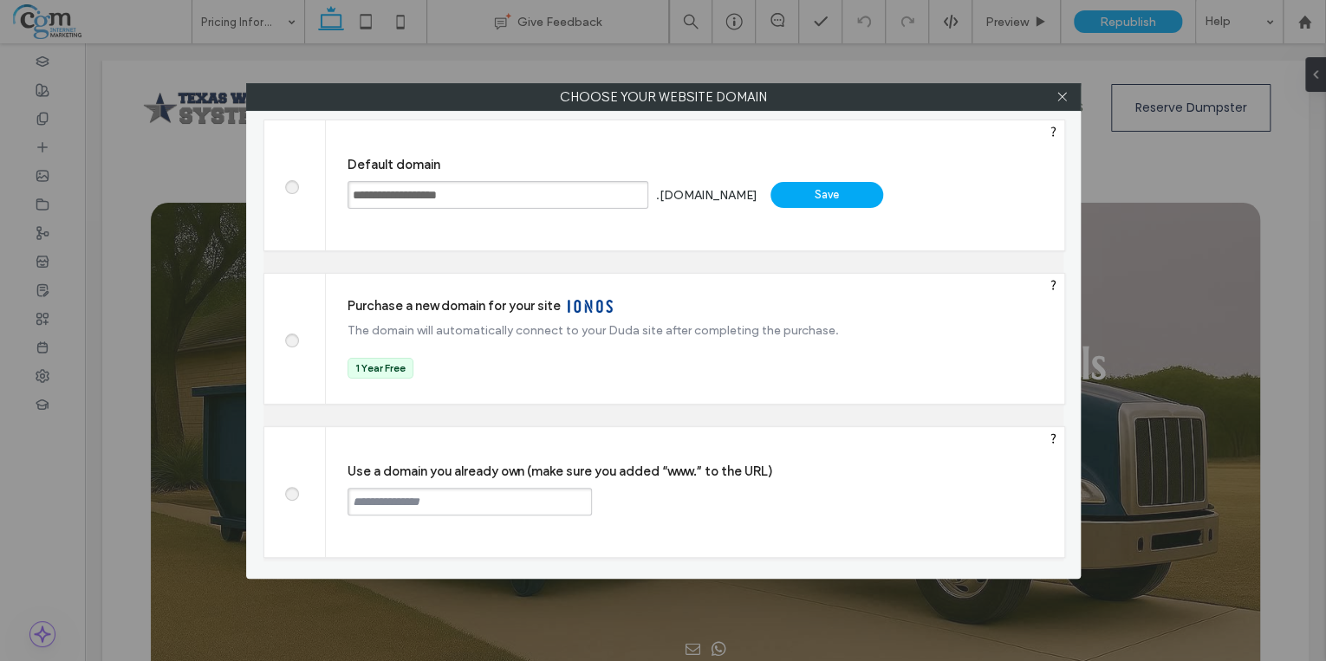
click at [291, 492] on span at bounding box center [291, 491] width 0 height 13
click at [464, 506] on input "text" at bounding box center [470, 502] width 244 height 28
type input "**********"
click at [678, 504] on div "Continue" at bounding box center [657, 501] width 113 height 26
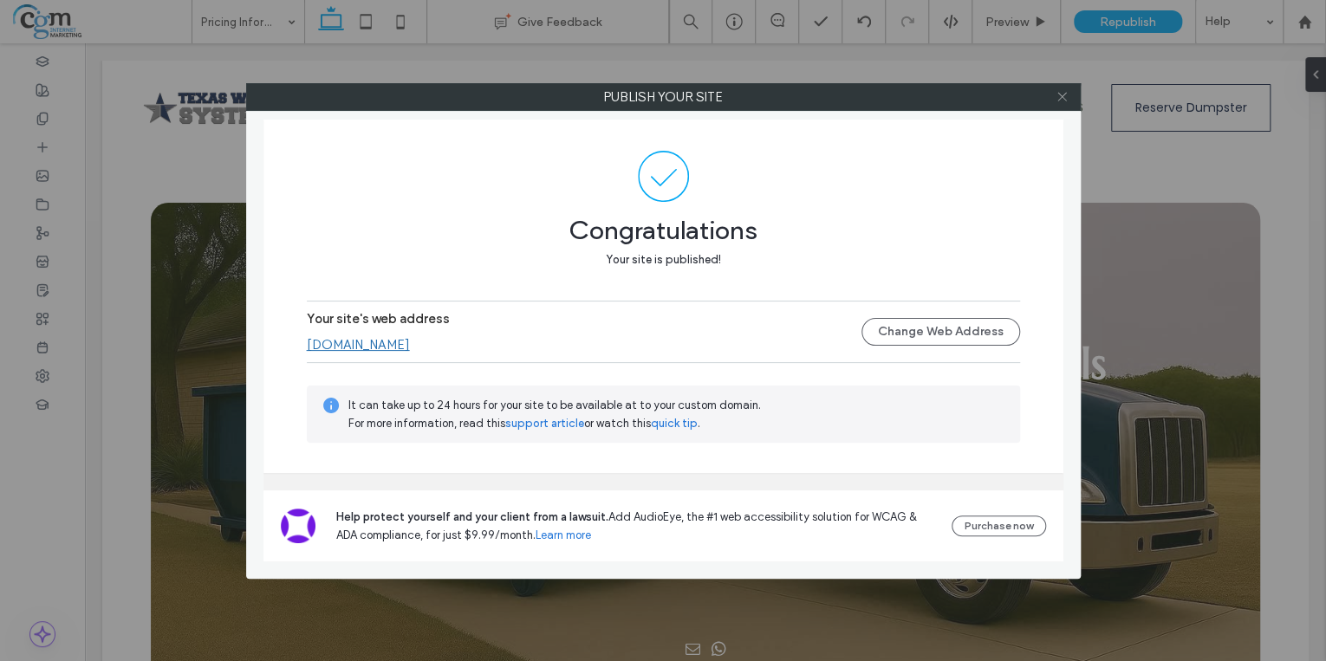
click at [1064, 106] on span at bounding box center [1062, 97] width 13 height 26
